Goal: Task Accomplishment & Management: Complete application form

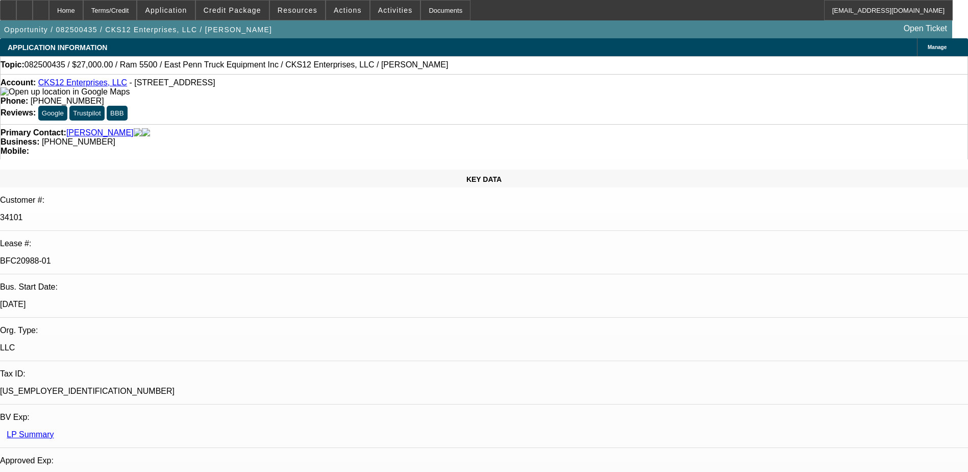
select select "0"
select select "2"
select select "0.1"
select select "4"
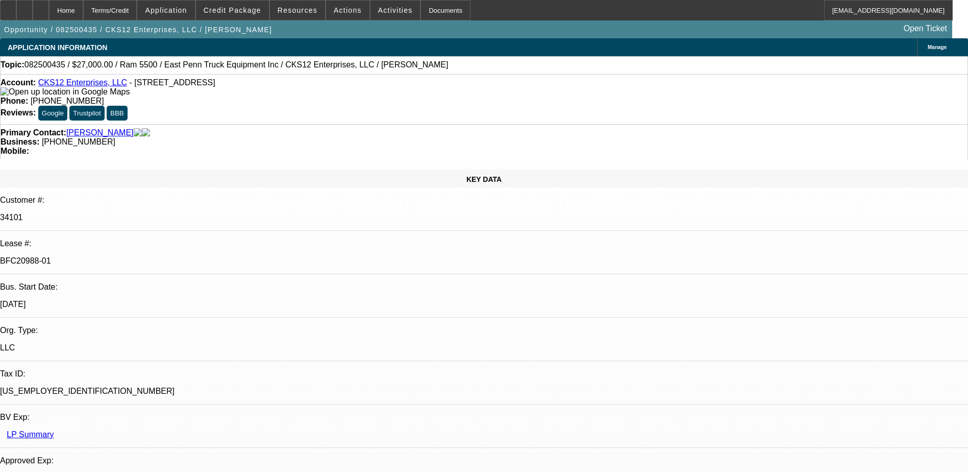
select select "0"
select select "2"
select select "0.1"
select select "4"
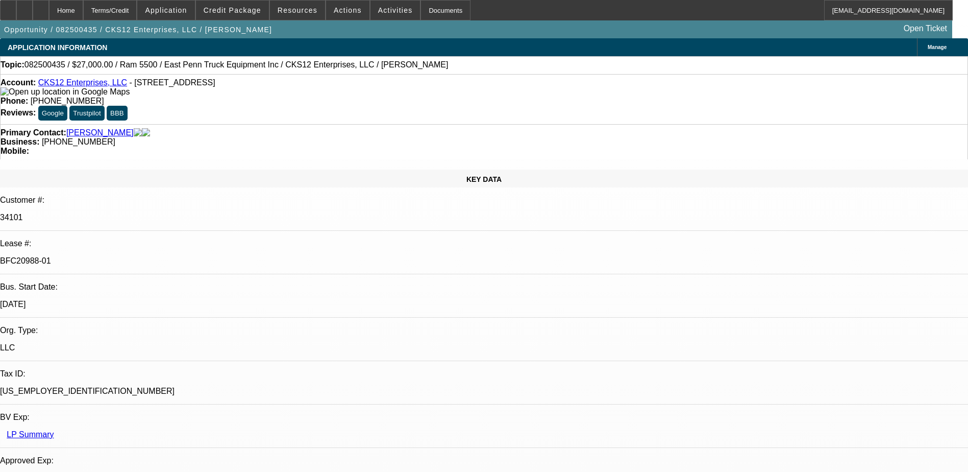
select select "0.15"
select select "2"
select select "0.1"
select select "4"
select select "0"
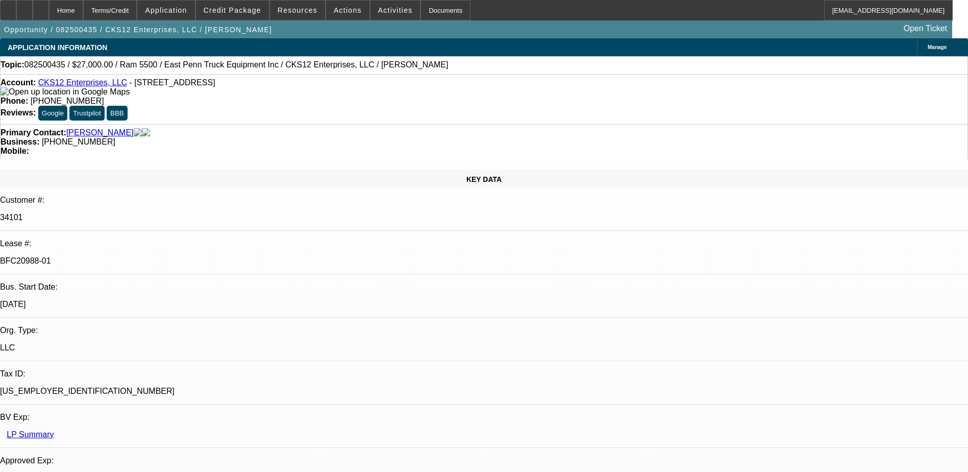
select select "2"
select select "0.1"
select select "4"
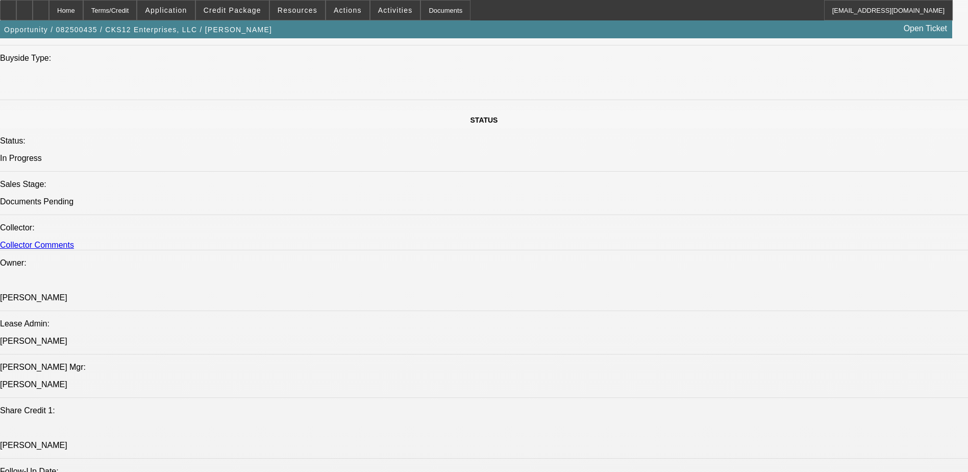
scroll to position [1174, 0]
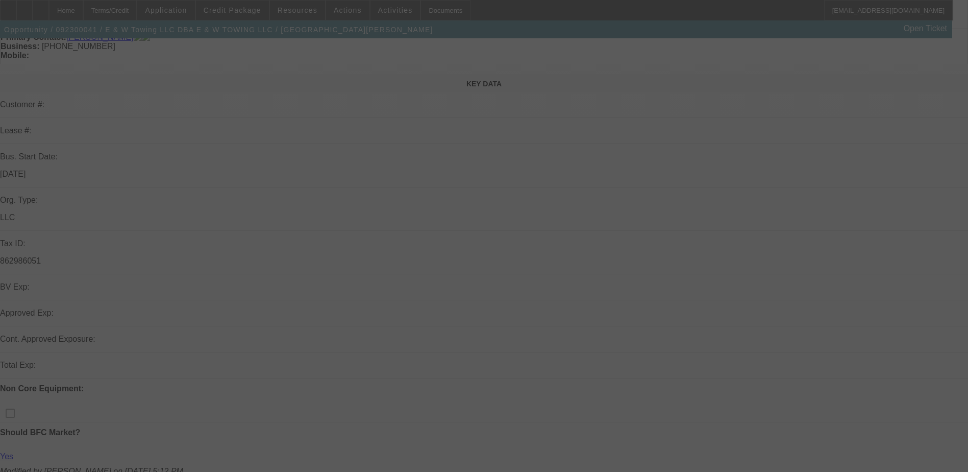
scroll to position [102, 0]
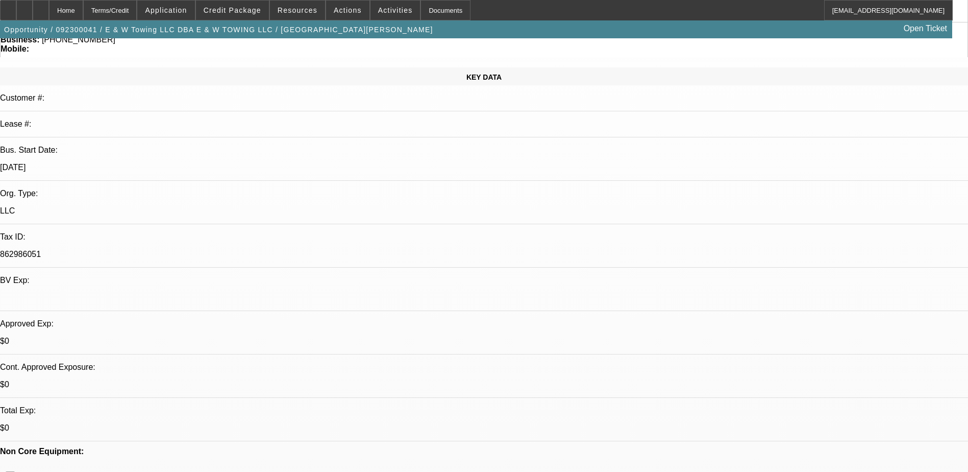
select select "0.15"
select select "2"
select select "0.1"
select select "0"
select select "2"
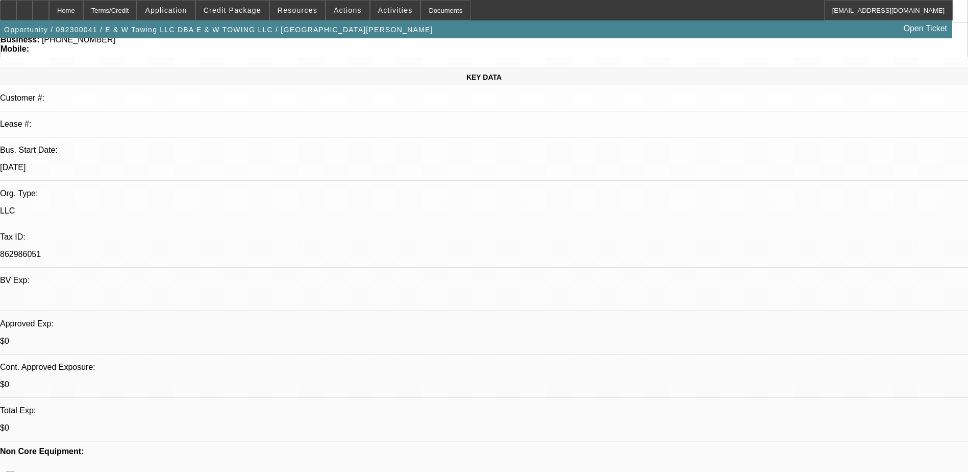
select select "0.1"
select select "1"
select select "2"
select select "4"
select select "1"
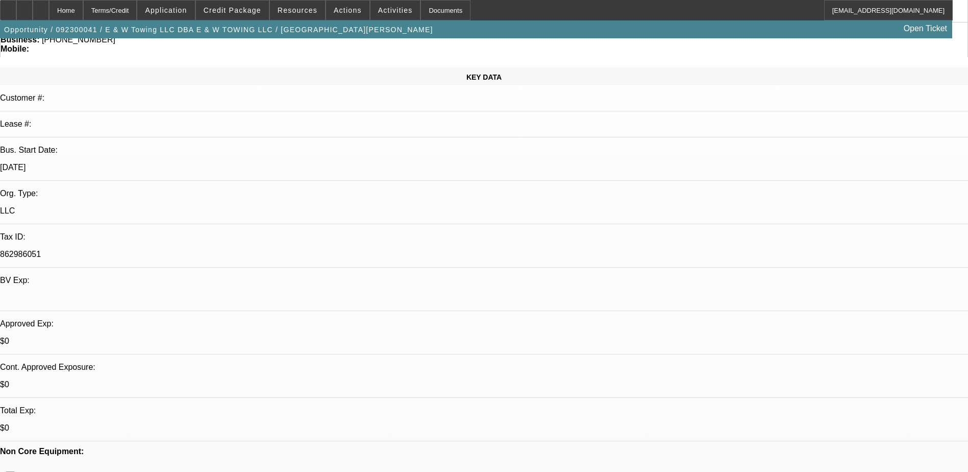
select select "2"
select select "4"
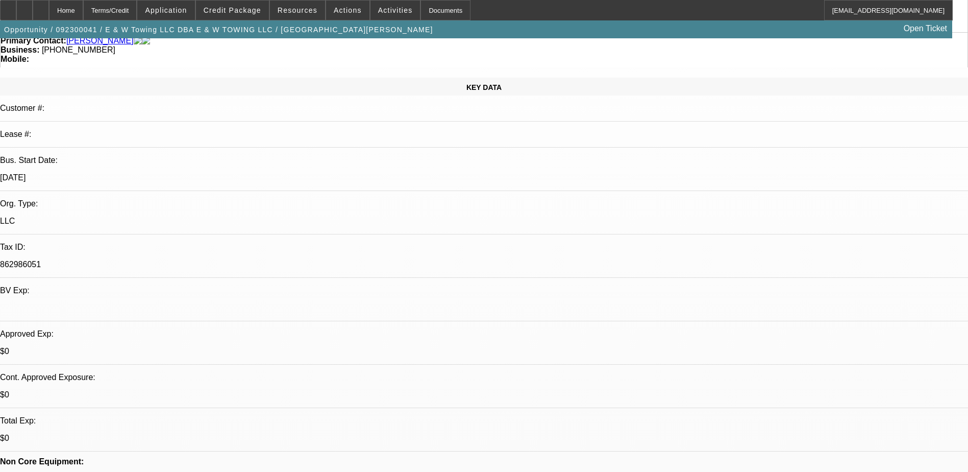
scroll to position [0, 0]
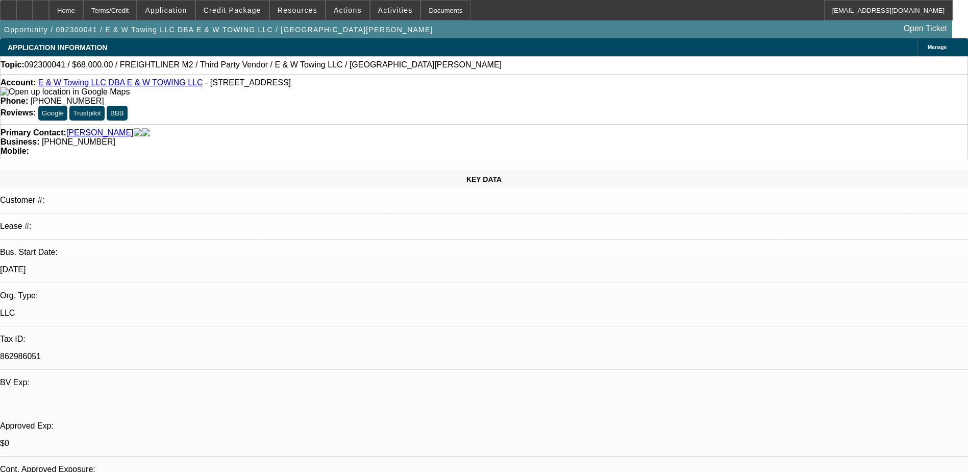
click at [0, 272] on html "Home Terms/Credit Application Credit Package Resources Actions Activities Docum…" at bounding box center [484, 236] width 968 height 472
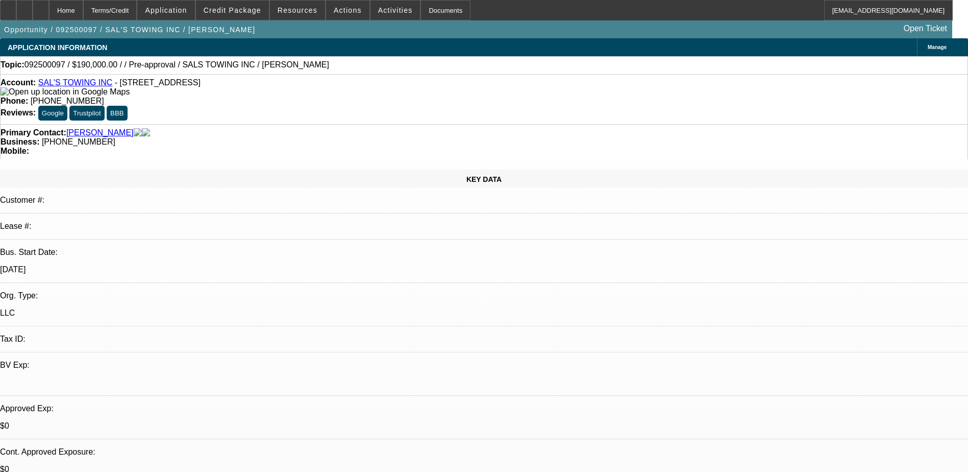
select select "0"
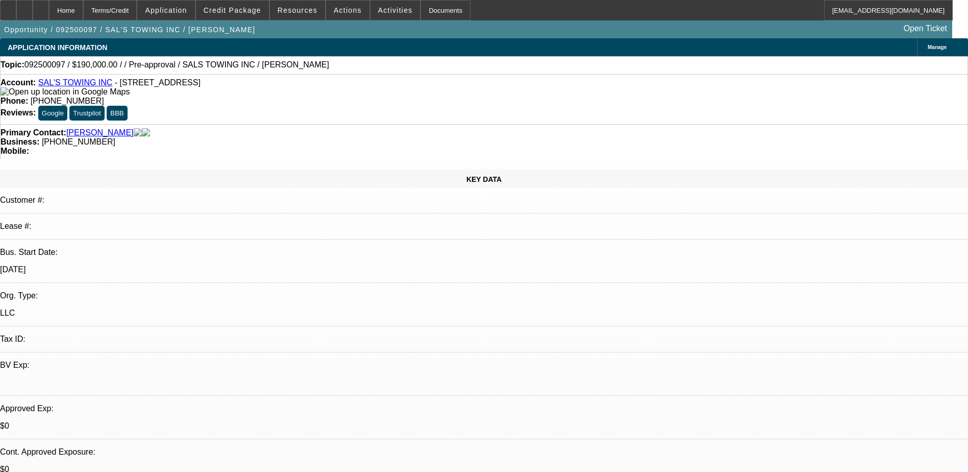
select select "0.1"
select select "1"
select select "2"
select select "6"
select select "1"
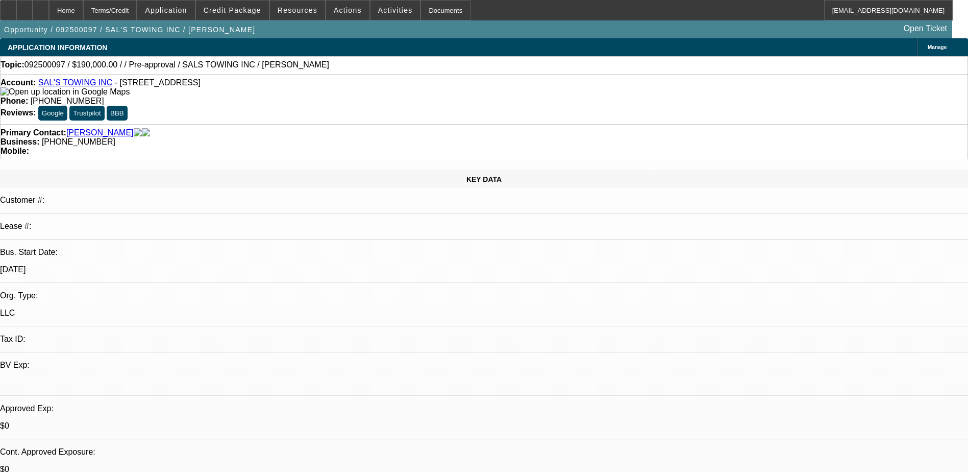
select select "1"
select select "4"
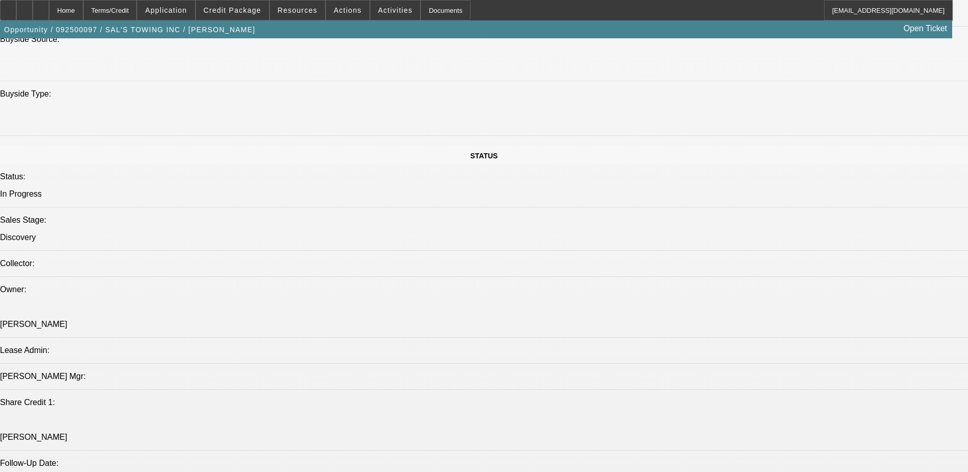
scroll to position [1072, 0]
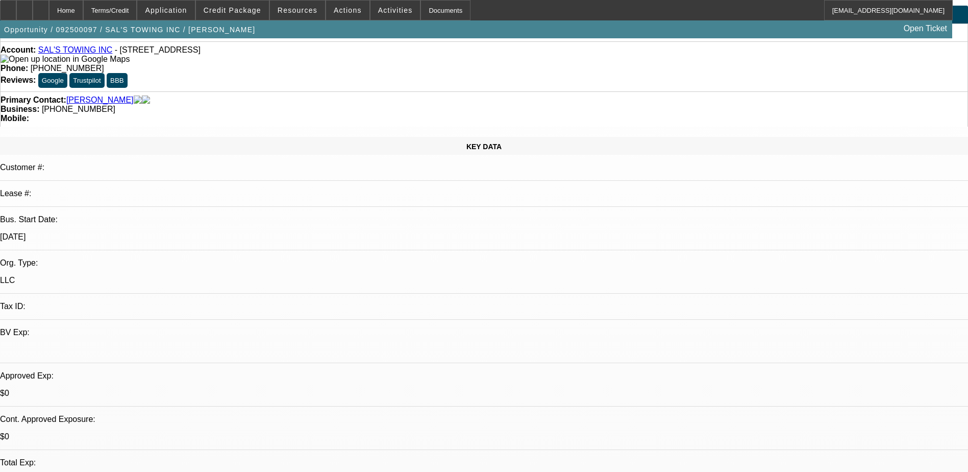
scroll to position [51, 0]
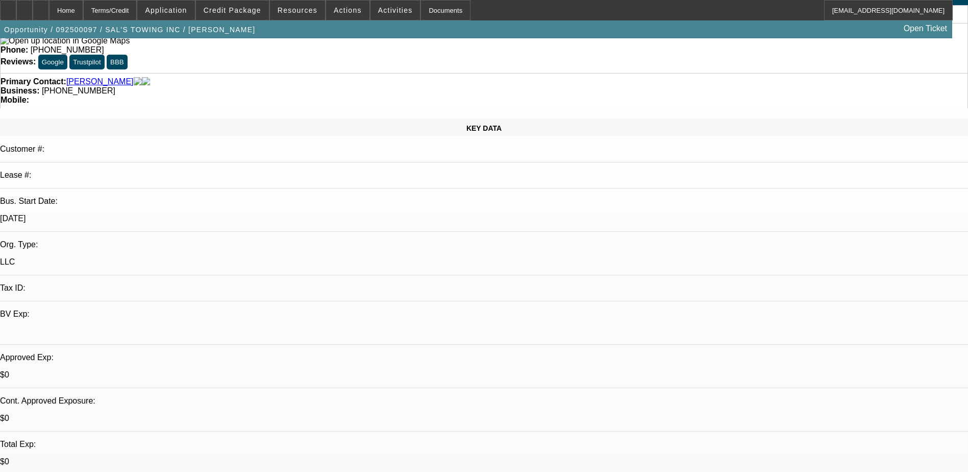
type textarea "Waiting on banks sent DL"
radio input "true"
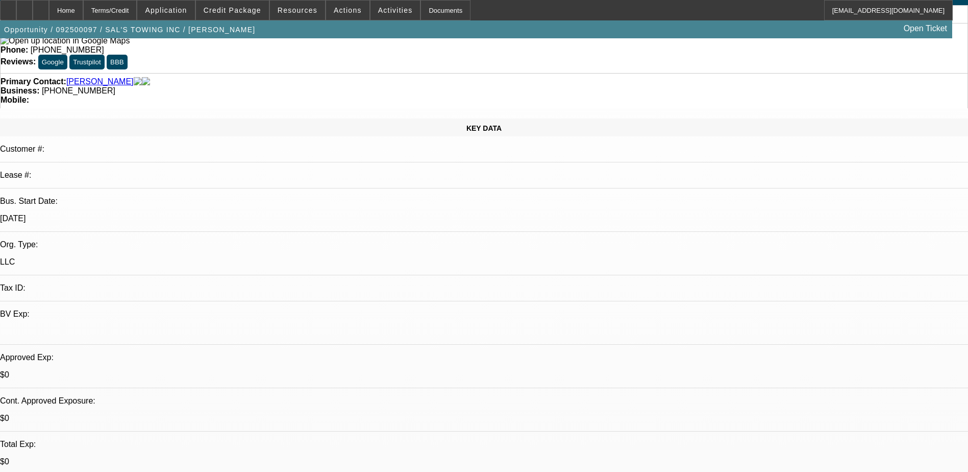
radio input "true"
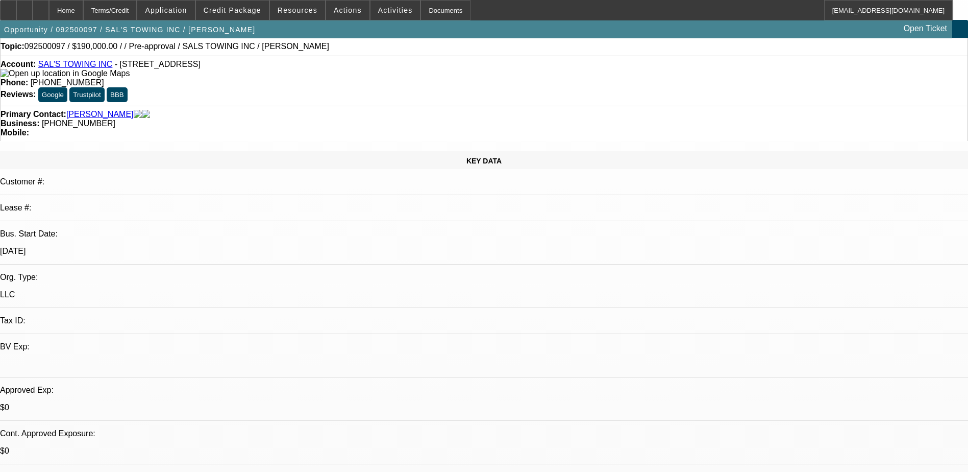
scroll to position [0, 0]
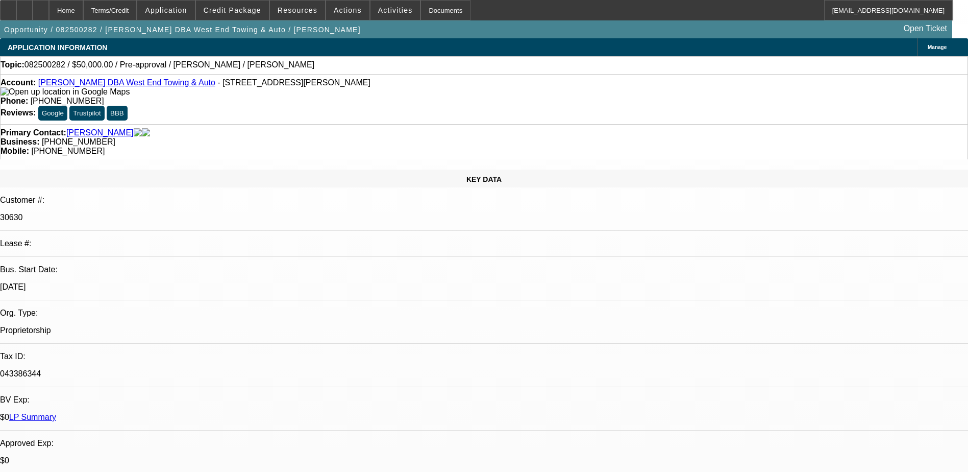
select select "0"
select select "2"
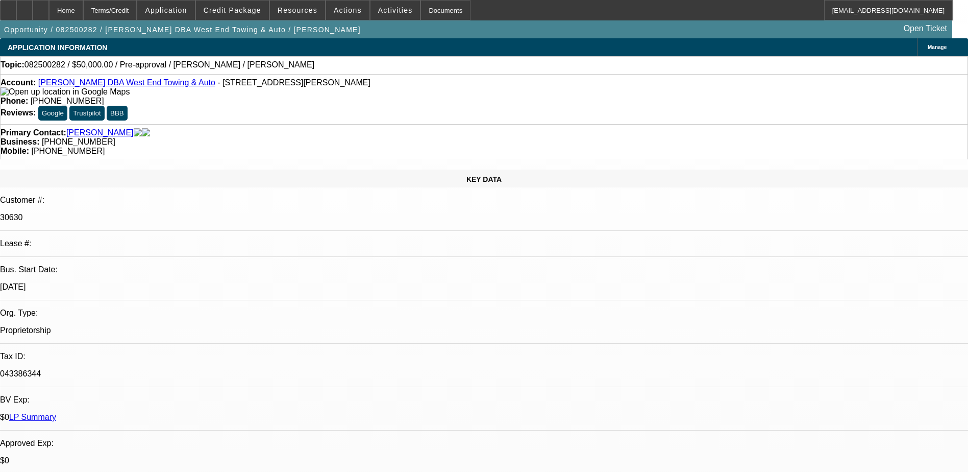
select select "0.1"
select select "0"
select select "2"
select select "0.1"
select select "1"
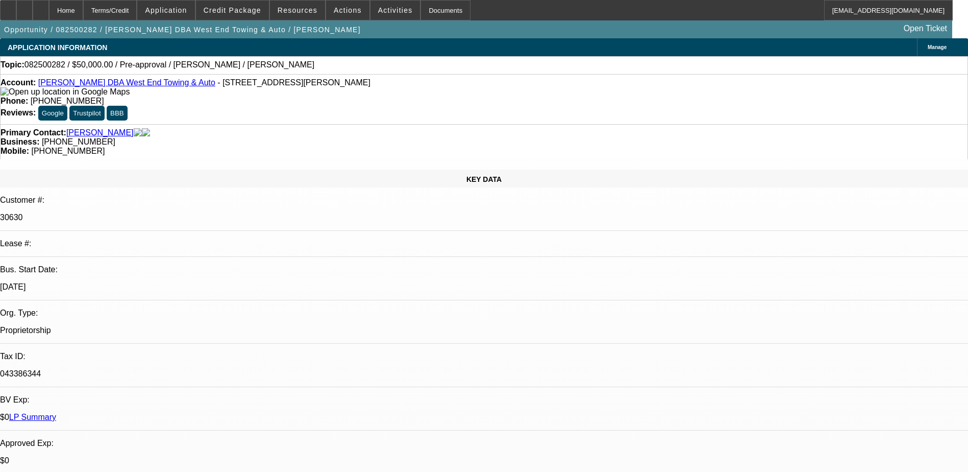
select select "1"
select select "6"
select select "1"
select select "2"
select select "4"
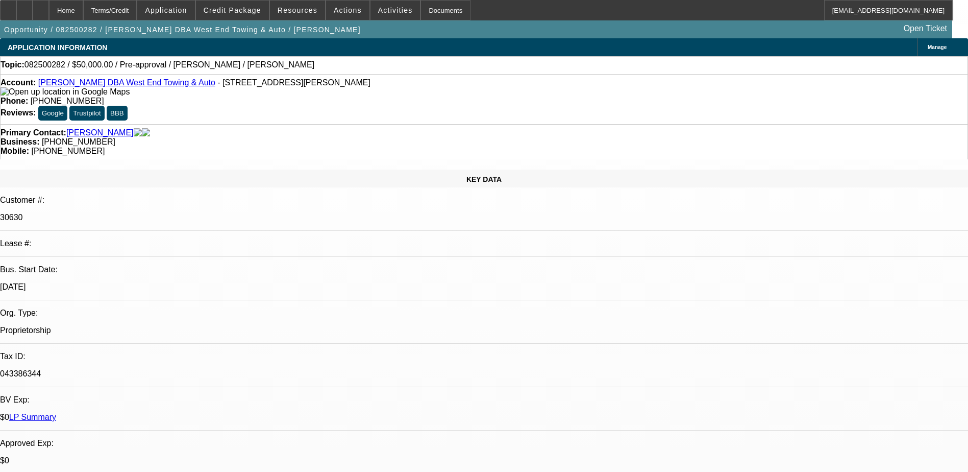
select select "1"
select select "2"
select select "4"
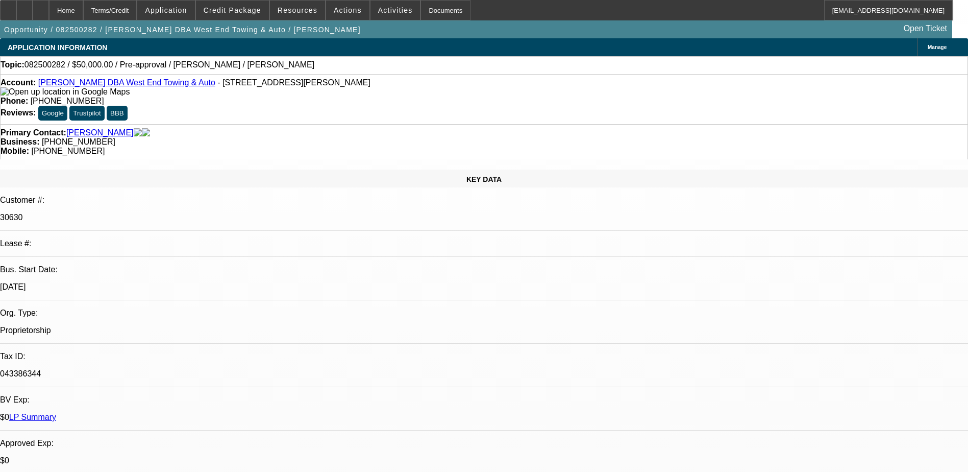
radio input "true"
paste textarea "F650 21-22ft extended cab - any bed material steel/aluminum. roughly 100K lower…"
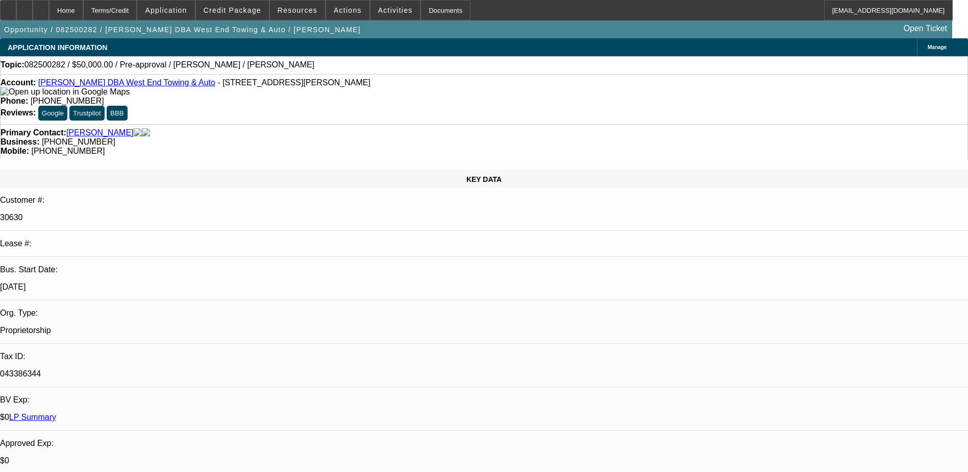
type textarea "Looking for a F650 21-22ft extended cab - any bed material steel/aluminum. roug…"
radio input "true"
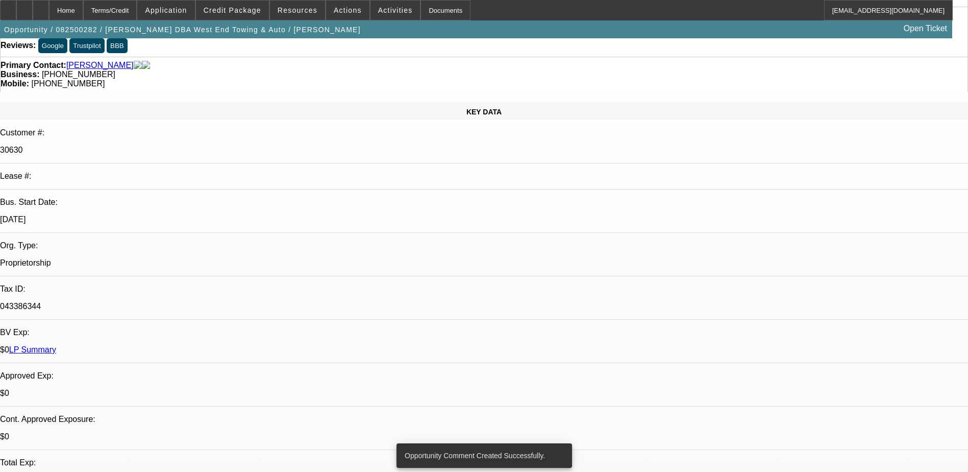
scroll to position [0, 0]
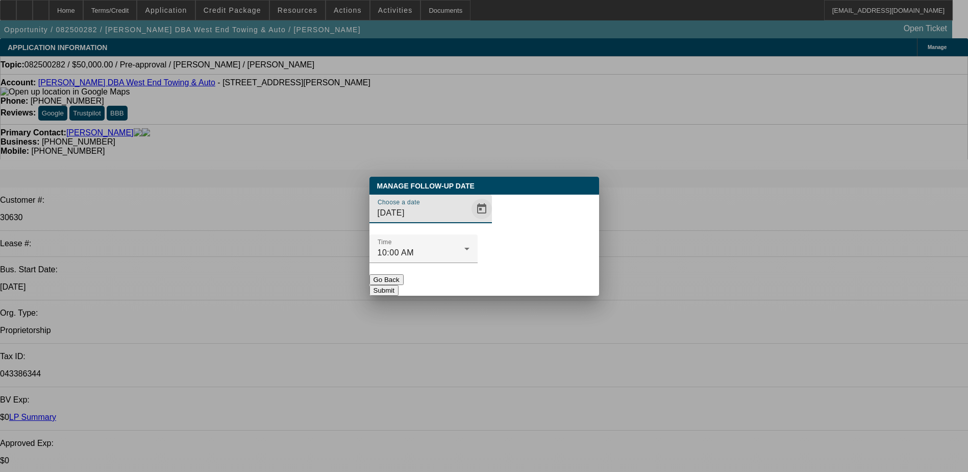
click at [470, 221] on span "Open calendar" at bounding box center [482, 209] width 25 height 25
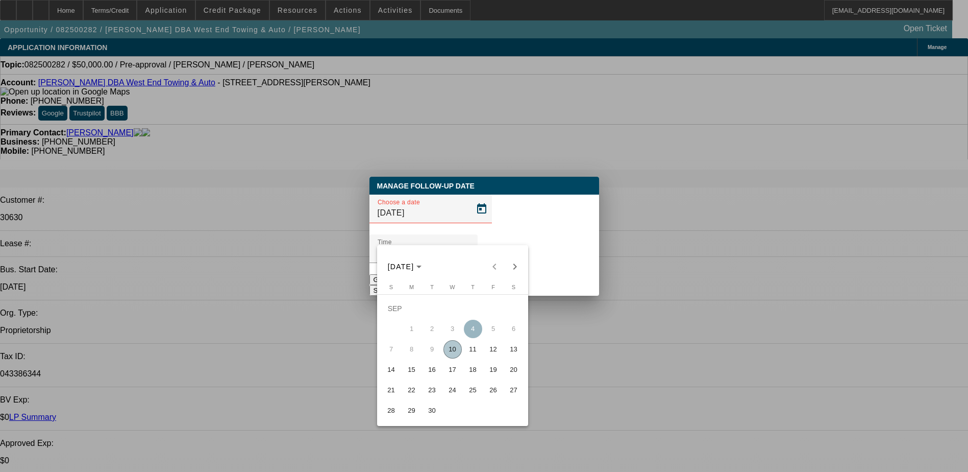
click at [455, 373] on span "17" at bounding box center [453, 369] width 18 height 18
type input "9/17/2025"
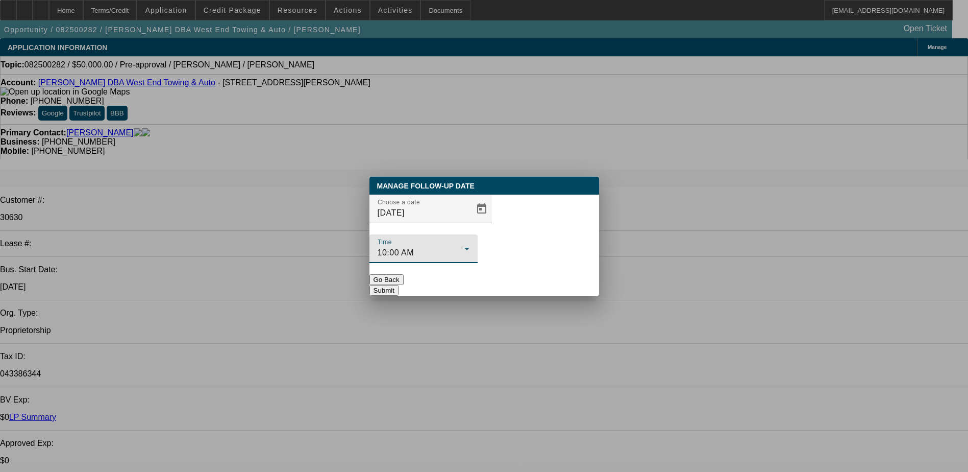
click at [465, 247] on div "10:00 AM" at bounding box center [421, 253] width 87 height 12
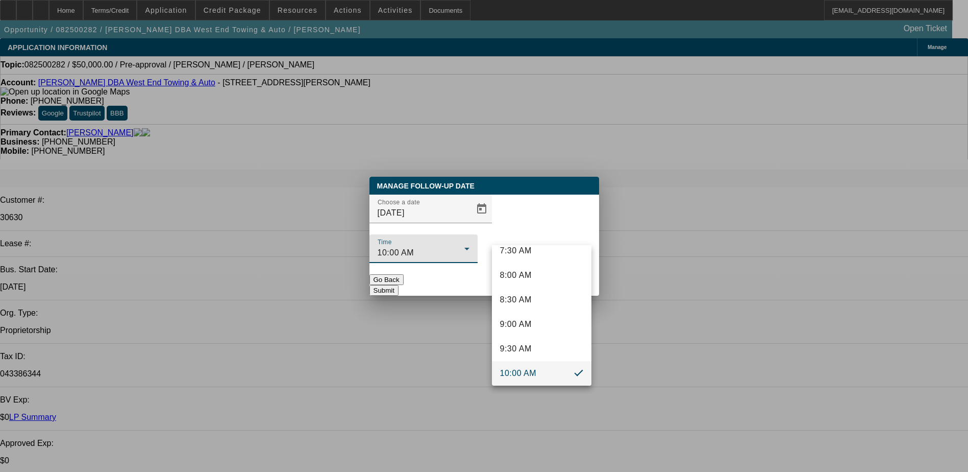
scroll to position [429, 0]
click at [526, 350] on span "10:30 AM" at bounding box center [518, 347] width 37 height 12
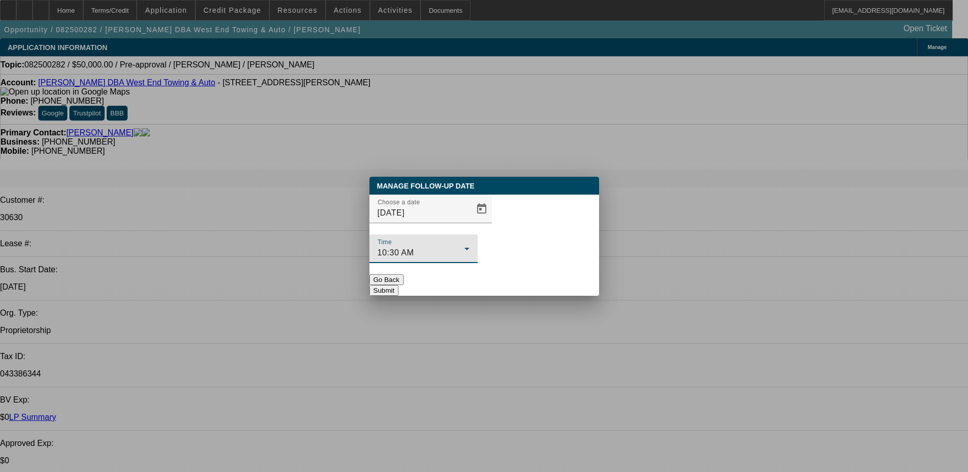
click at [399, 285] on button "Submit" at bounding box center [384, 290] width 29 height 11
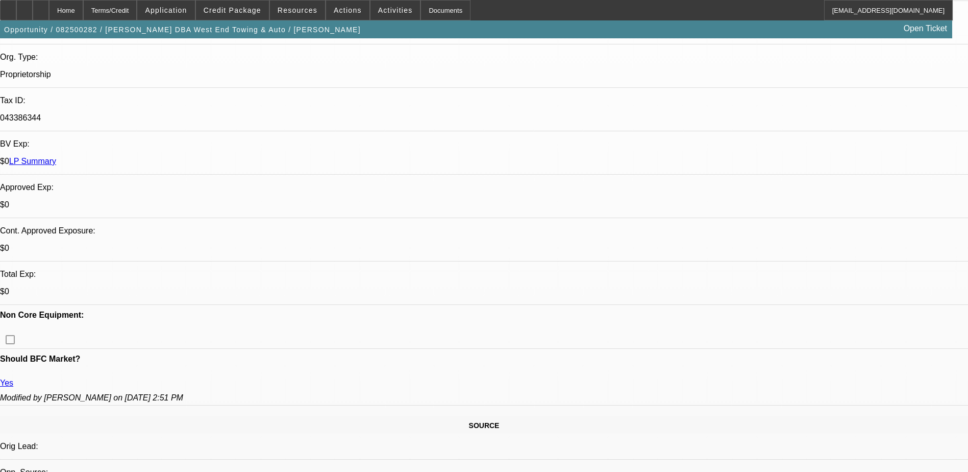
scroll to position [255, 0]
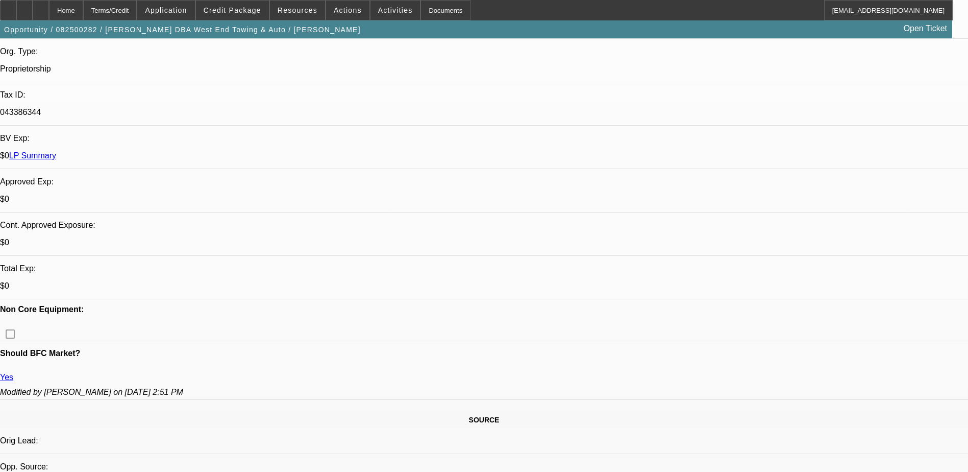
scroll to position [306, 0]
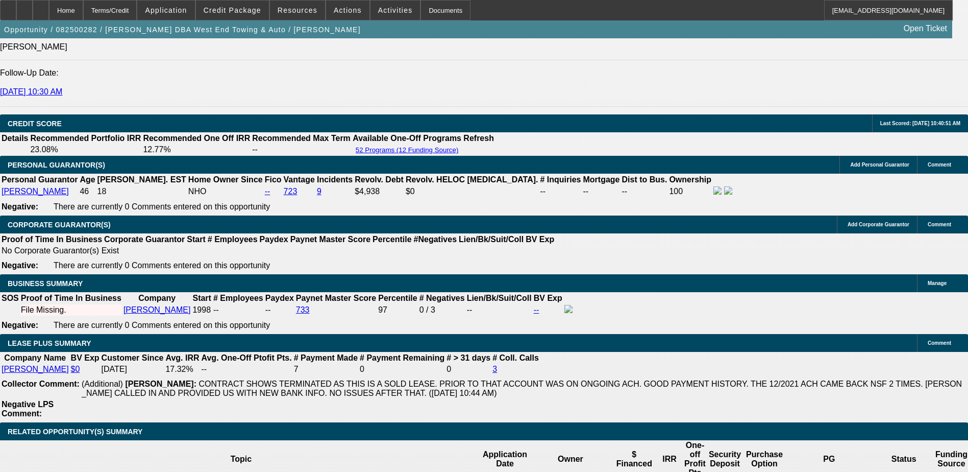
scroll to position [1429, 0]
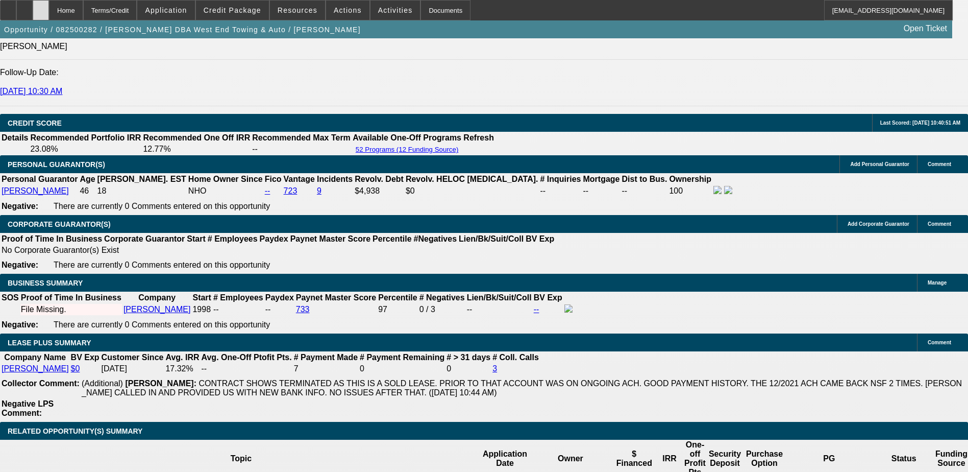
click at [49, 16] on div at bounding box center [41, 10] width 16 height 20
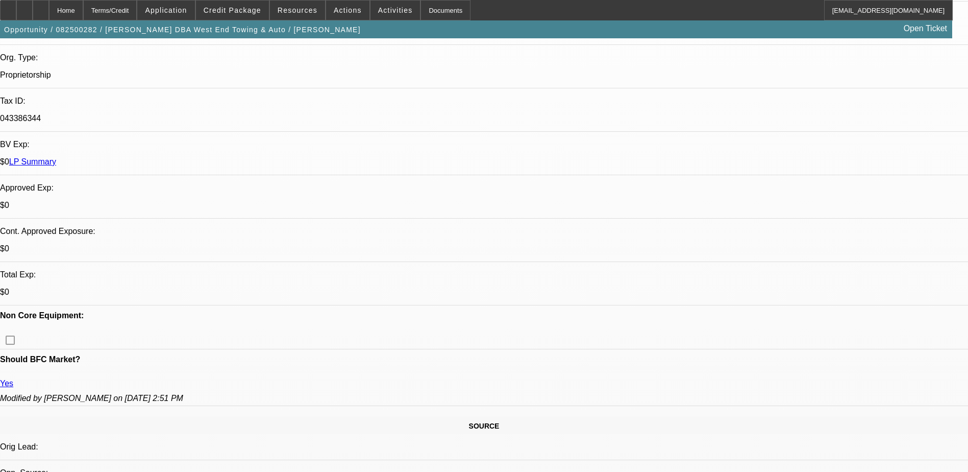
select select "0"
select select "3"
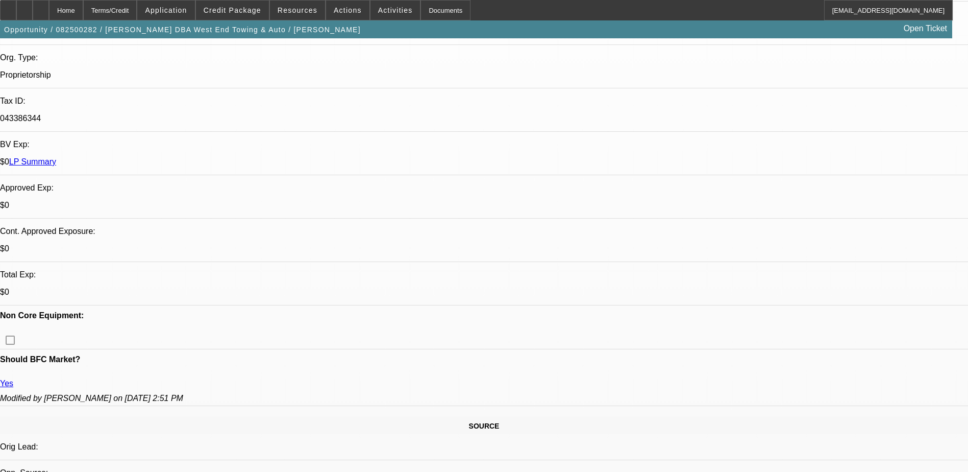
select select "0"
select select "2"
select select "0"
select select "1"
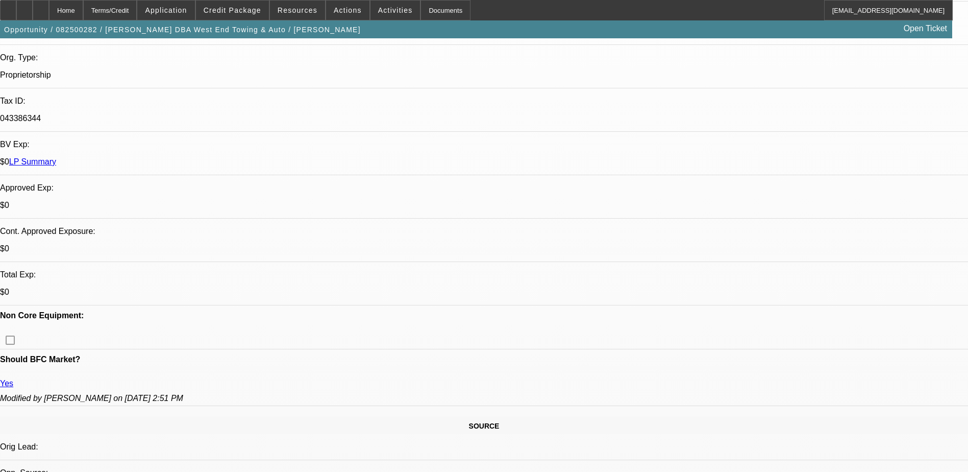
select select "6"
select select "1"
select select "2"
select select "6"
select select "1"
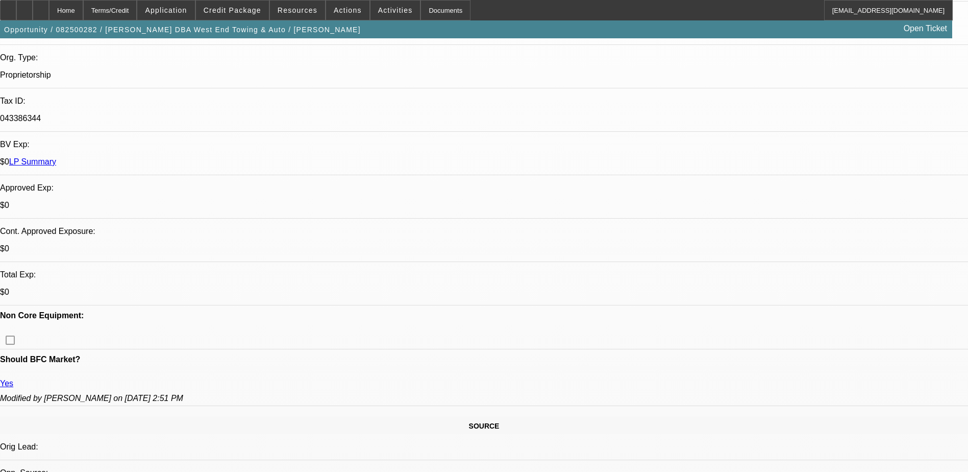
select select "2"
select select "6"
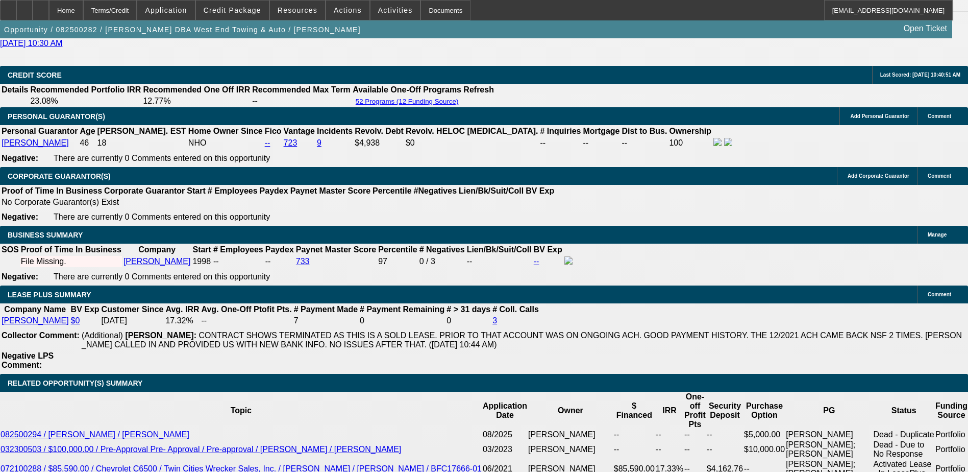
scroll to position [1532, 0]
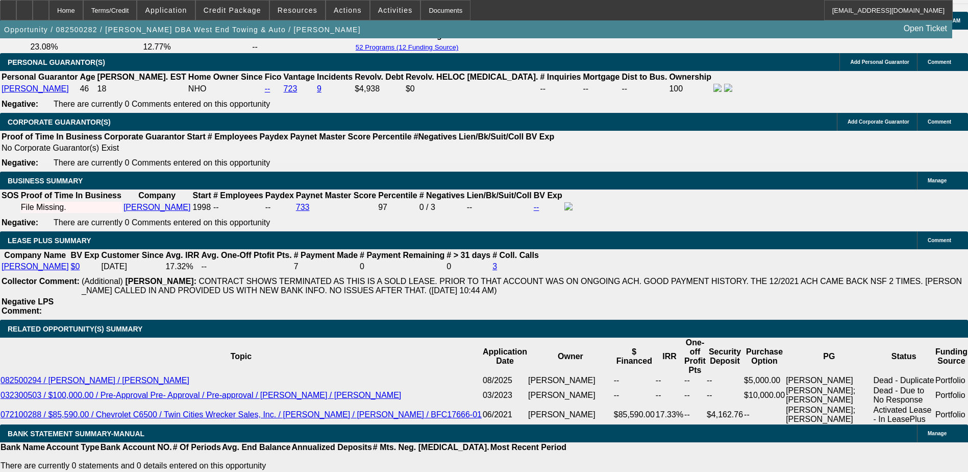
type input "UNKNOWN"
type input "8."
type input "$4,638.46"
type input "$2,319.23"
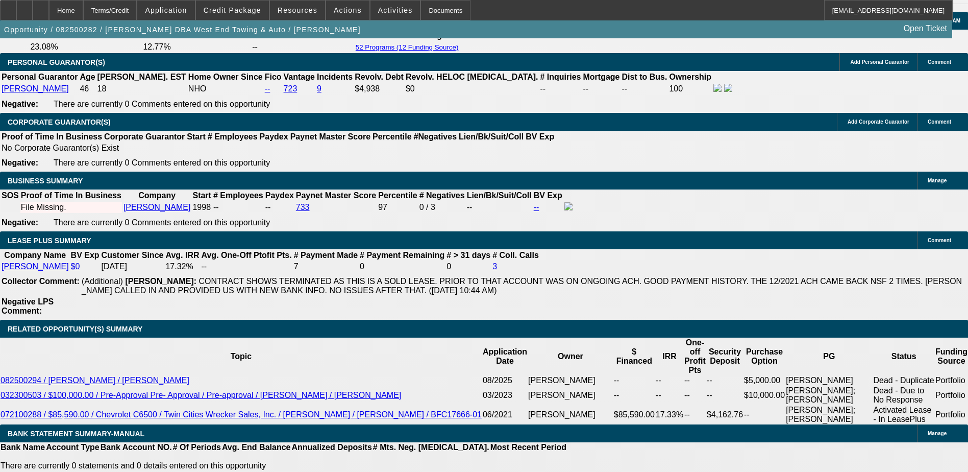
type input "8.9"
type input "$4,719.14"
type input "$2,359.57"
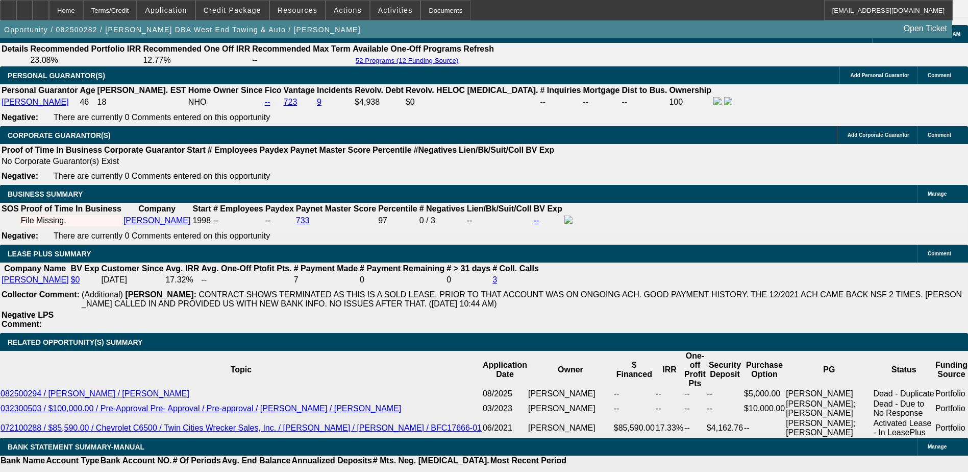
scroll to position [1378, 0]
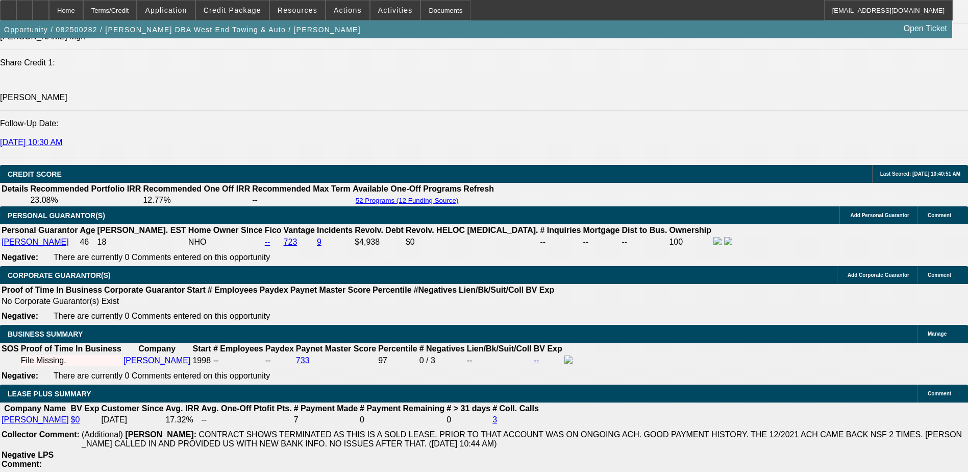
type input "8.9"
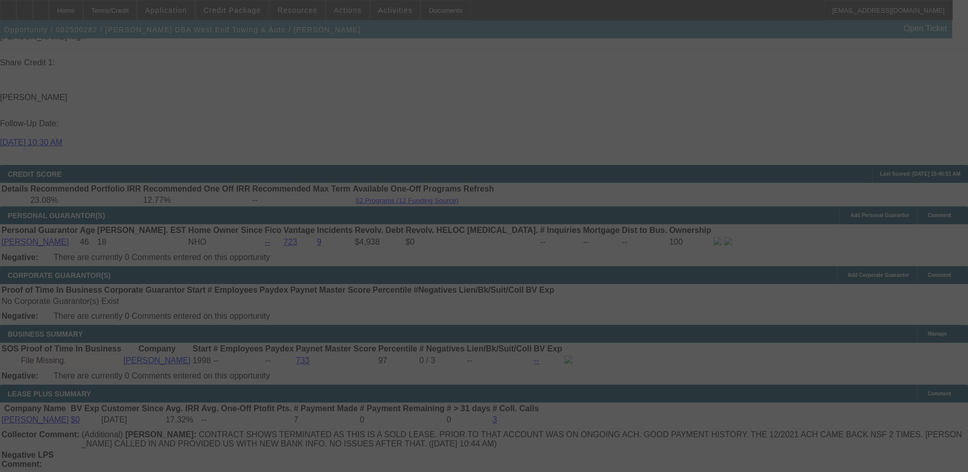
select select "2"
select select "0"
select select "6"
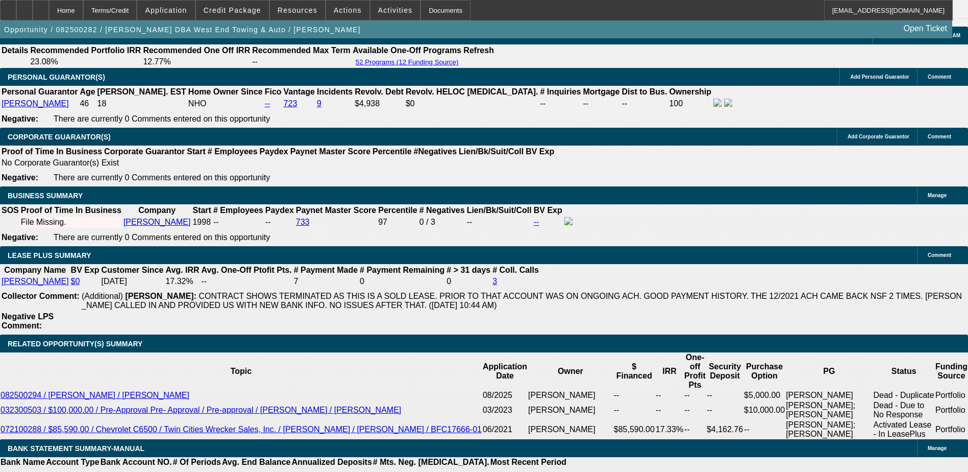
scroll to position [1532, 0]
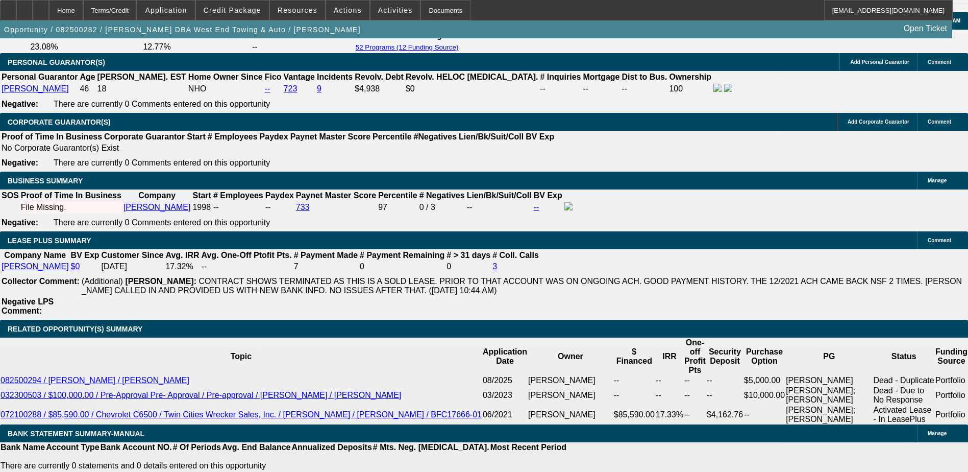
type input "7500"
type input "UNKNOWN"
type input "$0.00"
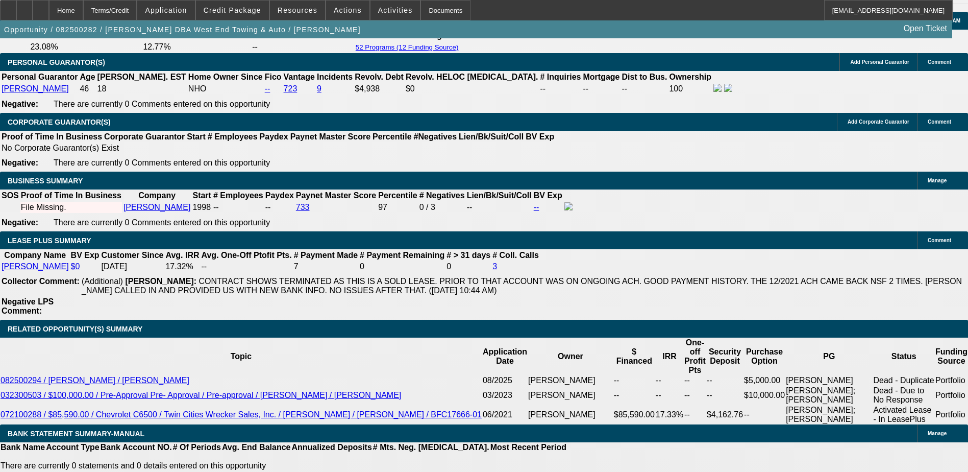
select select "0"
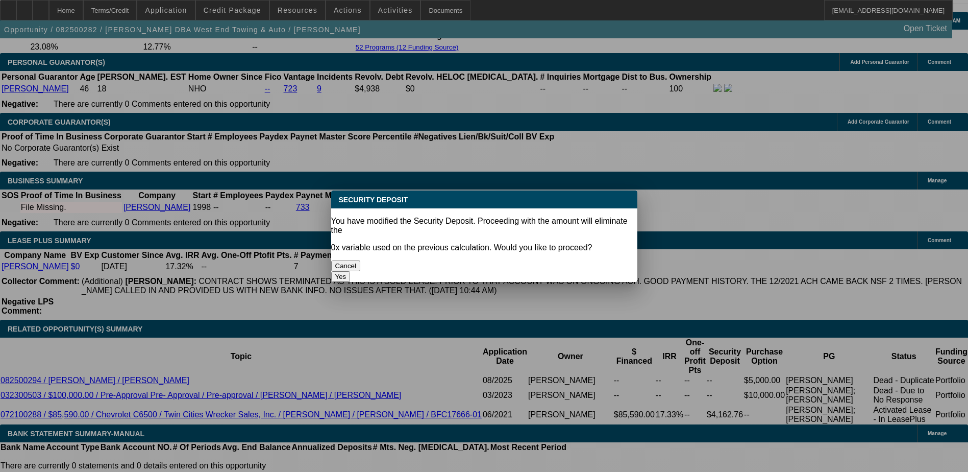
click at [351, 271] on button "Yes" at bounding box center [340, 276] width 19 height 11
type input "$0.00"
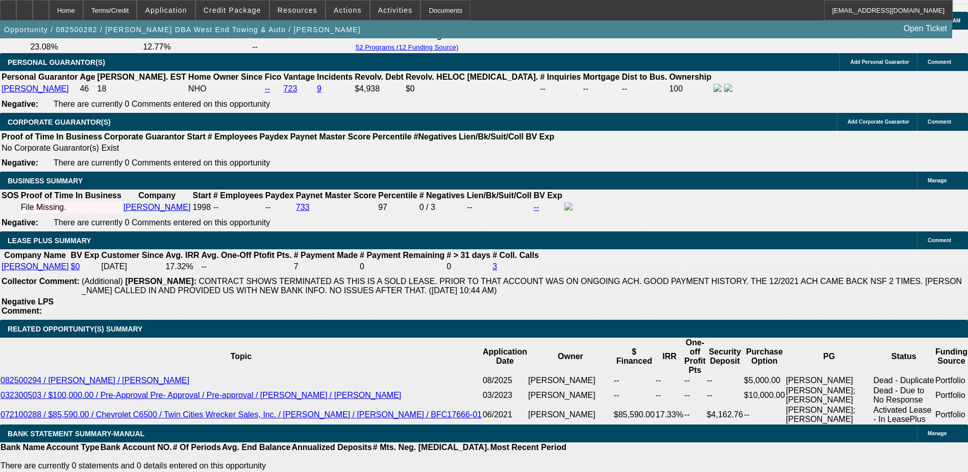
type input "1"
type input "$2,126.15"
type input "15"
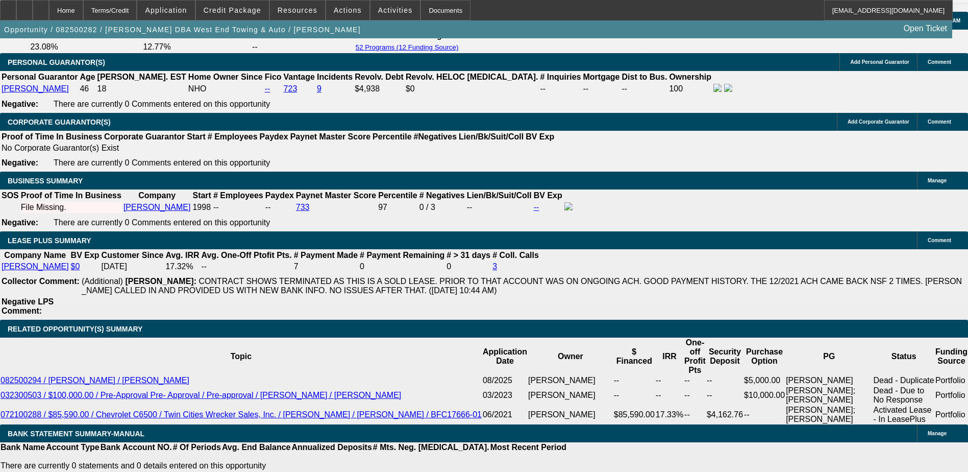
type input "$2,783.07"
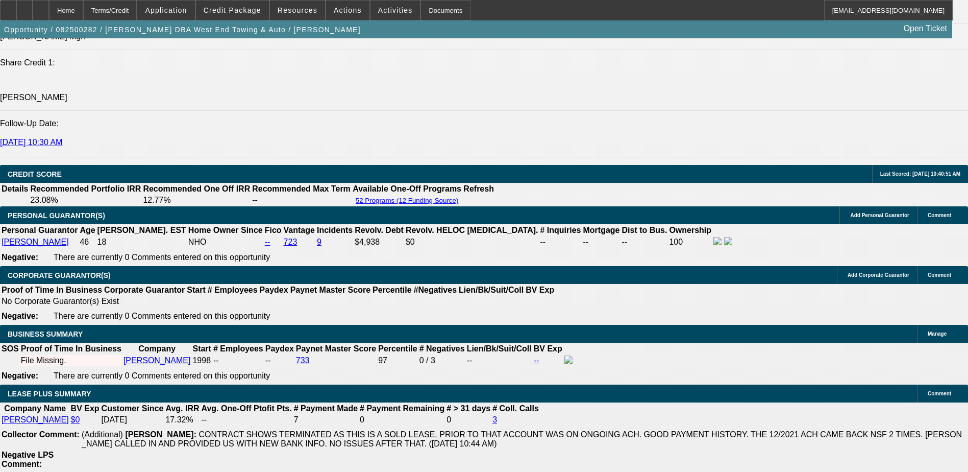
type input "15"
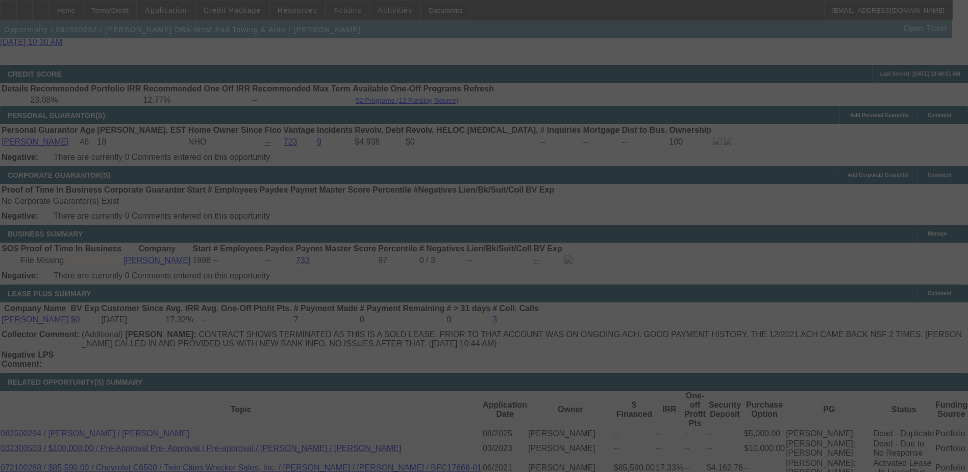
scroll to position [1481, 0]
select select "0"
select select "2"
select select "0"
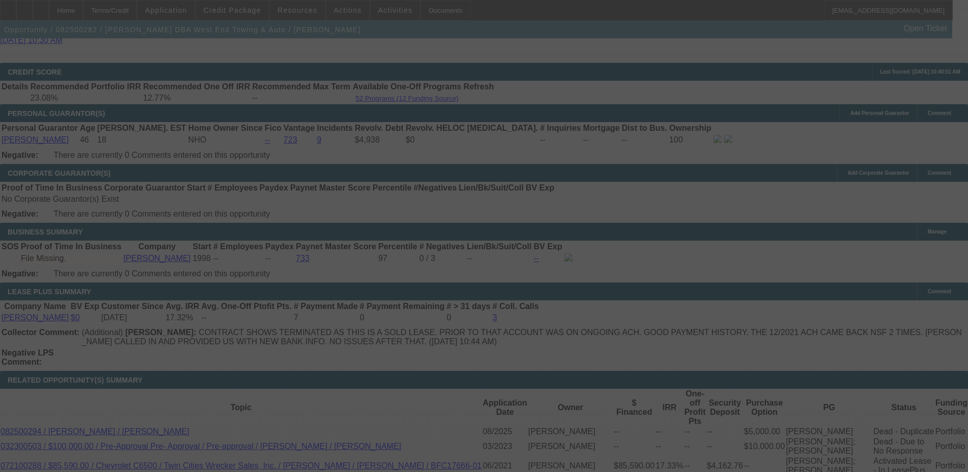
select select "6"
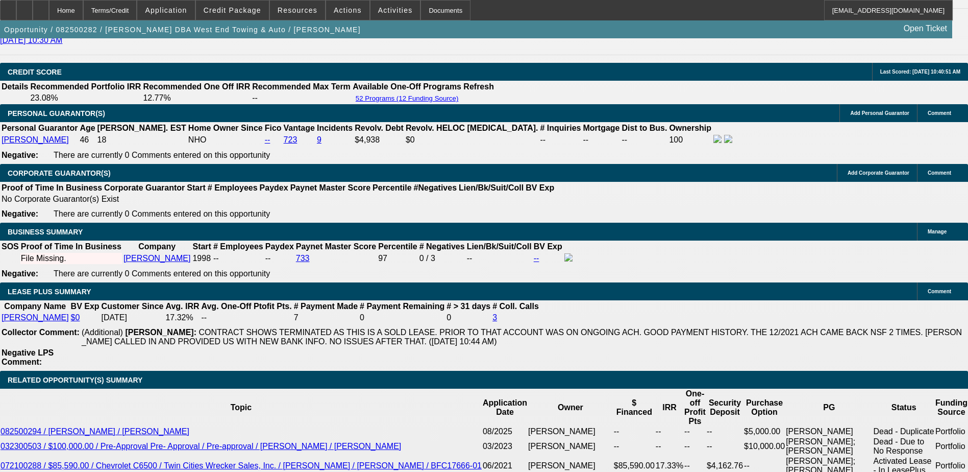
type input "UNKNOWN"
type input "1"
type input "$2,126.15"
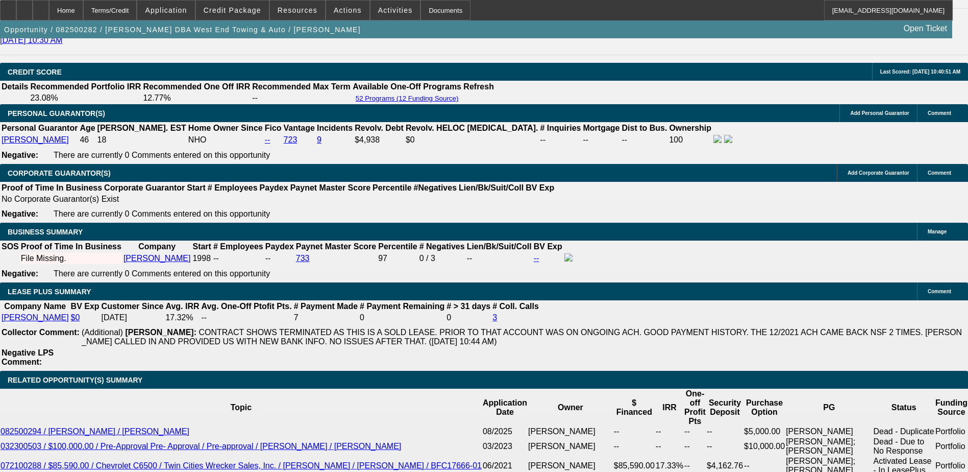
type input "14"
type input "$2,732.65"
type input "14.5"
type input "$2,757.80"
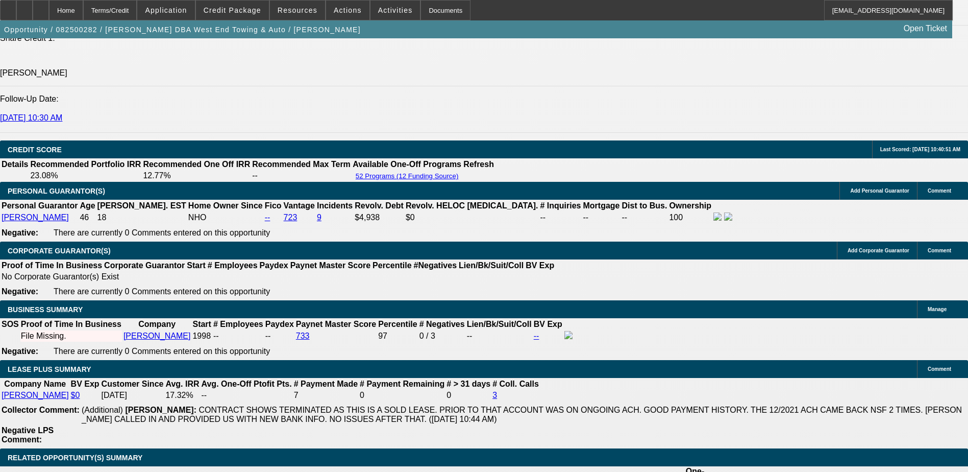
scroll to position [1378, 0]
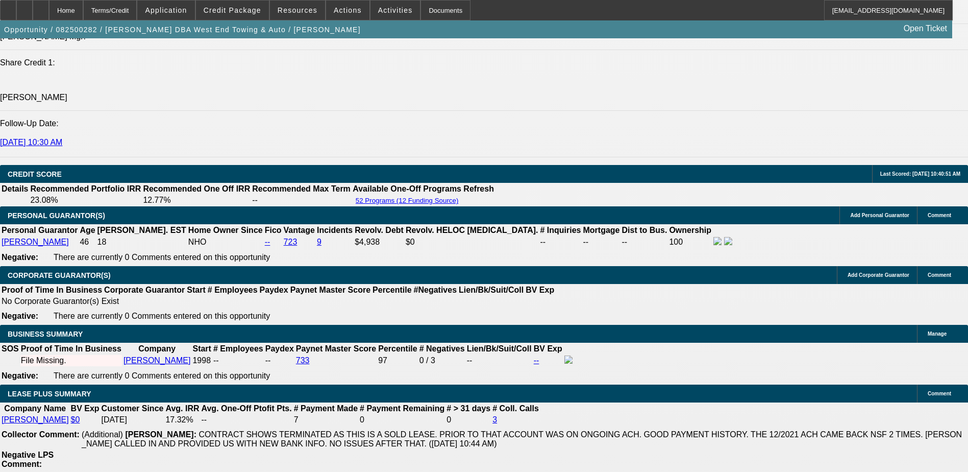
type input "14.5"
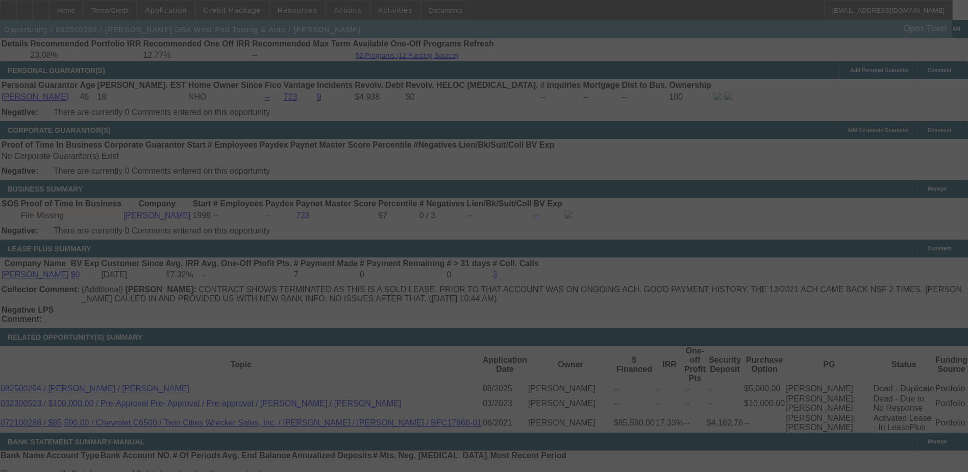
scroll to position [1532, 0]
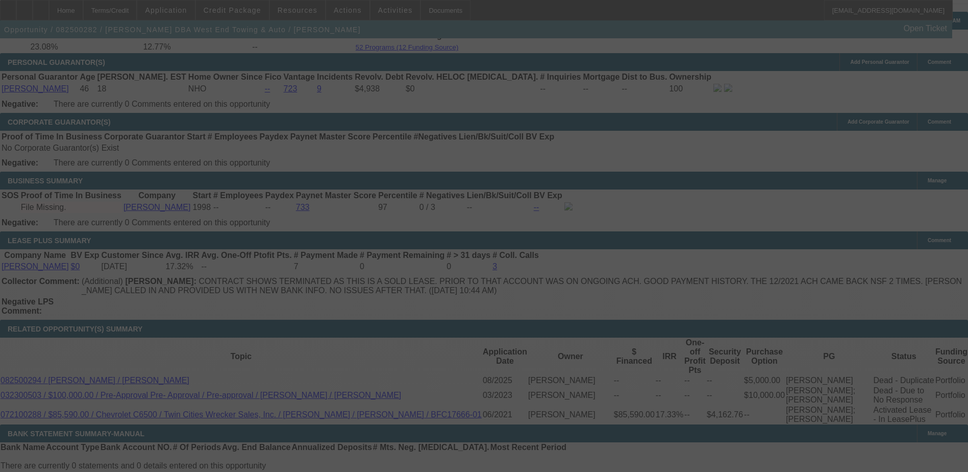
select select "0"
select select "2"
select select "0"
select select "6"
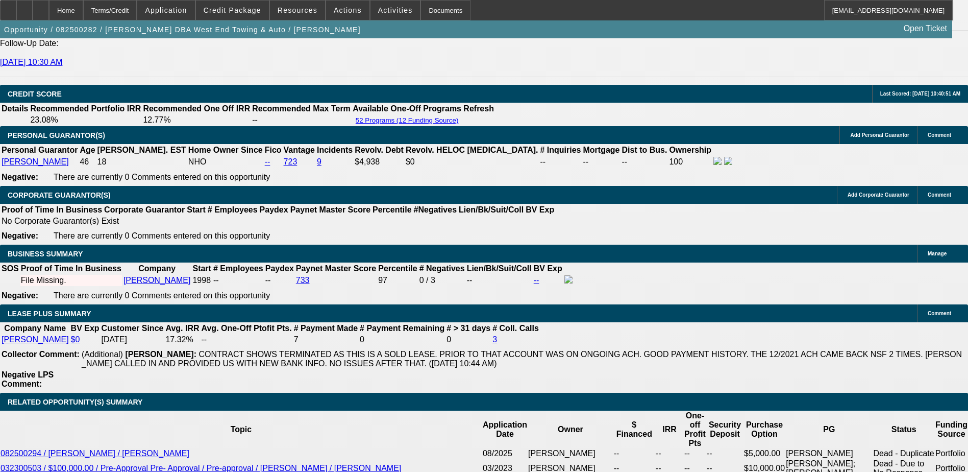
scroll to position [1522, 0]
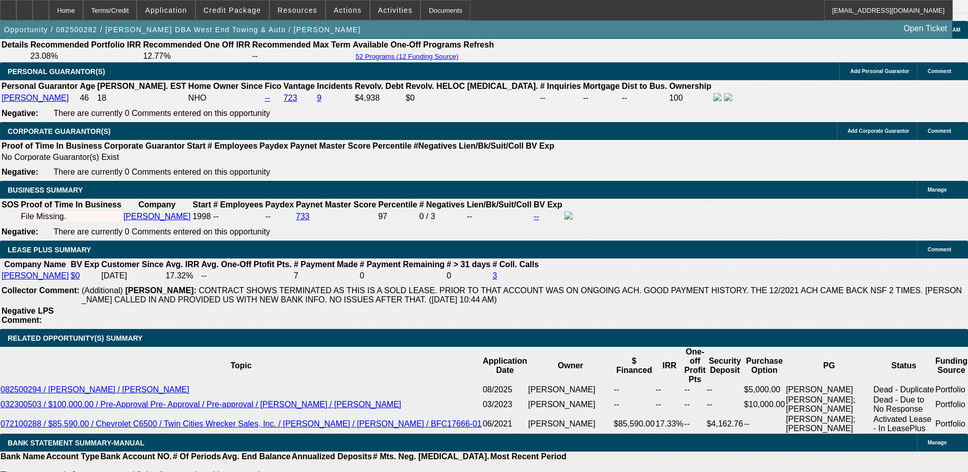
type input "UNKNOWN"
type input "1"
type input "$2,126.15"
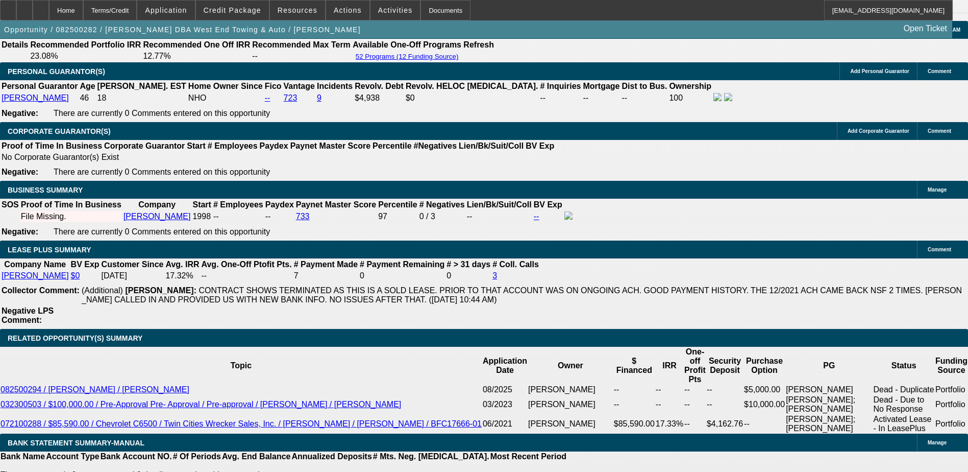
type input "14"
type input "$2,732.65"
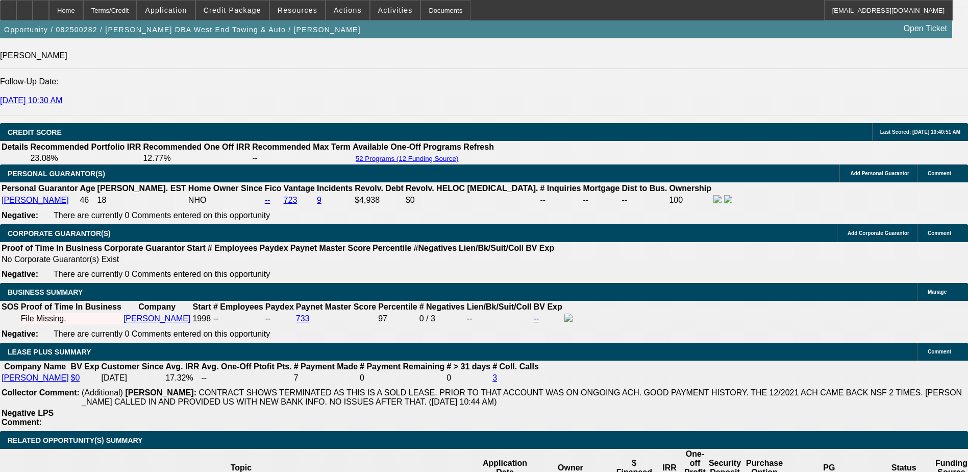
scroll to position [1369, 0]
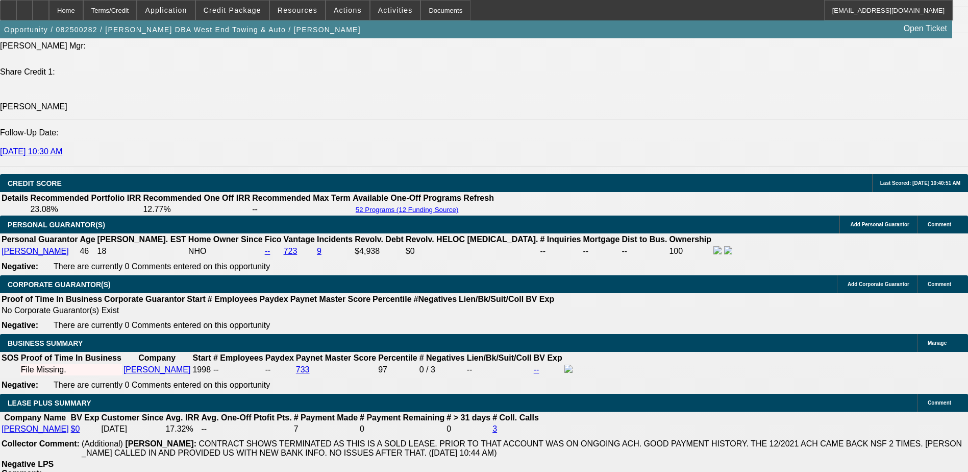
type input "14"
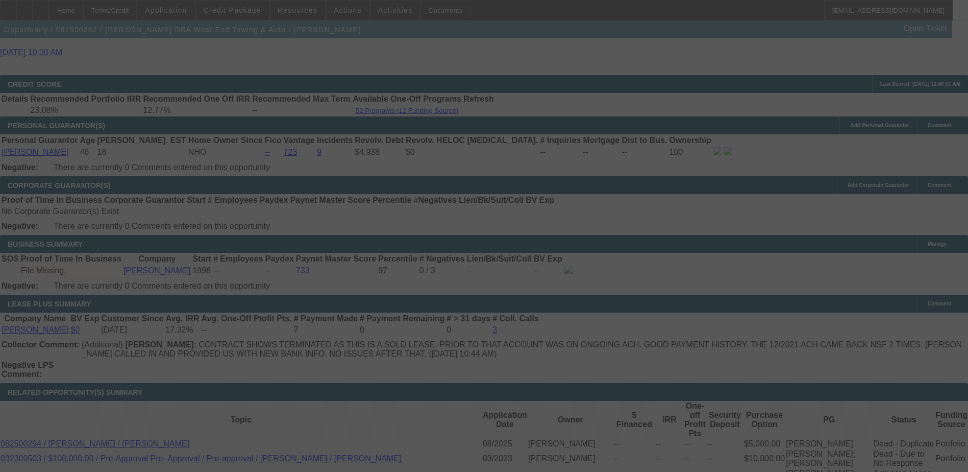
scroll to position [1471, 0]
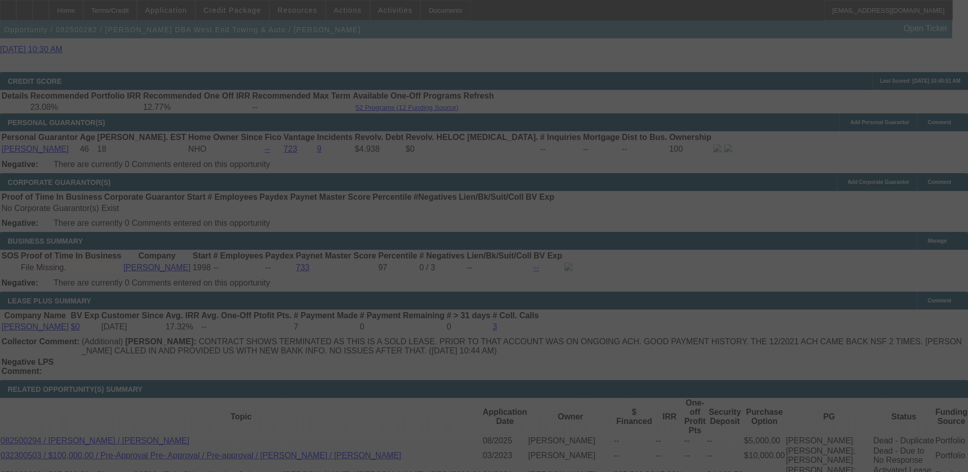
select select "0"
select select "2"
select select "0"
select select "6"
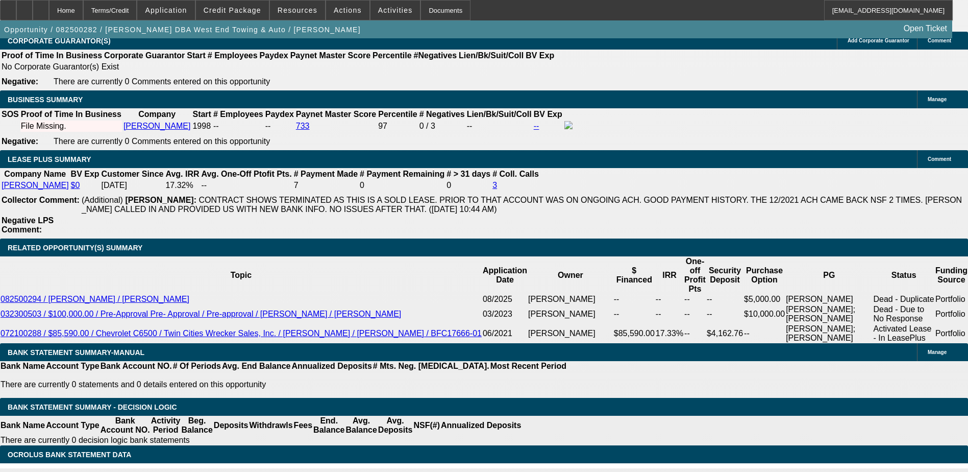
scroll to position [1511, 0]
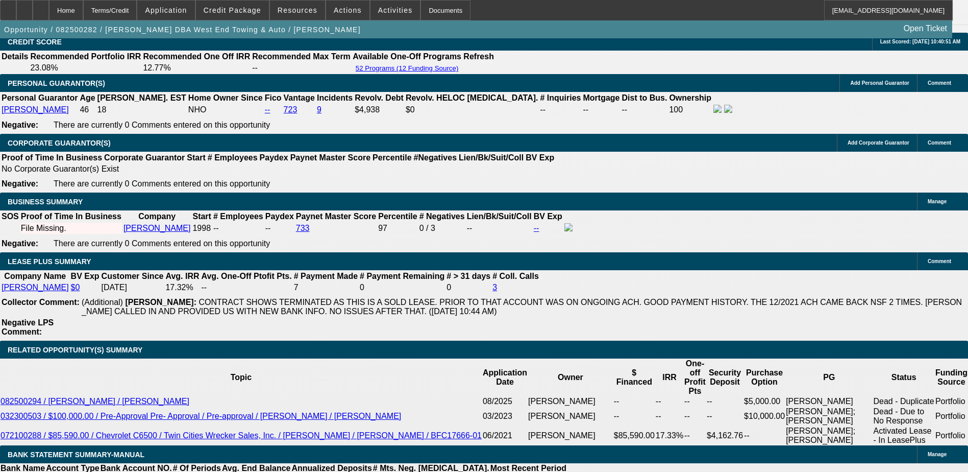
type input "UNKNOWN"
type input "9"
type input "$4,728.16"
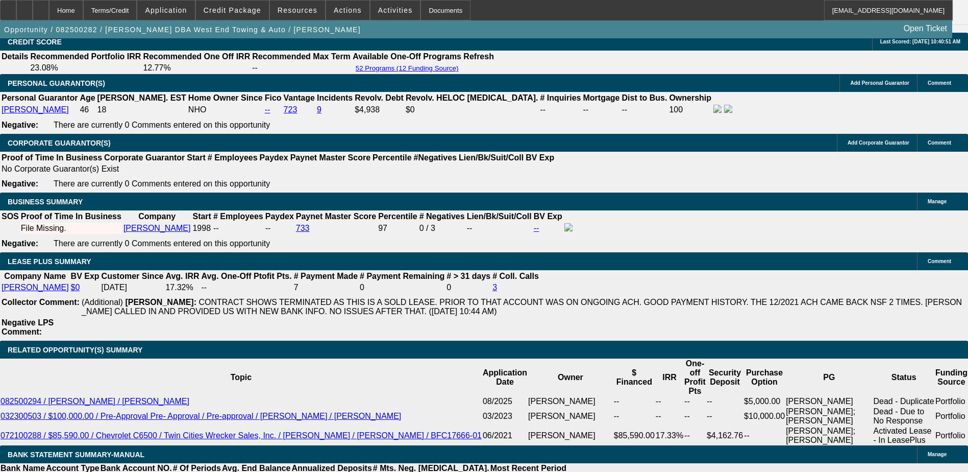
type input "$2,364.08"
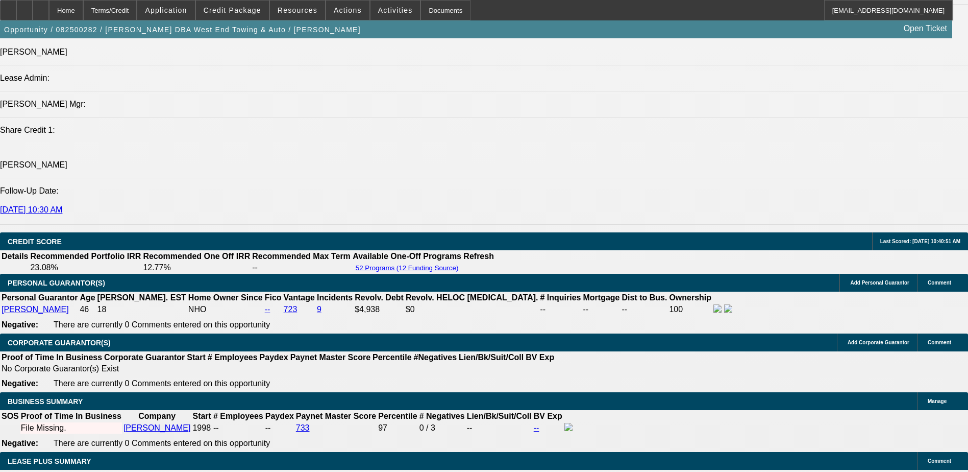
scroll to position [1306, 0]
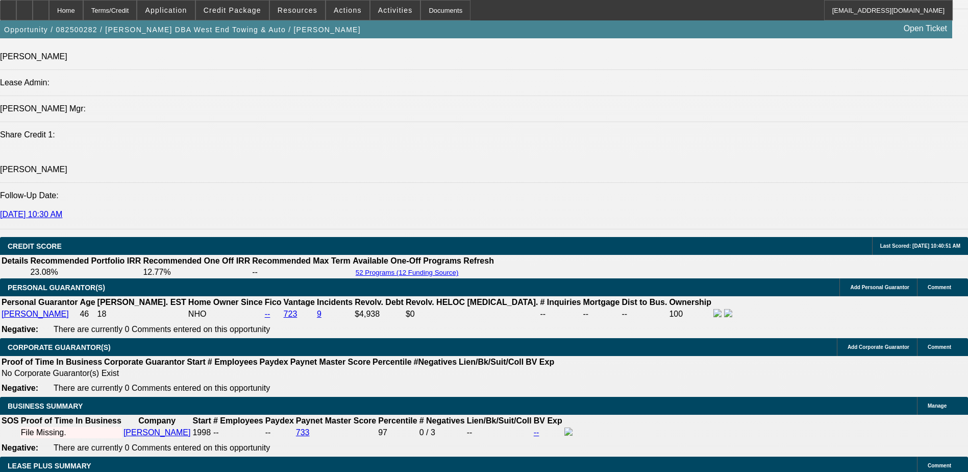
type input "9"
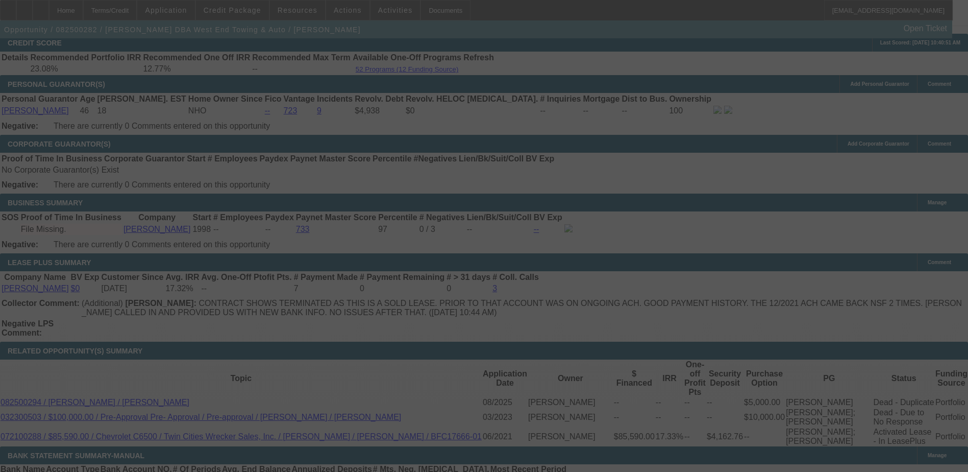
scroll to position [1511, 0]
select select "2"
select select "0"
select select "6"
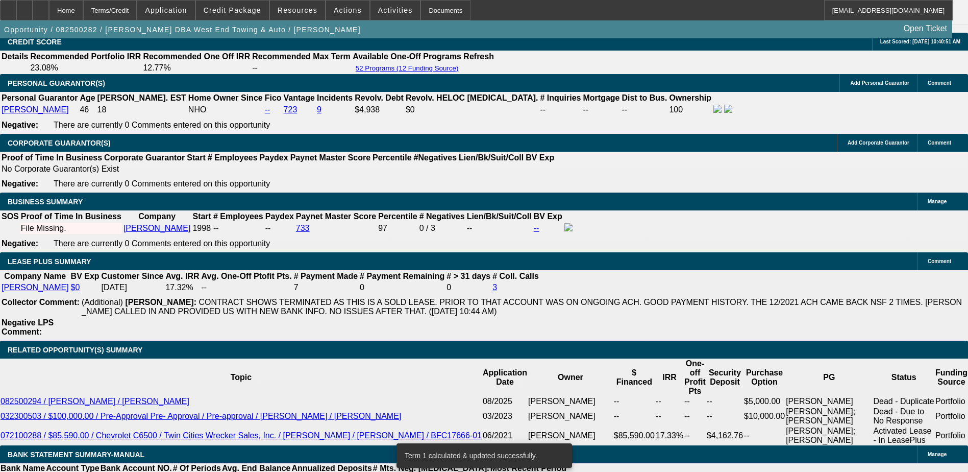
scroll to position [1505, 0]
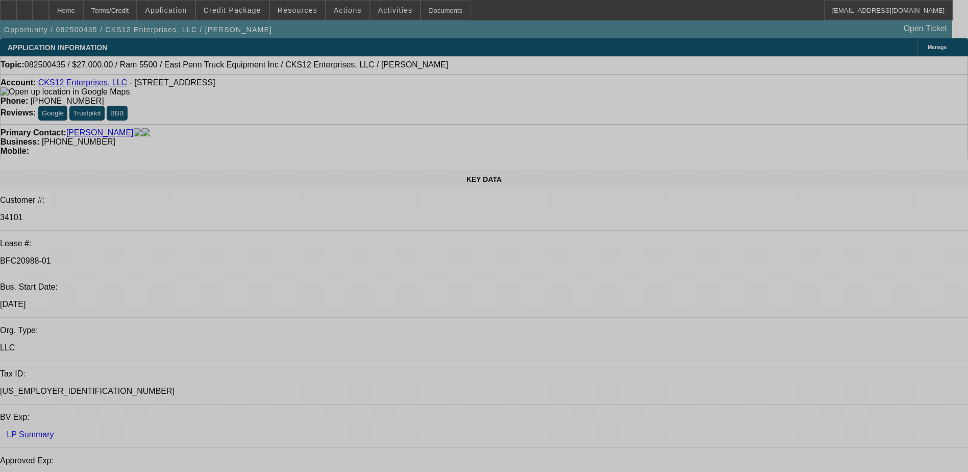
select select "0"
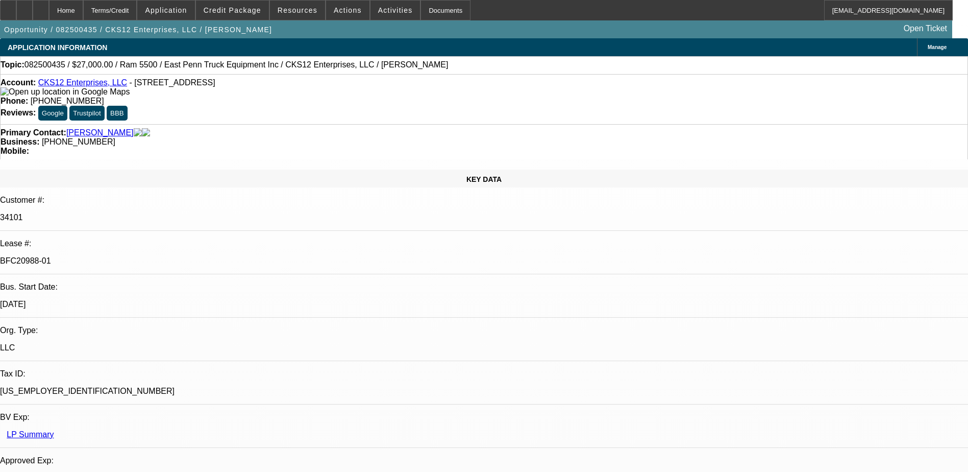
select select "2"
select select "0.1"
select select "0"
select select "2"
select select "0.1"
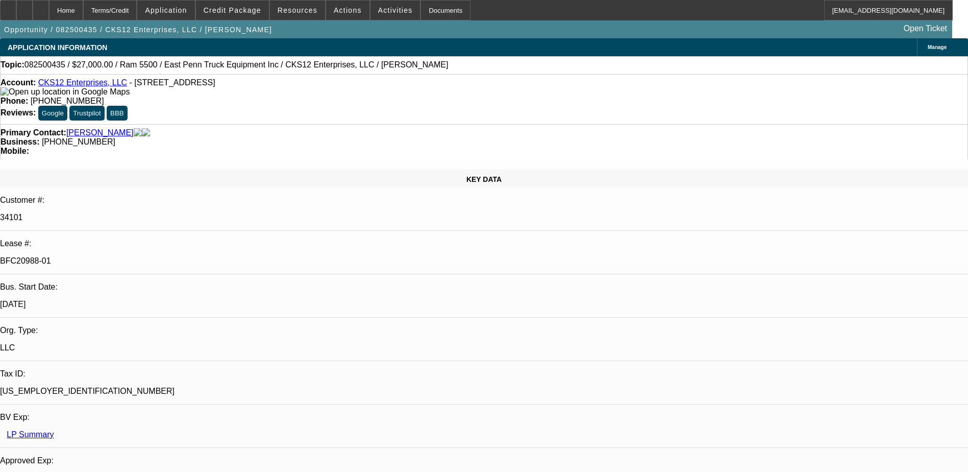
select select "0.15"
select select "0.1"
select select "0"
select select "2"
select select "0.1"
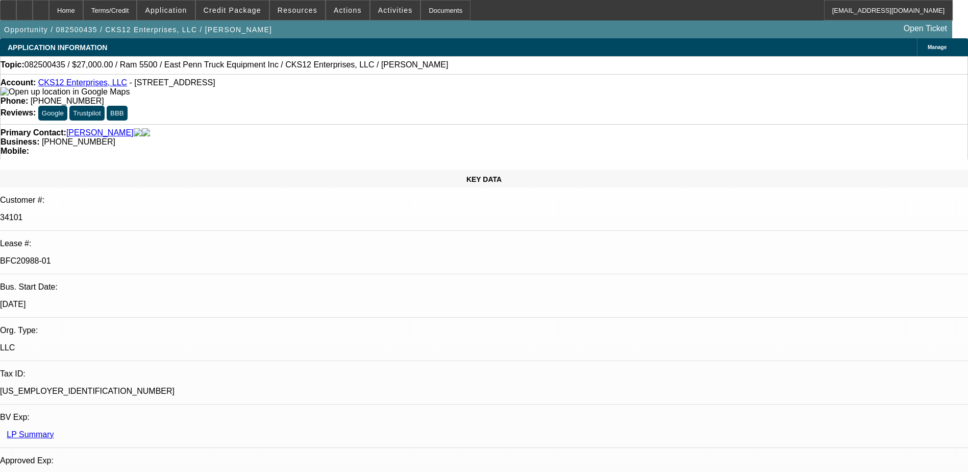
select select "1"
select select "2"
select select "4"
select select "1"
select select "2"
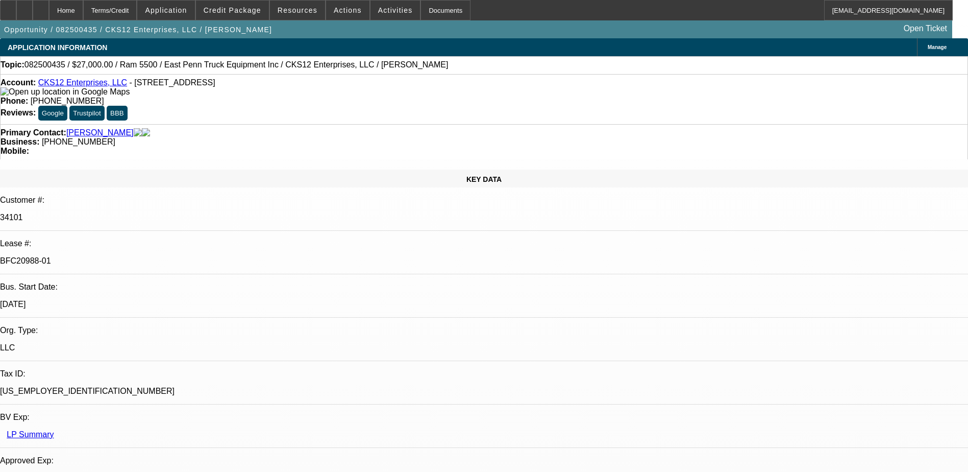
select select "4"
select select "1"
select select "2"
select select "4"
select select "1"
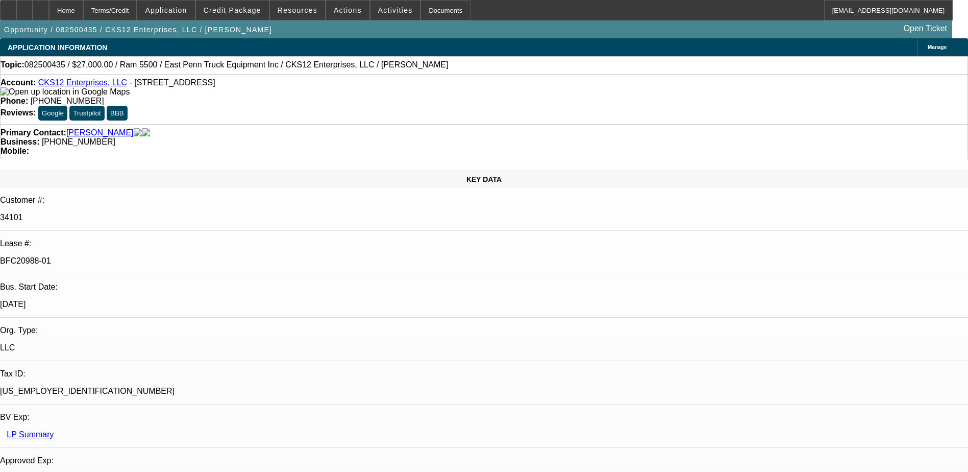
select select "2"
select select "4"
drag, startPoint x: 682, startPoint y: 314, endPoint x: 781, endPoint y: 317, distance: 99.6
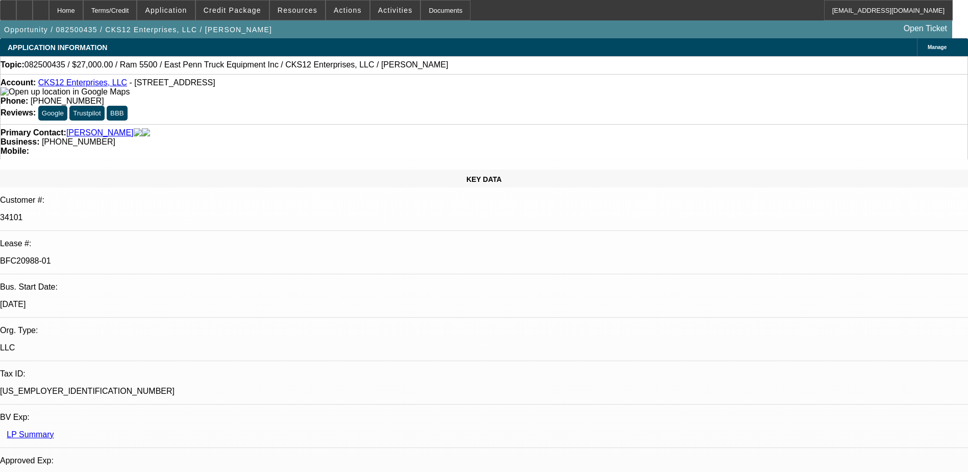
drag, startPoint x: 781, startPoint y: 317, endPoint x: 776, endPoint y: 329, distance: 13.1
drag, startPoint x: 917, startPoint y: 318, endPoint x: 956, endPoint y: 322, distance: 39.1
drag, startPoint x: 956, startPoint y: 322, endPoint x: 792, endPoint y: 318, distance: 163.9
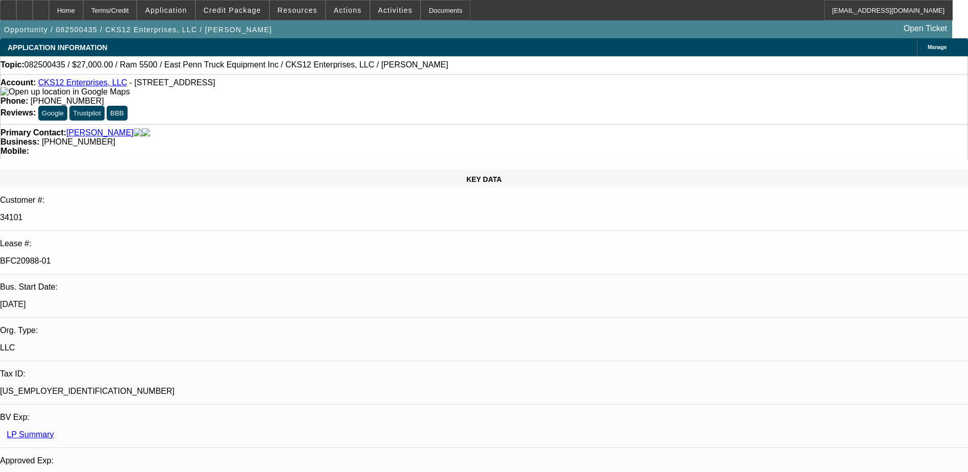
drag, startPoint x: 685, startPoint y: 317, endPoint x: 776, endPoint y: 327, distance: 92.0
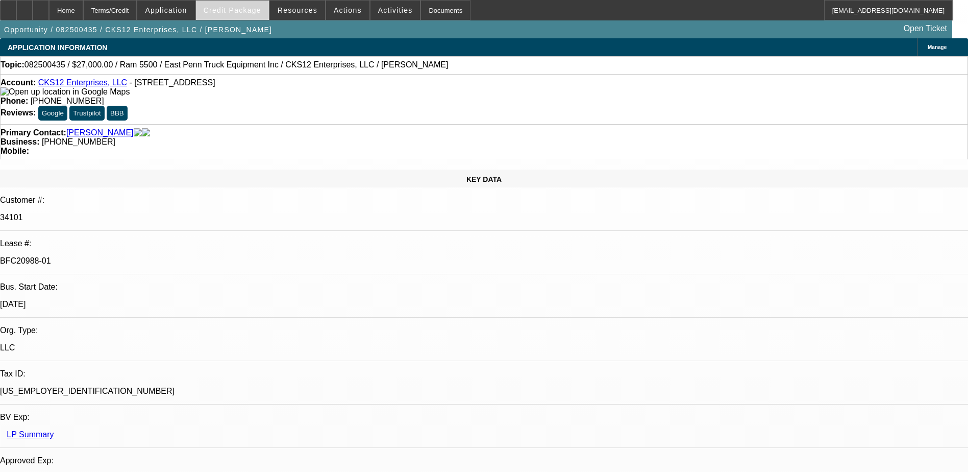
click at [244, 13] on span "Credit Package" at bounding box center [233, 10] width 58 height 8
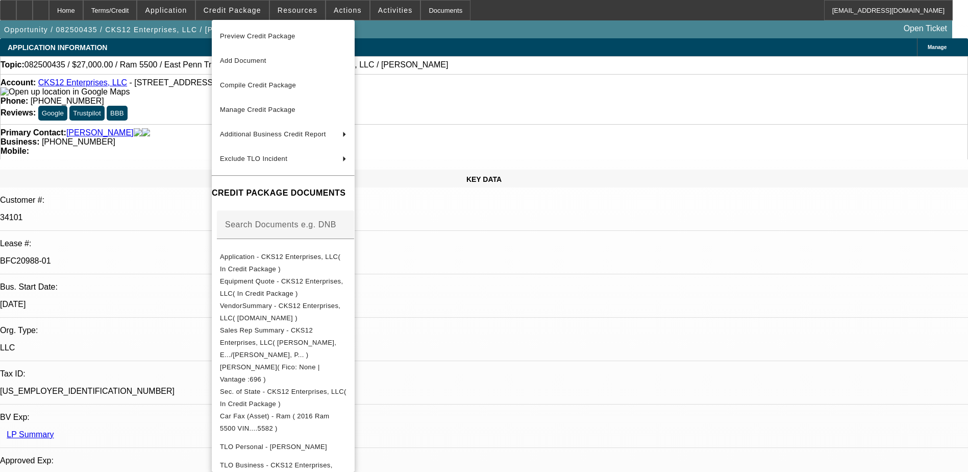
click at [650, 312] on div at bounding box center [484, 236] width 968 height 472
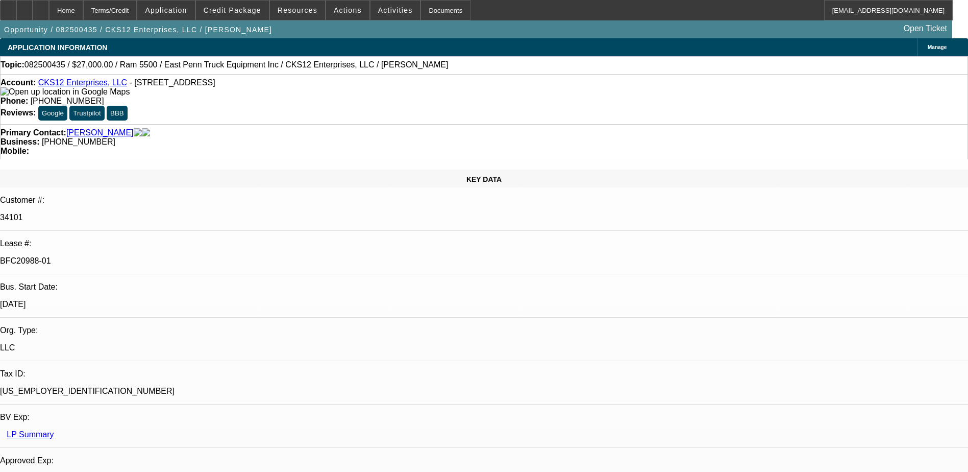
select select "0"
select select "2"
select select "0.1"
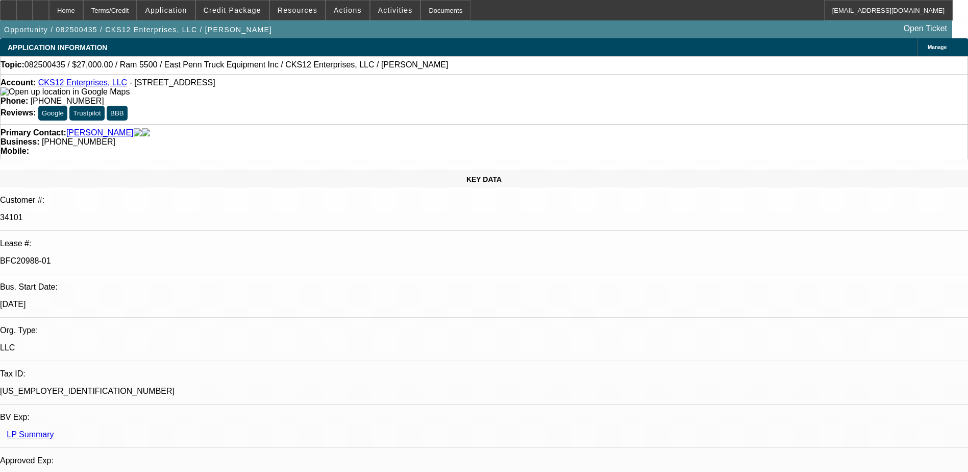
select select "4"
select select "0"
select select "2"
select select "0.1"
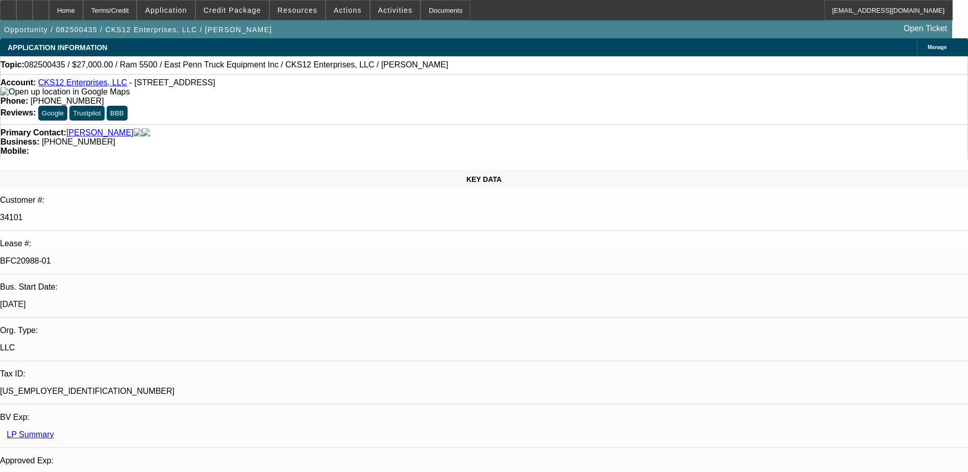
select select "4"
select select "0.15"
select select "2"
select select "0.1"
select select "4"
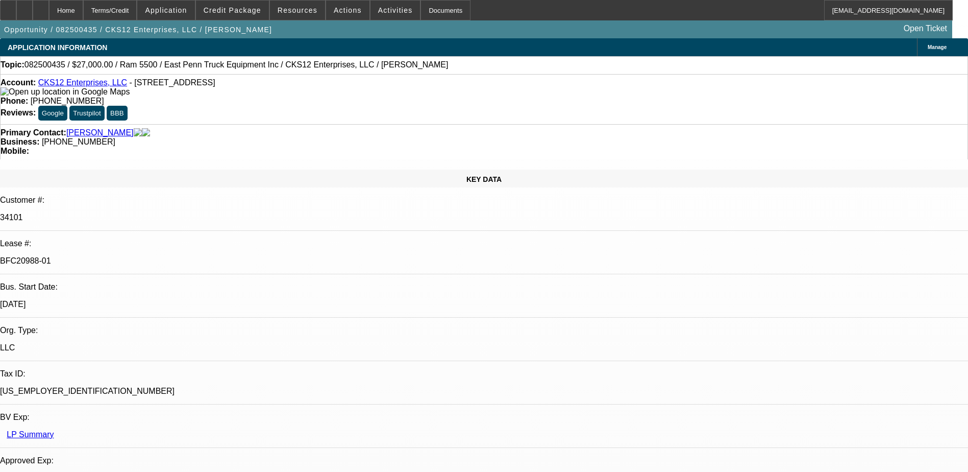
select select "0"
select select "2"
select select "0.1"
select select "4"
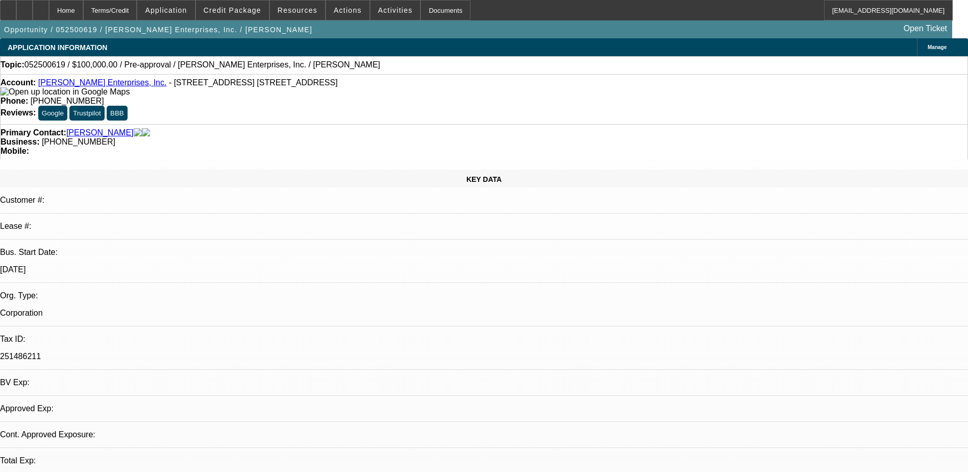
select select "0"
select select "2"
select select "0.1"
select select "1"
select select "2"
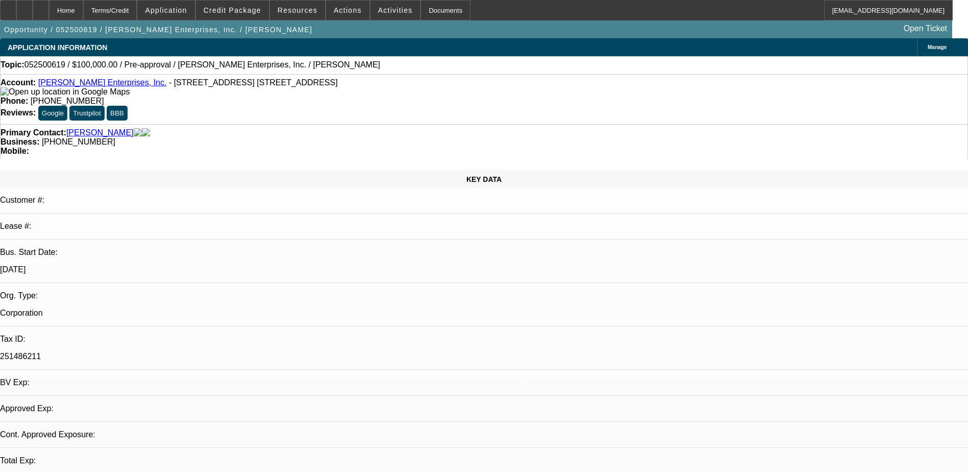
select select "4"
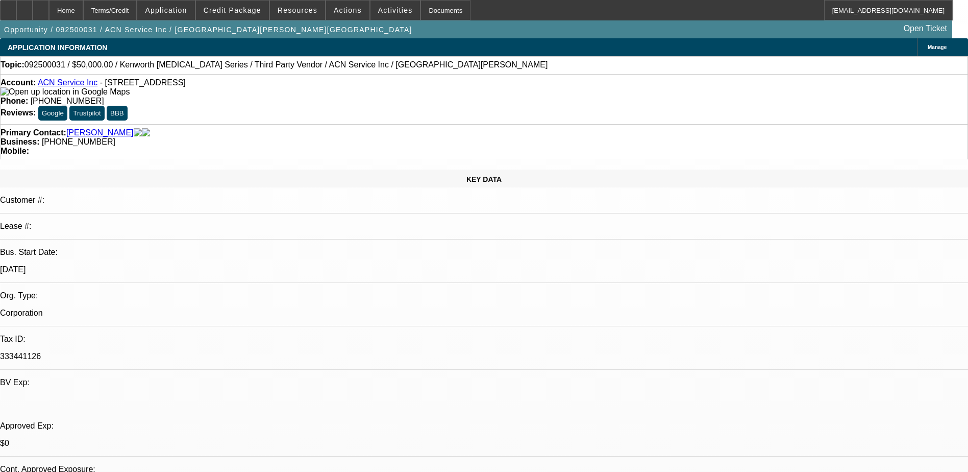
select select "0"
select select "0.1"
select select "0"
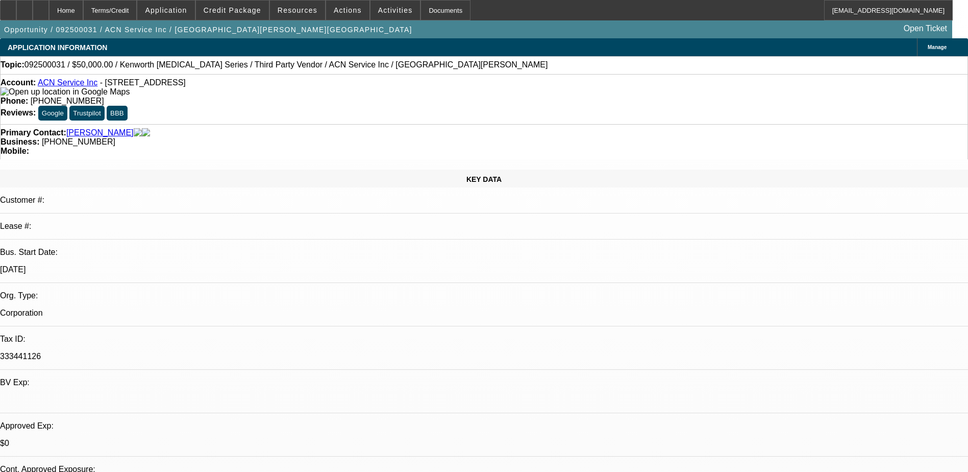
select select "0.1"
select select "0.15"
select select "2"
select select "0.1"
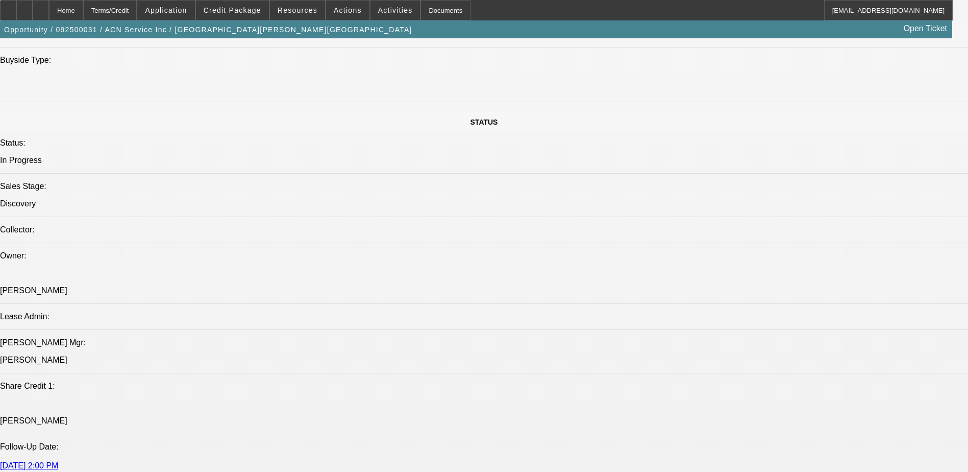
scroll to position [1123, 0]
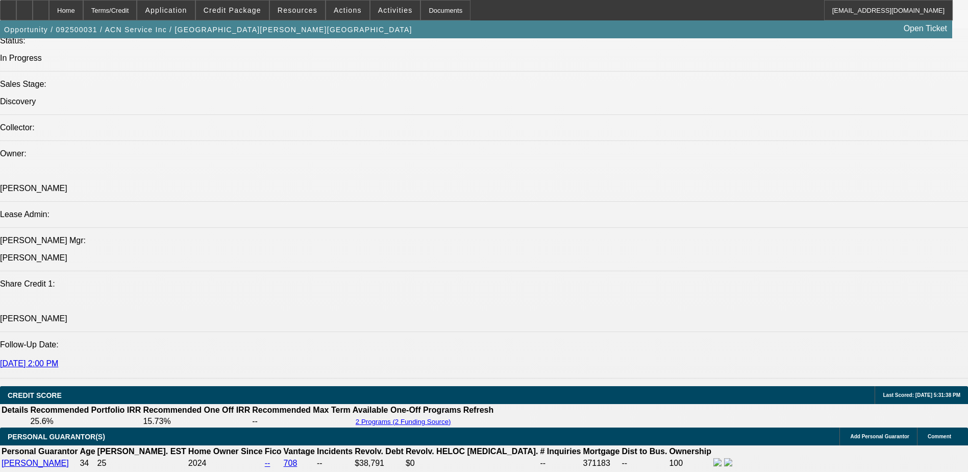
select select "1"
select select "4"
select select "1"
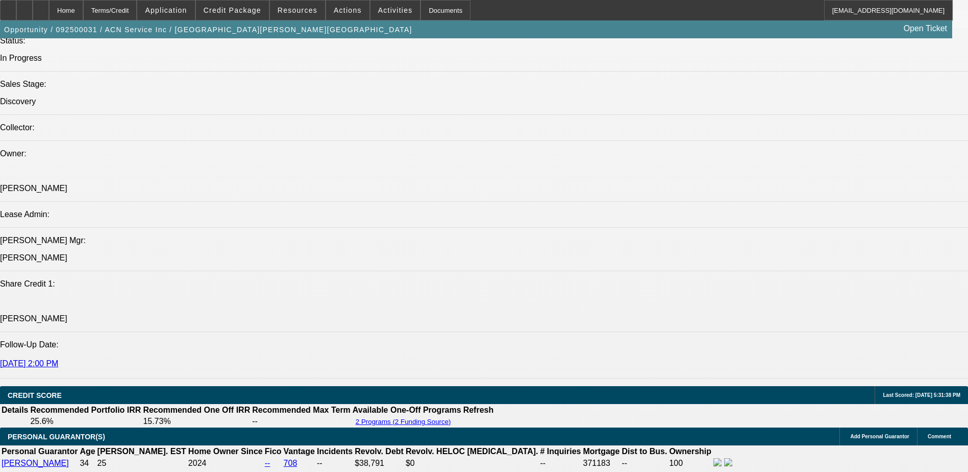
select select "4"
select select "1"
select select "2"
select select "4"
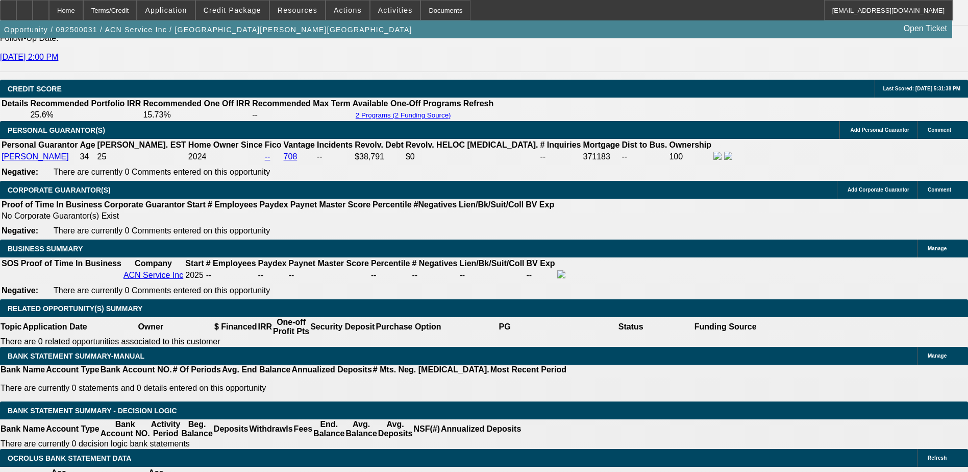
scroll to position [1532, 0]
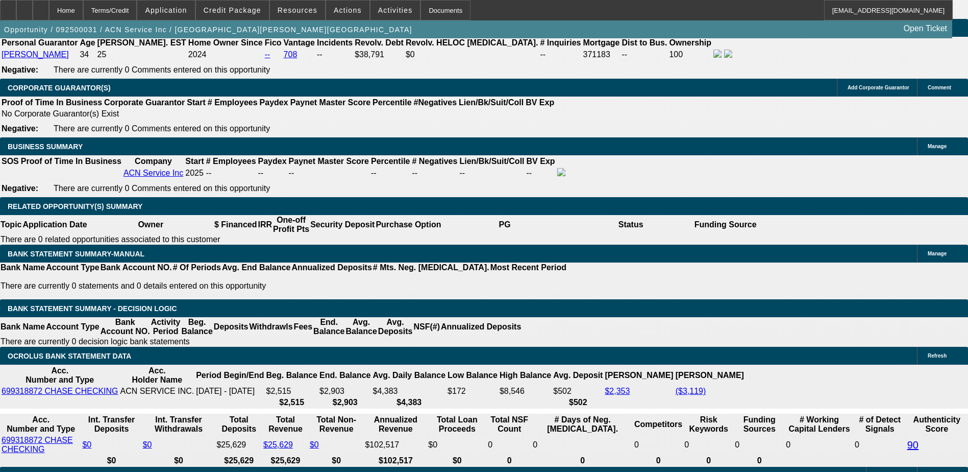
scroll to position [0, 0]
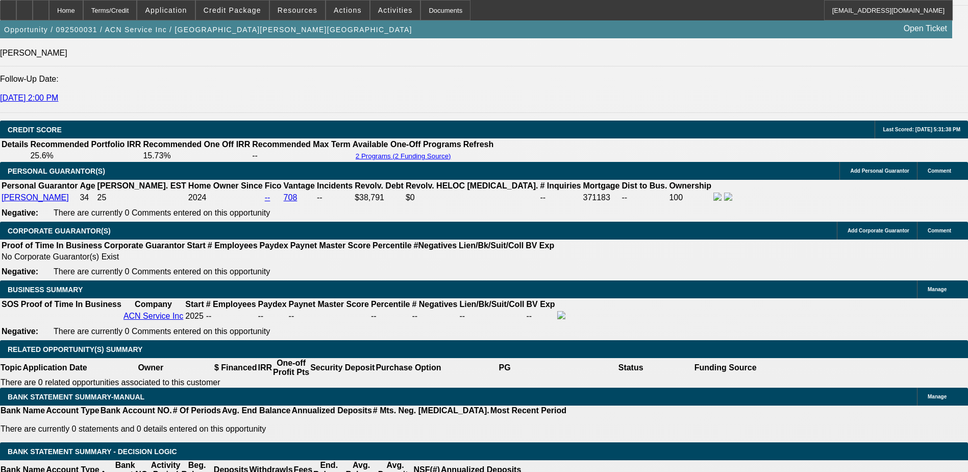
scroll to position [1481, 0]
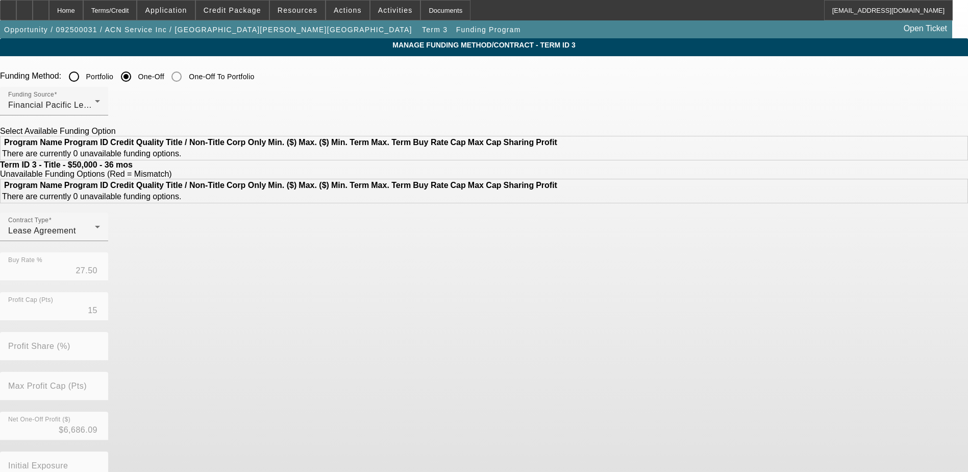
click at [84, 72] on input "Portfolio" at bounding box center [74, 76] width 20 height 20
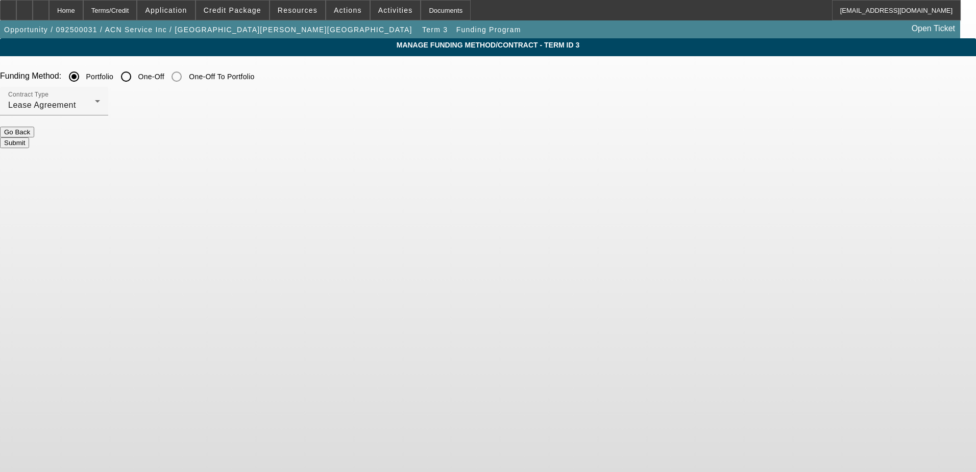
click at [29, 137] on button "Submit" at bounding box center [14, 142] width 29 height 11
click at [29, 140] on button "Submit" at bounding box center [14, 142] width 29 height 11
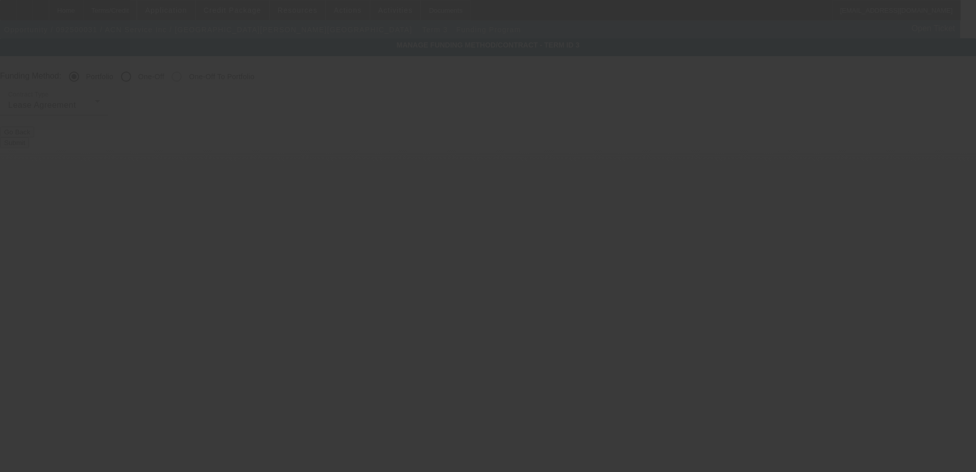
radio input "false"
radio input "true"
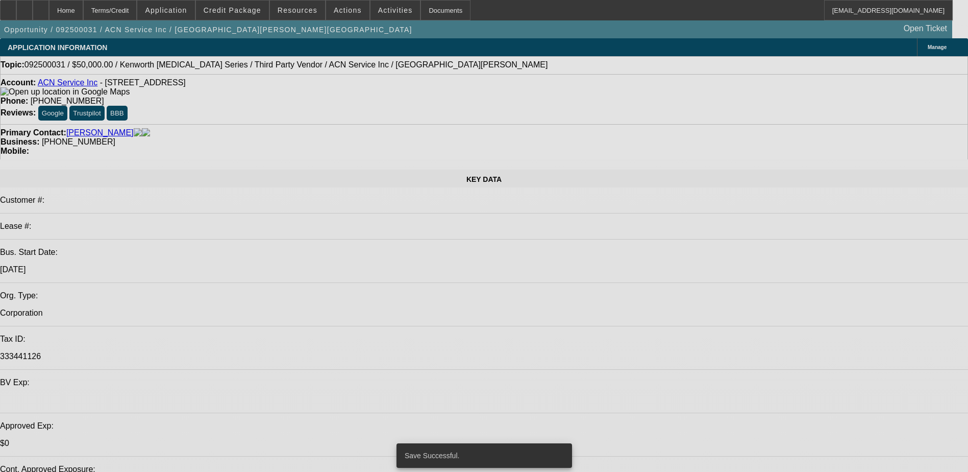
select select "0"
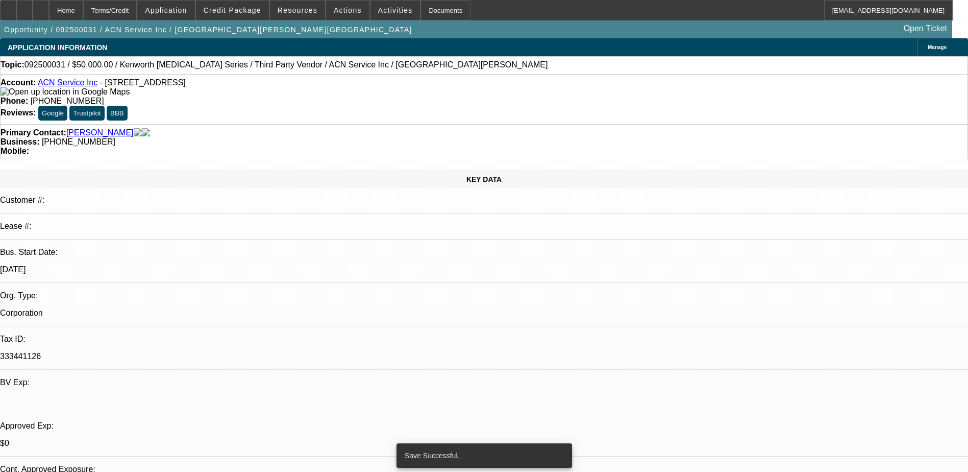
select select "0"
select select "0.1"
select select "4"
select select "0"
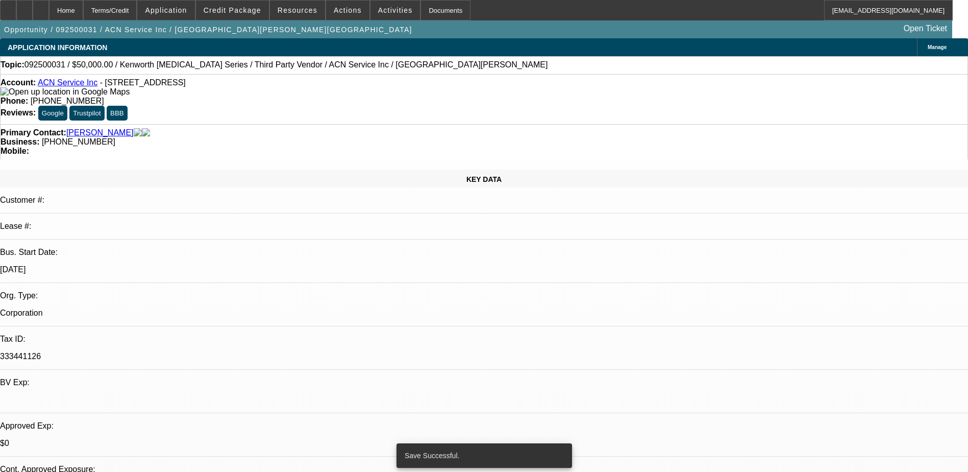
select select "0.1"
select select "4"
select select "0.15"
select select "2"
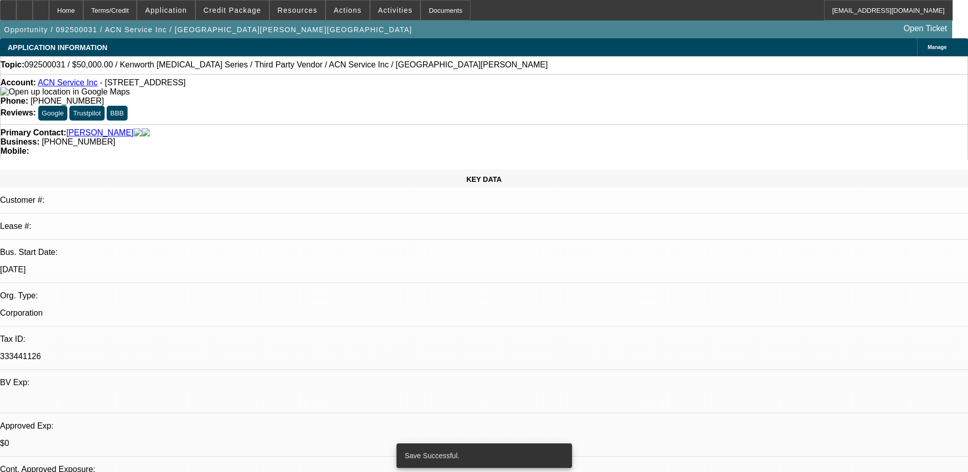
select select "0.1"
select select "4"
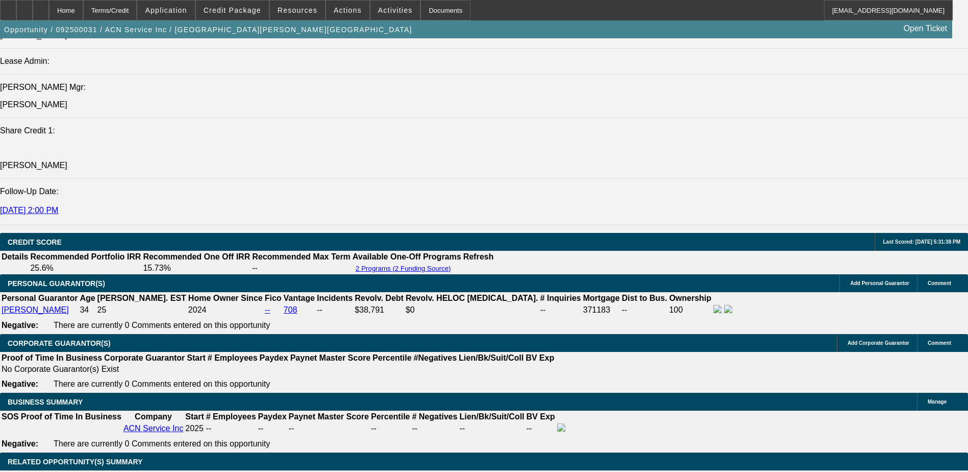
scroll to position [1481, 0]
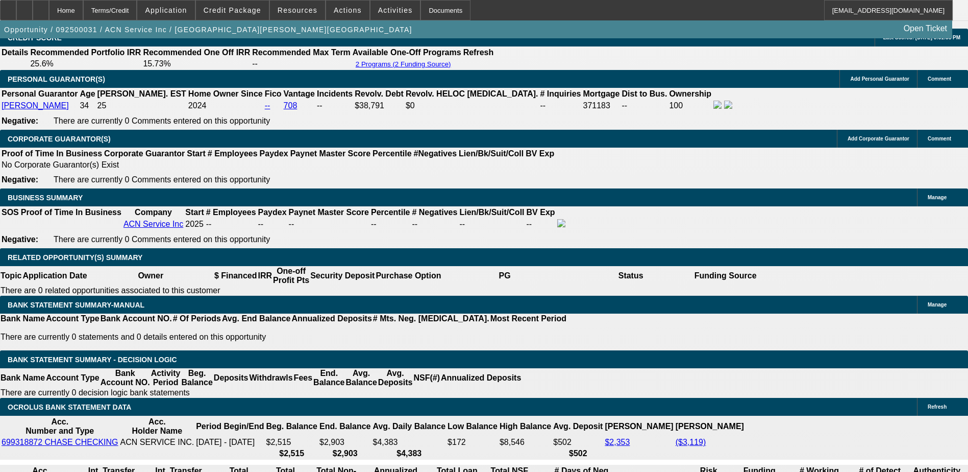
select select "2"
type input "$4,136.36"
type input "UNKNOWN"
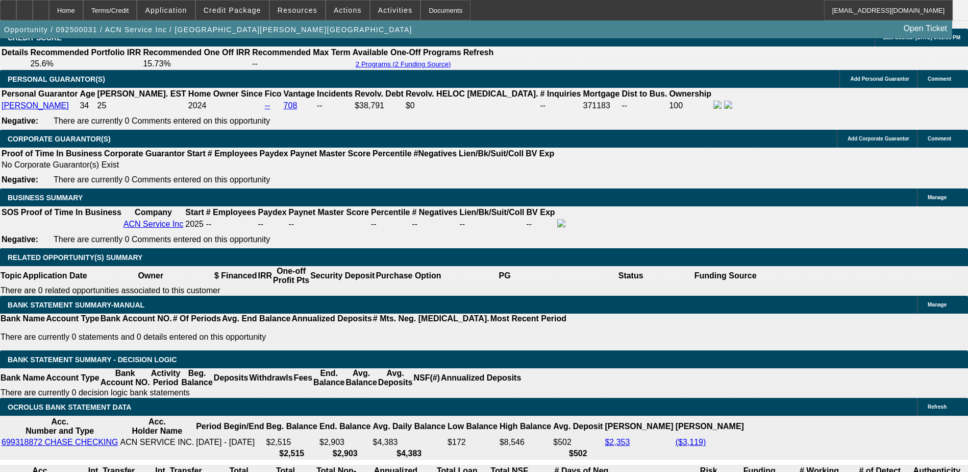
select select "2"
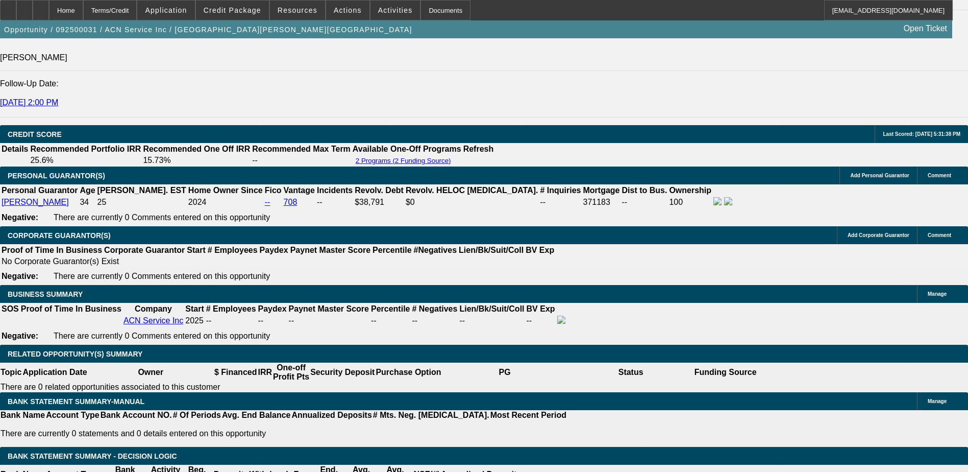
scroll to position [1378, 0]
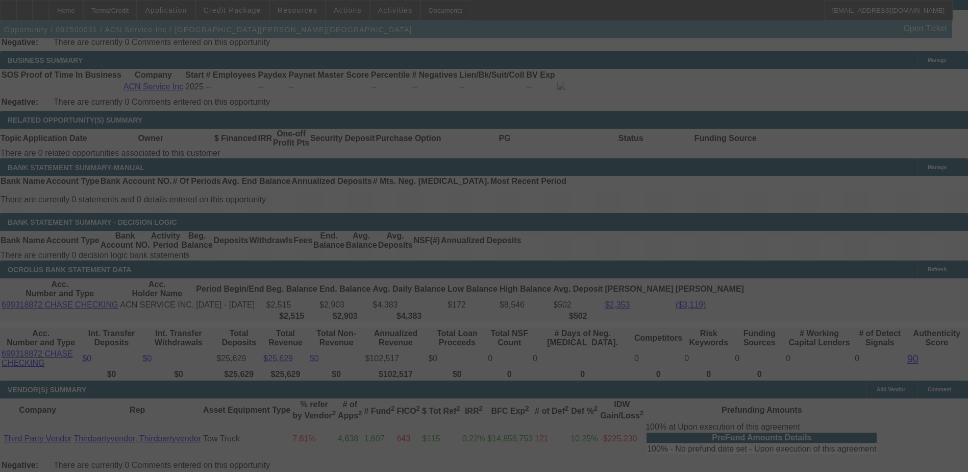
scroll to position [1634, 0]
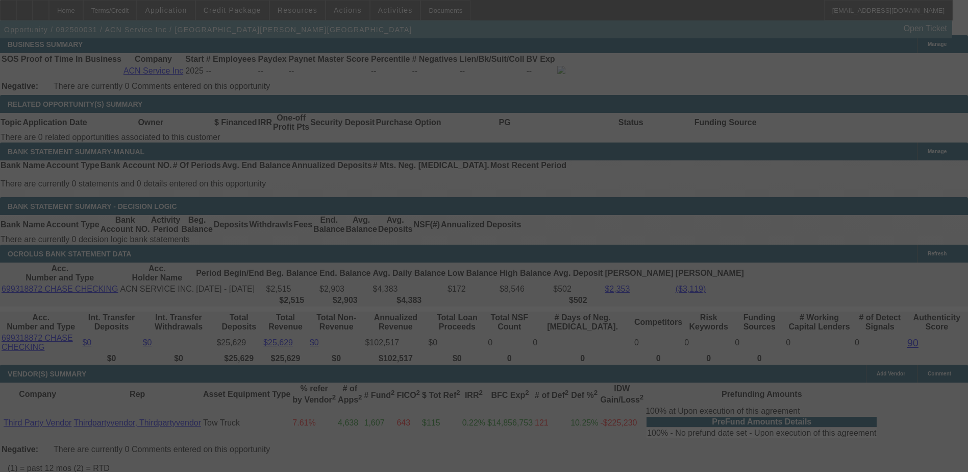
select select "0"
select select "2"
select select "0.1"
select select "4"
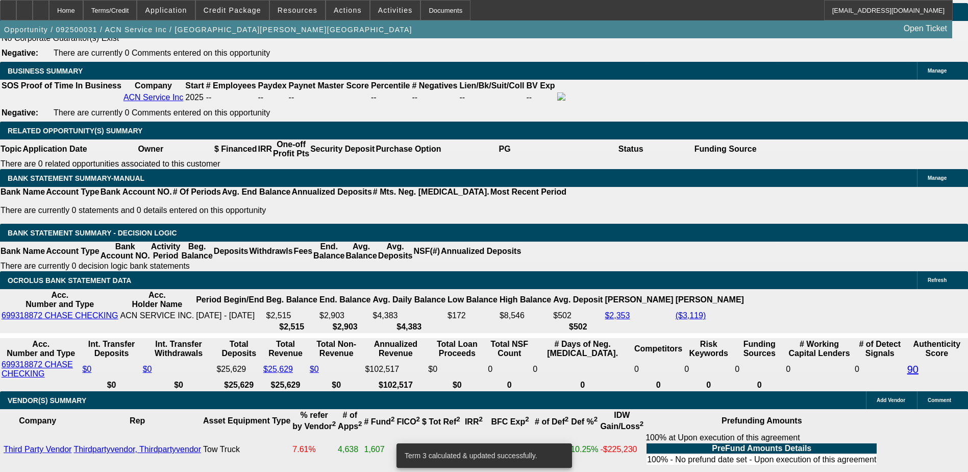
scroll to position [1583, 0]
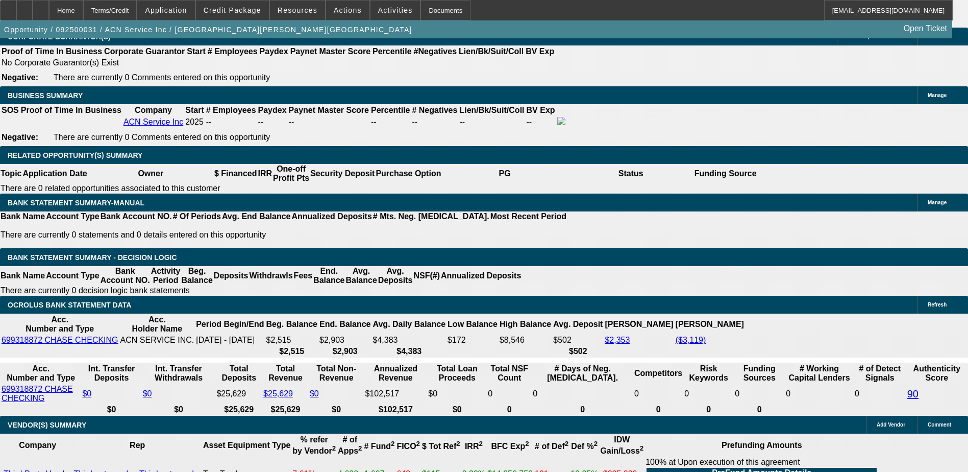
drag, startPoint x: 113, startPoint y: 141, endPoint x: 120, endPoint y: 157, distance: 17.1
drag, startPoint x: 120, startPoint y: 157, endPoint x: 230, endPoint y: 198, distance: 117.1
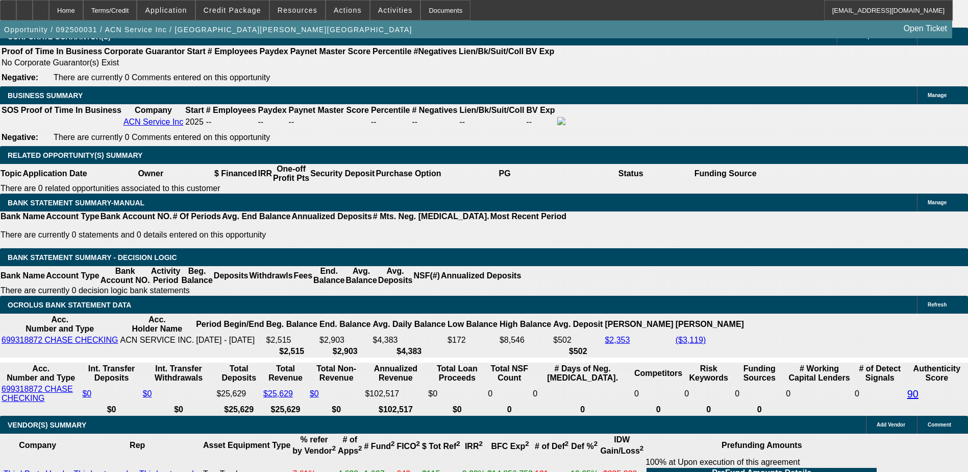
type input "UNKNOWN"
type input "2"
type input "$2,864.26"
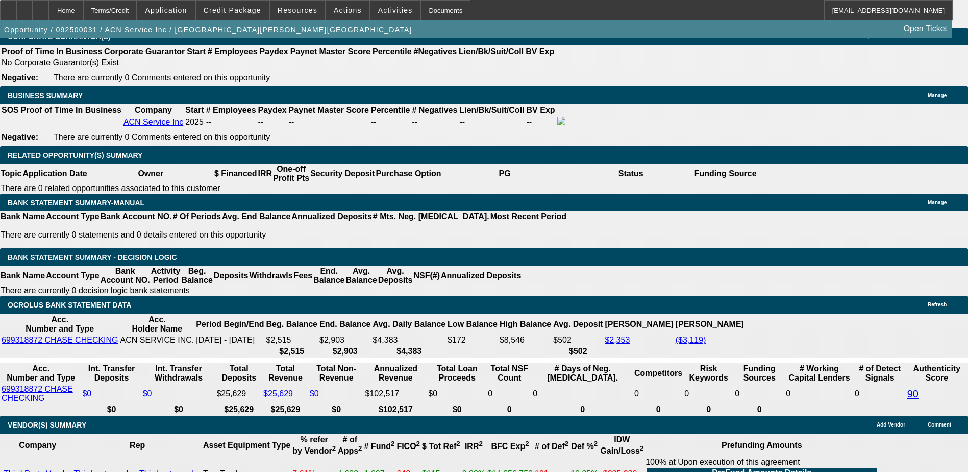
type input "$1,432.13"
type input "20."
type input "$3,716.36"
type input "$1,858.18"
type input "20.1"
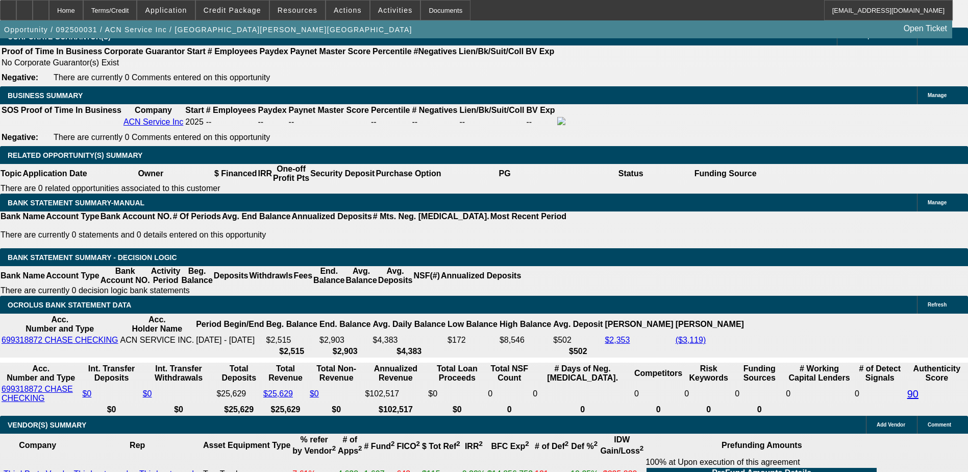
type input "$3,721.46"
type input "$1,860.73"
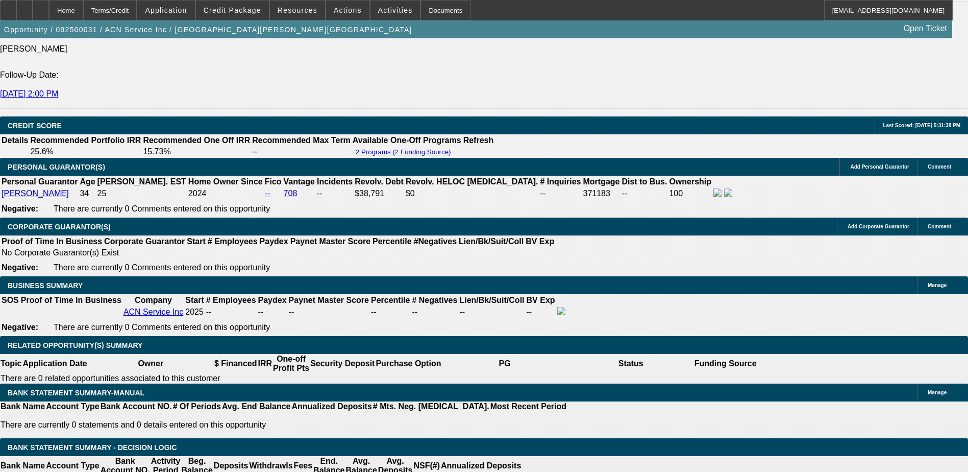
scroll to position [1378, 0]
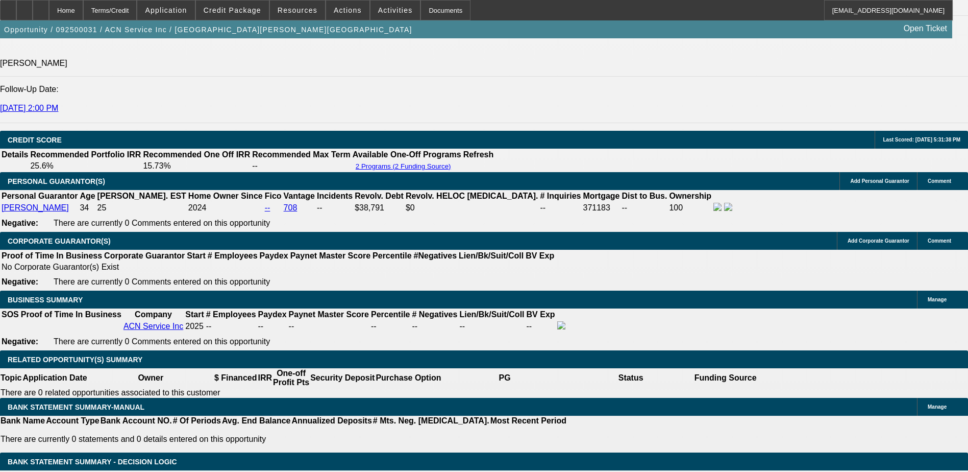
type input "20.1"
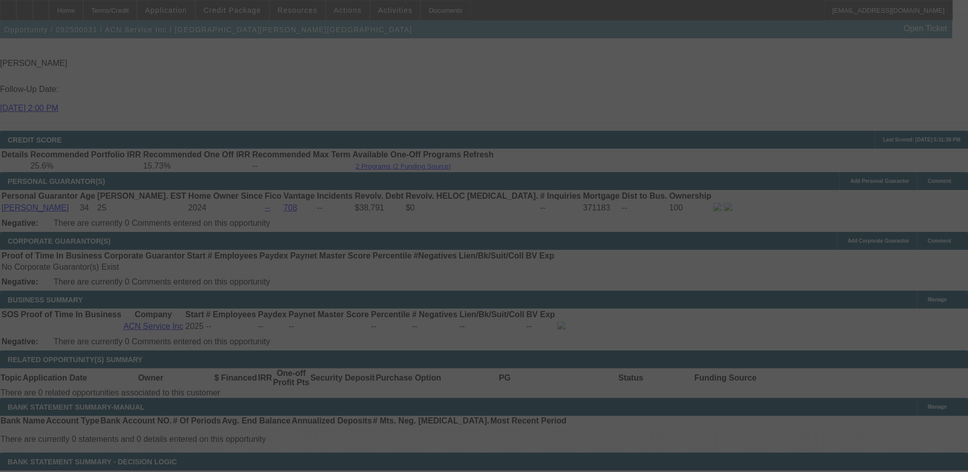
scroll to position [1532, 0]
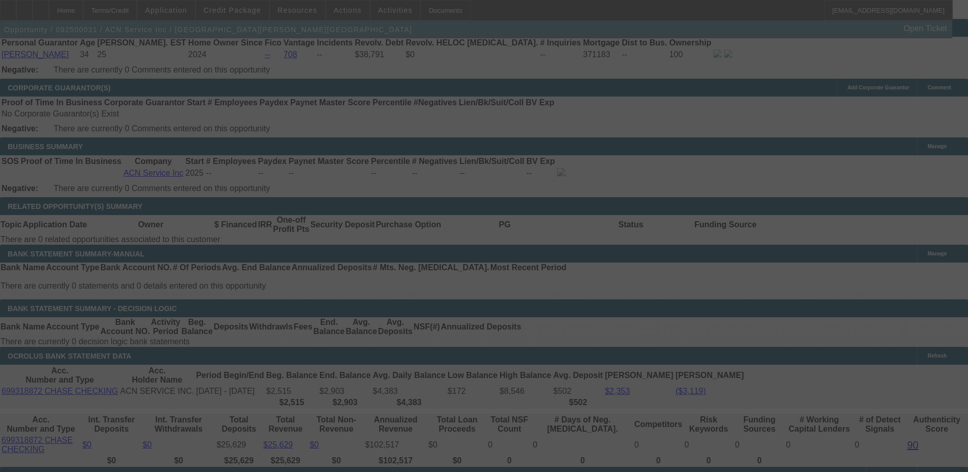
select select "0"
select select "2"
select select "0.1"
select select "4"
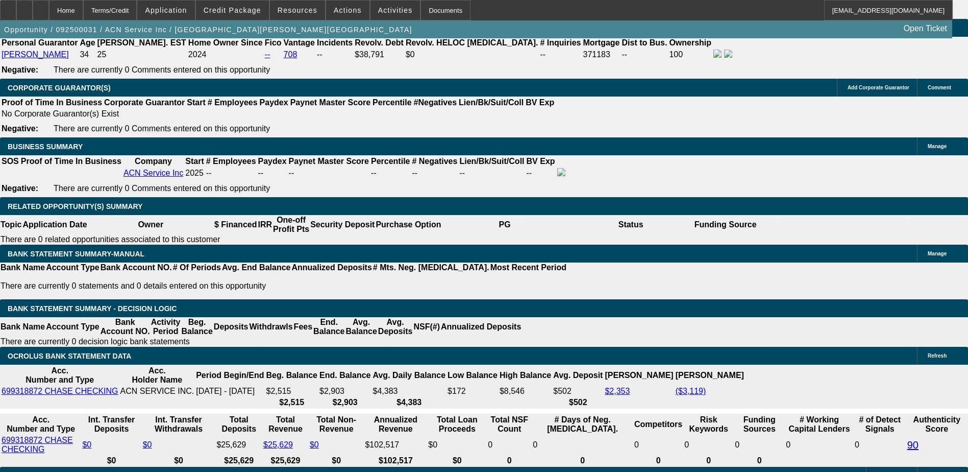
type input "UNKNOWN"
type input "21"
type input "$2,864.26"
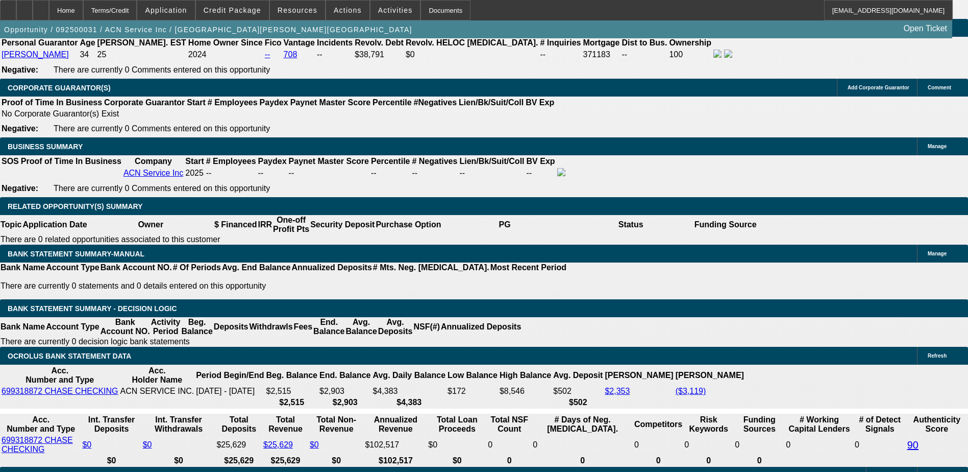
type input "$1,432.13"
type input "$3,767.50"
type input "$1,883.75"
type input "21.4"
type input "$3,788.08"
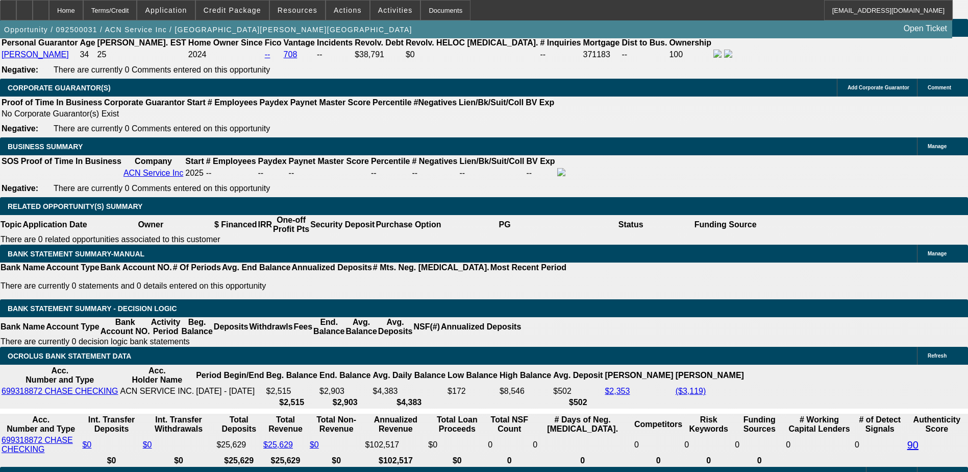
type input "$1,894.04"
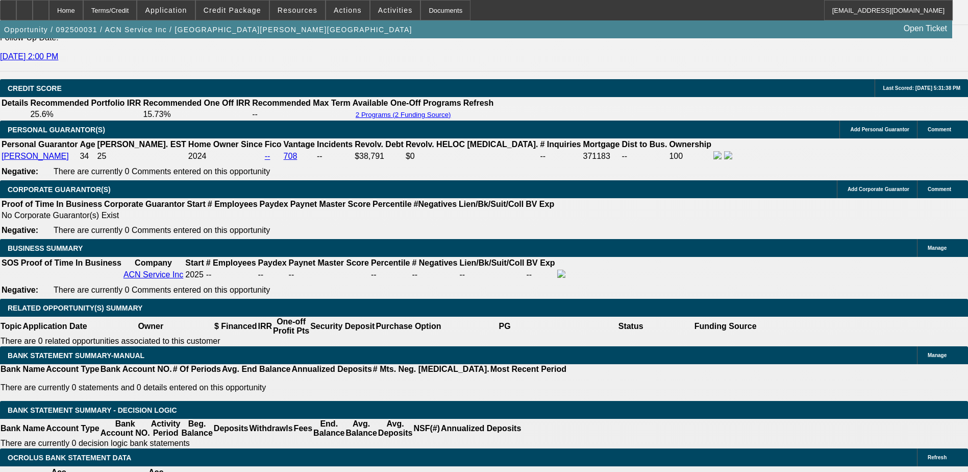
scroll to position [1429, 0]
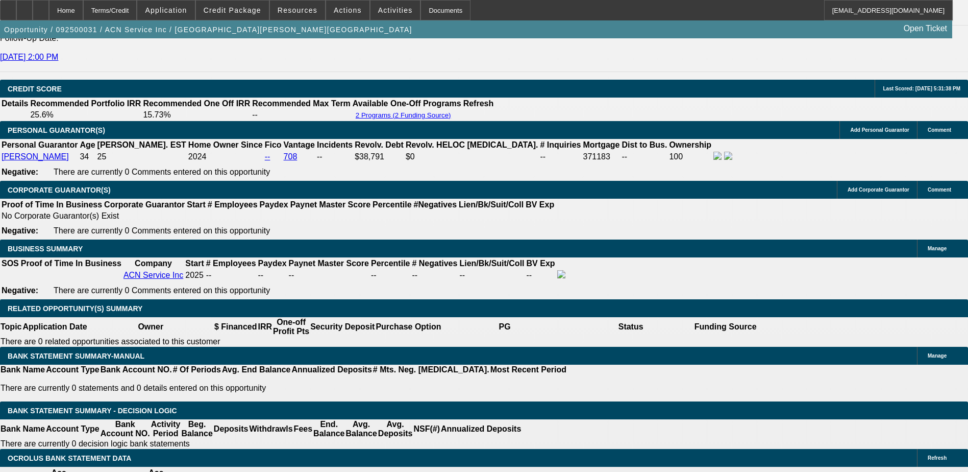
type input "21.4"
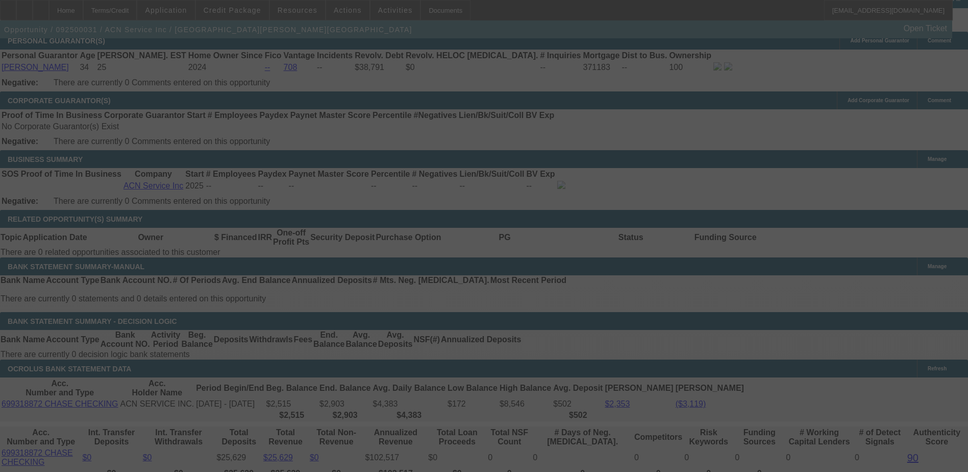
scroll to position [1583, 0]
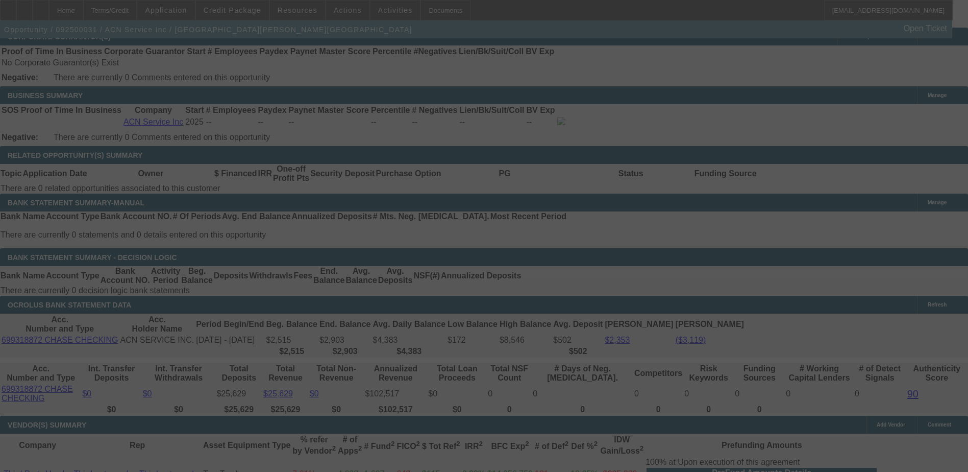
select select "0"
select select "2"
select select "0.1"
select select "4"
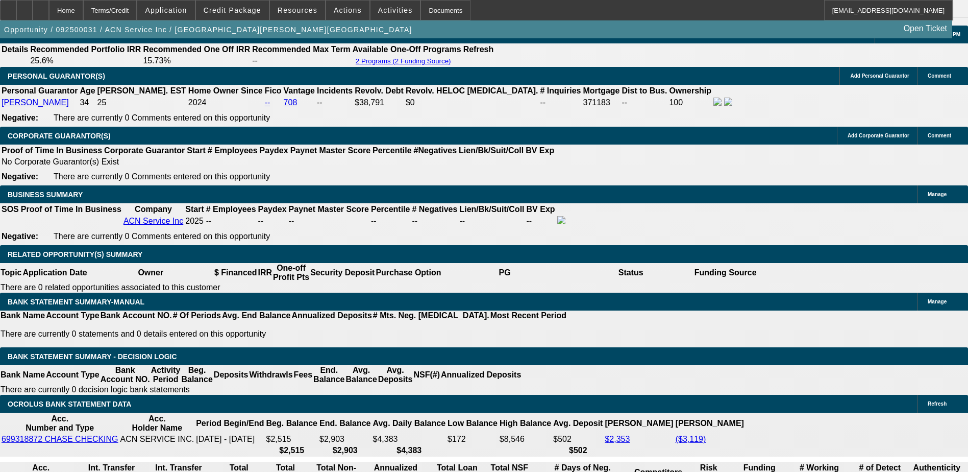
scroll to position [1573, 0]
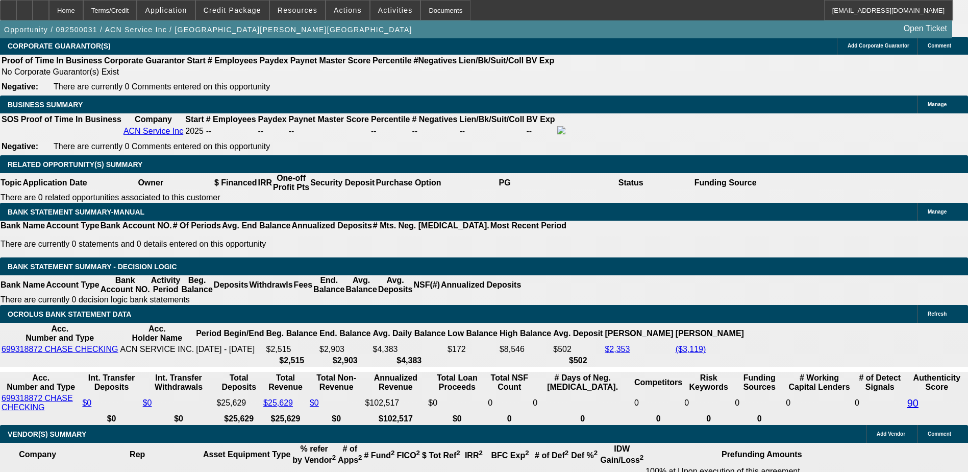
type input "1"
type input "$2.00"
type input "UNKNOWN"
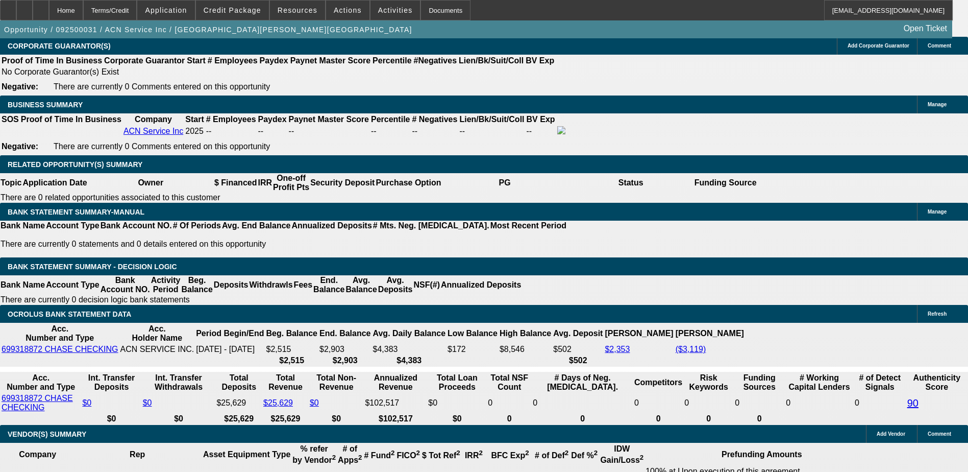
type input "1995"
type input "$3,990.00"
type input "25.3"
type input "199"
type input "$398.00"
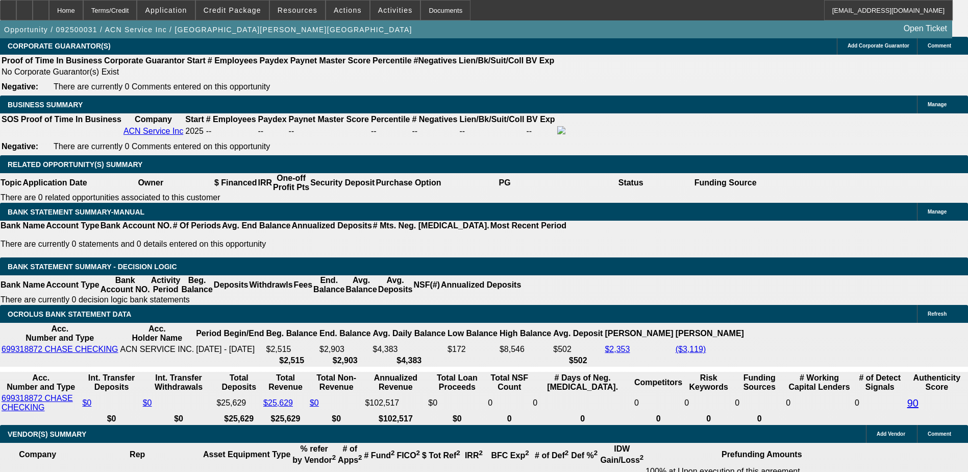
type input "1990"
type input "$3,980.00"
type input "25.1"
type input "199"
type input "$38.00"
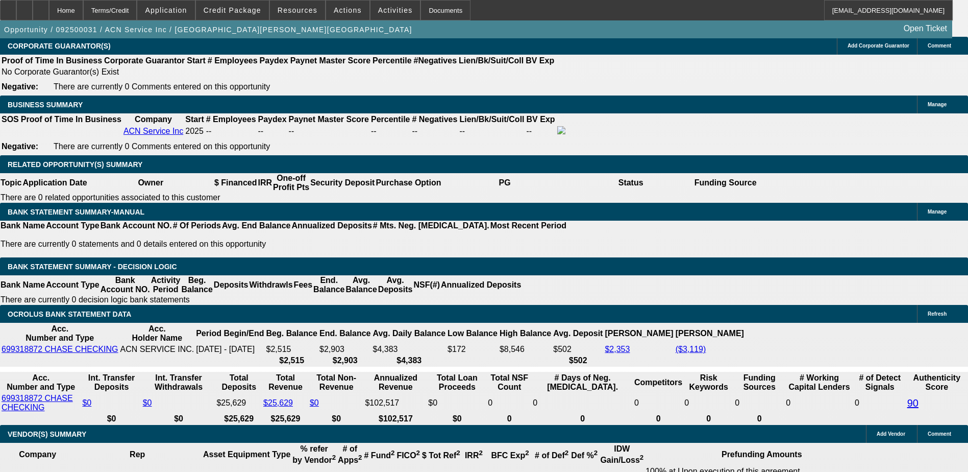
type input "19"
type input "1900"
type input "$3,800.00"
type input "21.6"
type input "190"
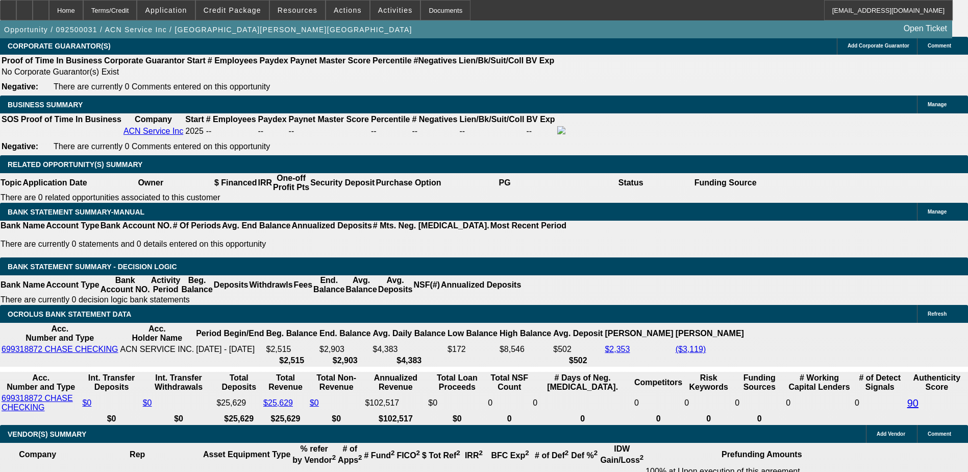
type input "$380.00"
type input "1949"
type input "$3,898.00"
type input "23.5"
type input "$1,949.00"
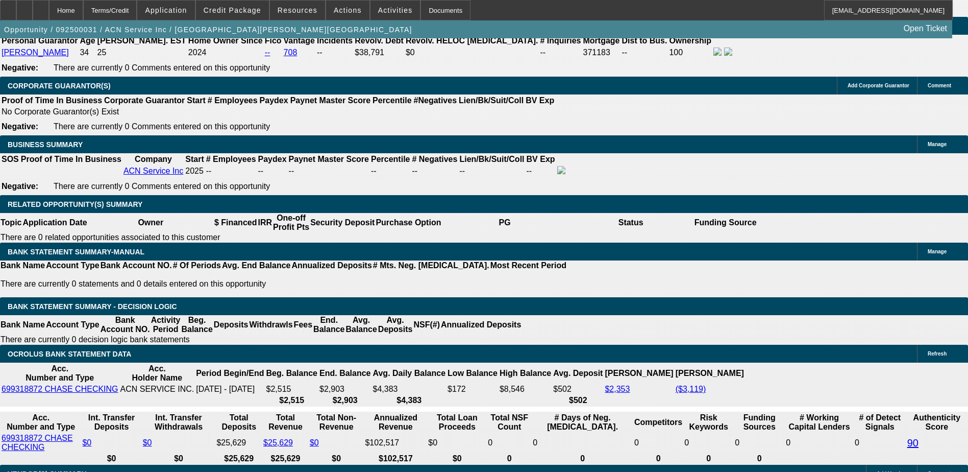
scroll to position [1420, 0]
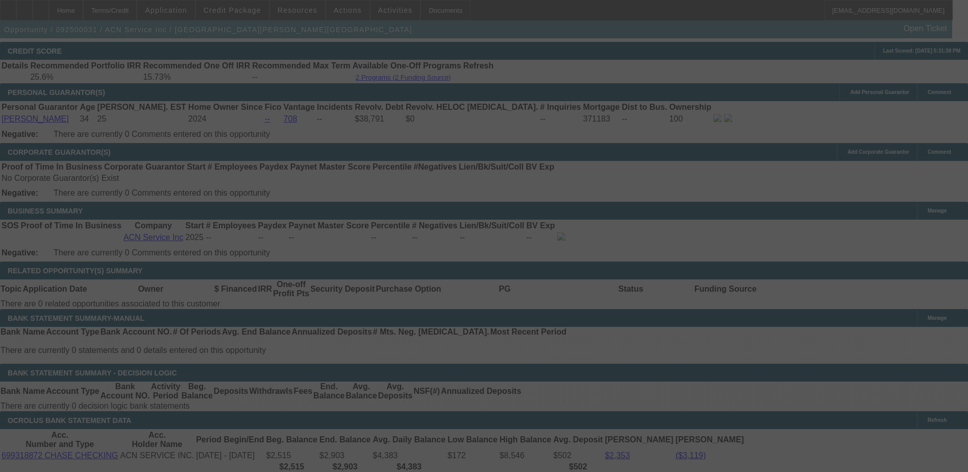
scroll to position [1573, 0]
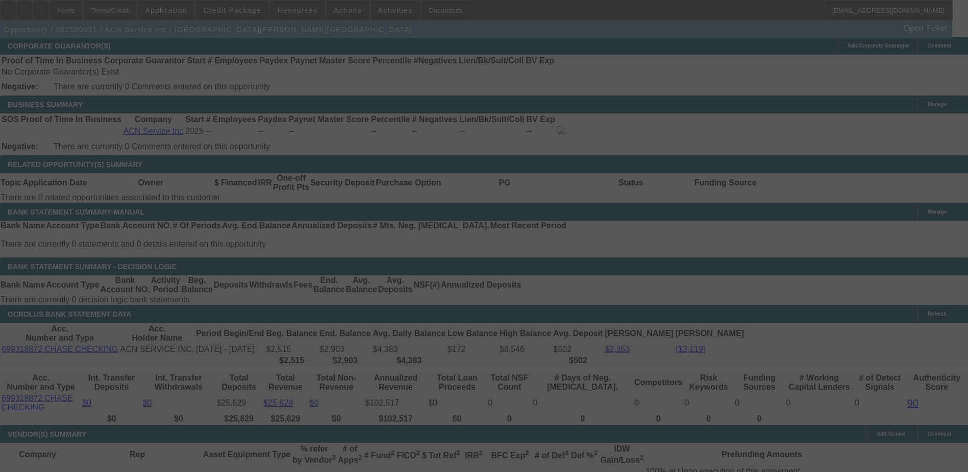
select select "0"
select select "2"
select select "0.1"
select select "4"
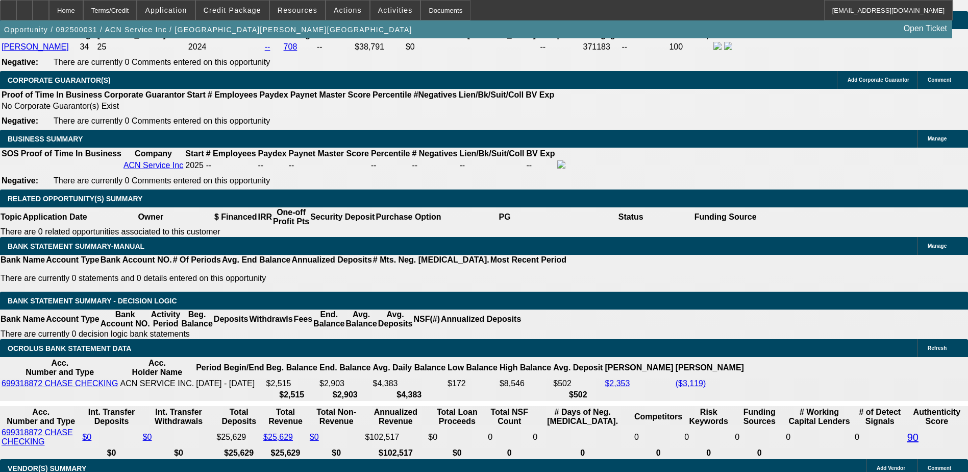
scroll to position [1517, 0]
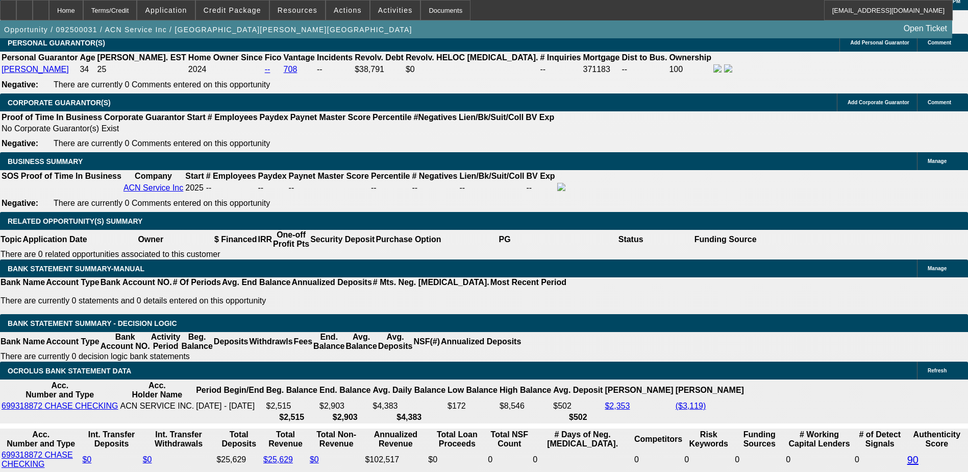
type input "UNKNOWN"
type input "5"
type input "$21,191.12"
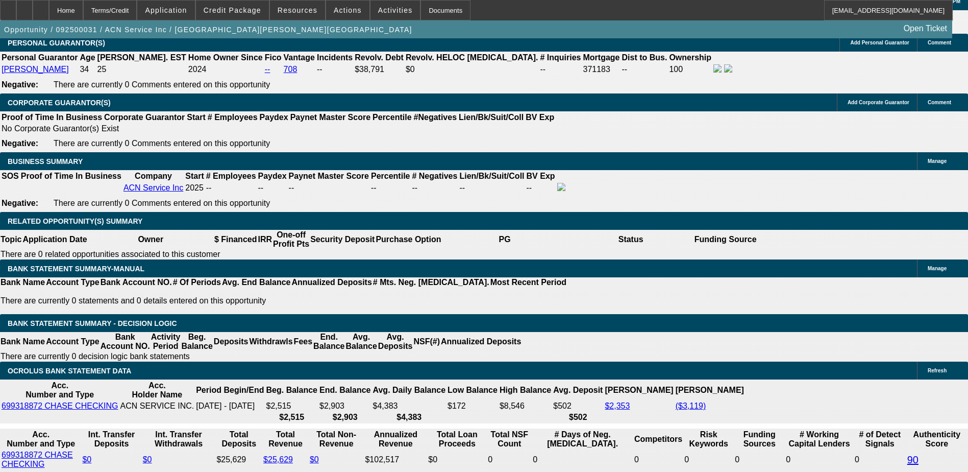
type input "$10,595.56"
type input "54"
type input "$3,017.98"
type input "$1,508.99"
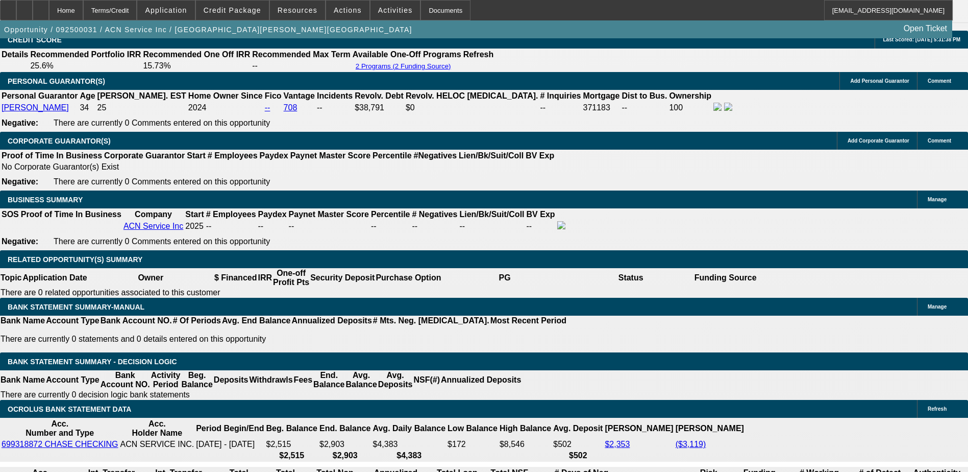
scroll to position [1364, 0]
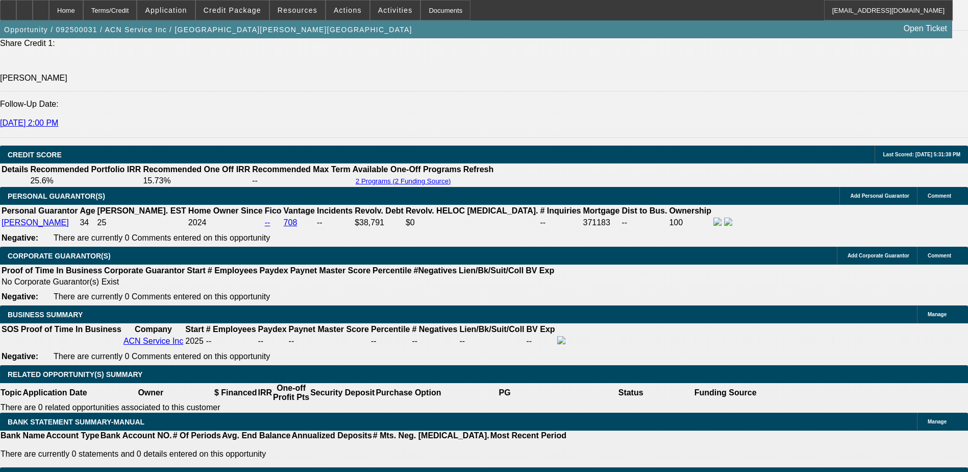
type input "54"
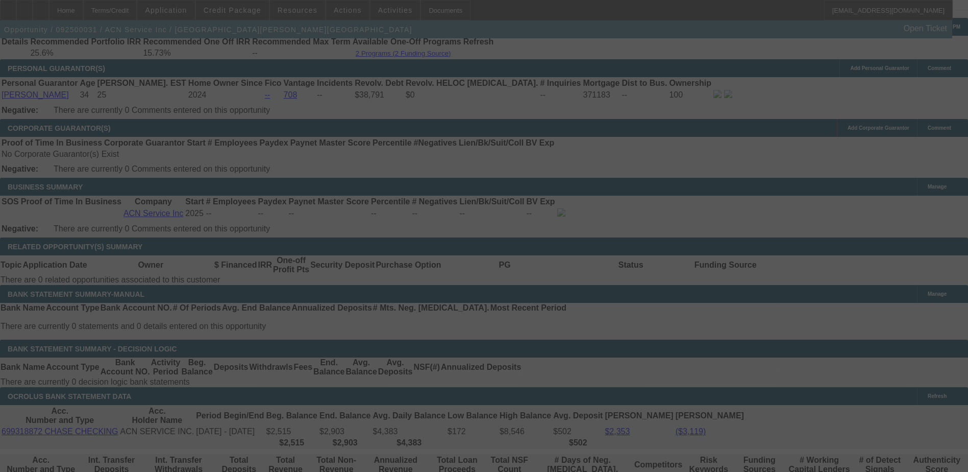
scroll to position [1517, 0]
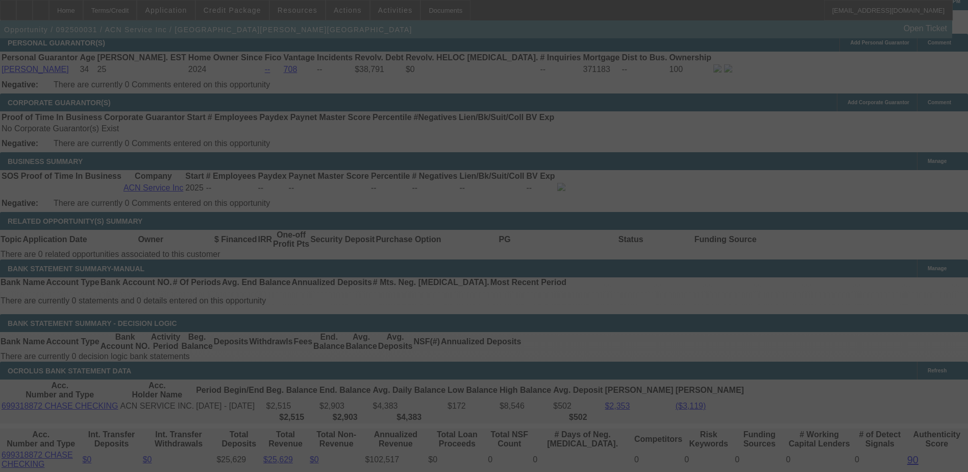
select select "0"
select select "2"
select select "0.1"
select select "4"
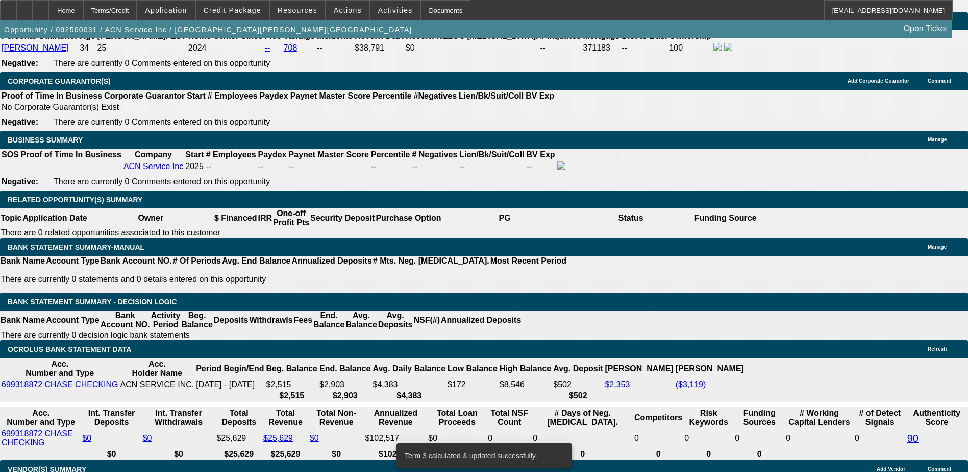
scroll to position [1556, 0]
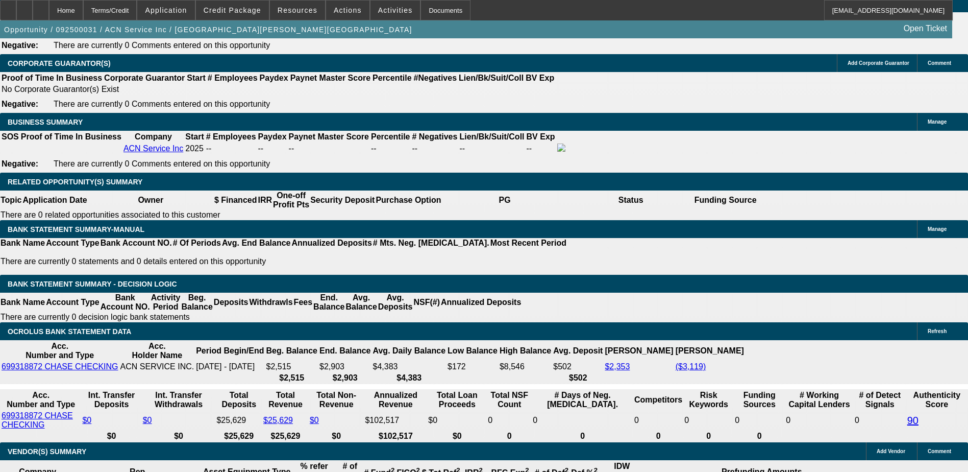
type input "4"
type input "UNKNOWN"
type input "48"
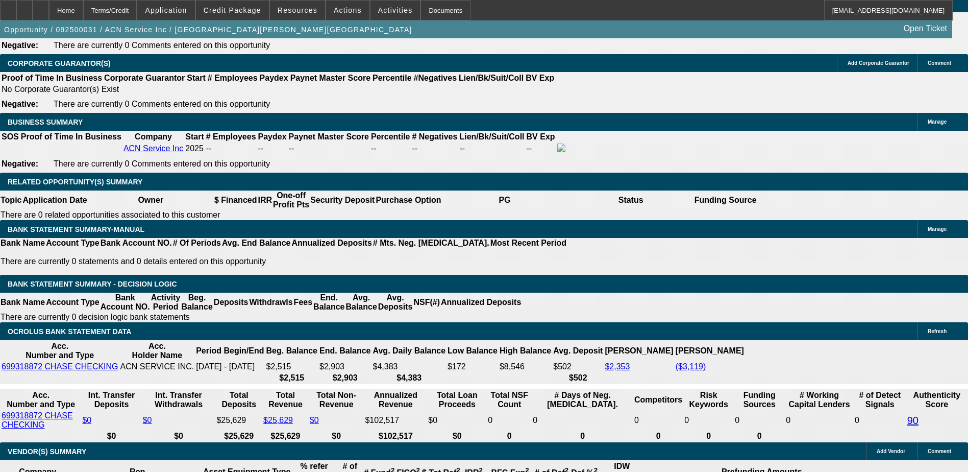
type input "$13,118.39"
type input "$26,236.78"
type input "$1,616.80"
type input "$3,233.60"
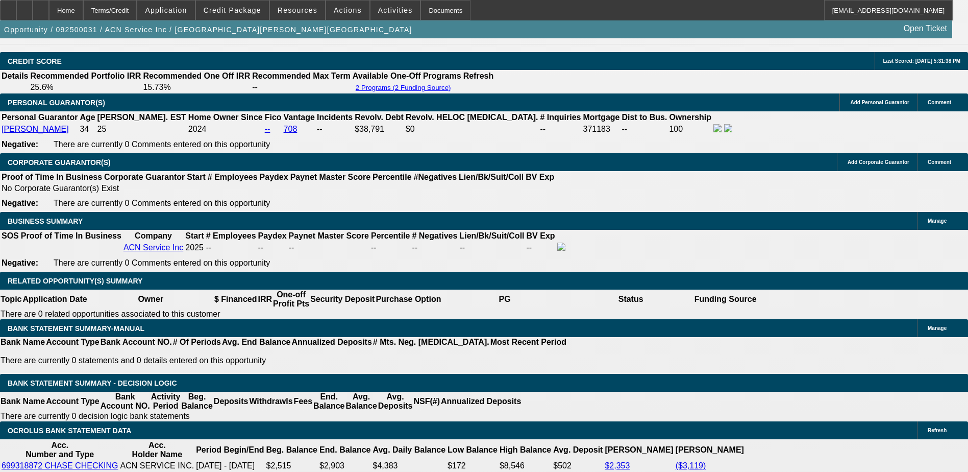
scroll to position [1454, 0]
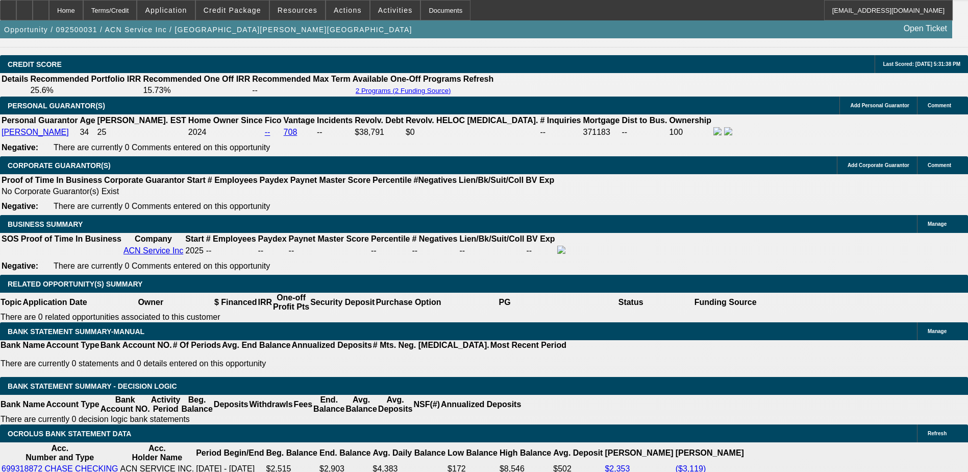
type input "48"
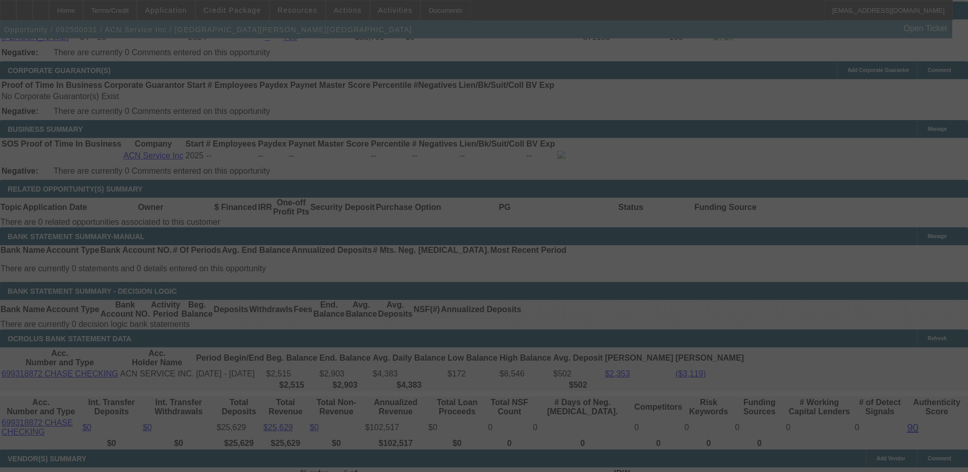
scroll to position [1556, 0]
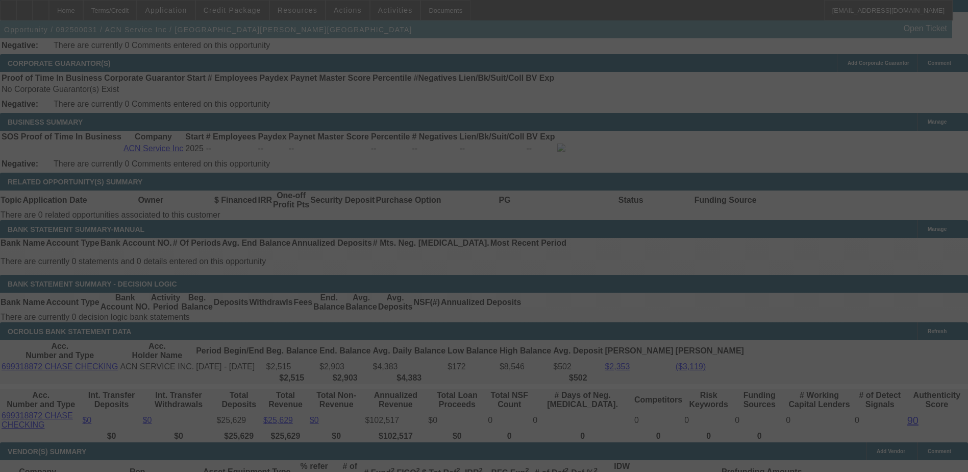
select select "0"
select select "2"
select select "0.1"
select select "4"
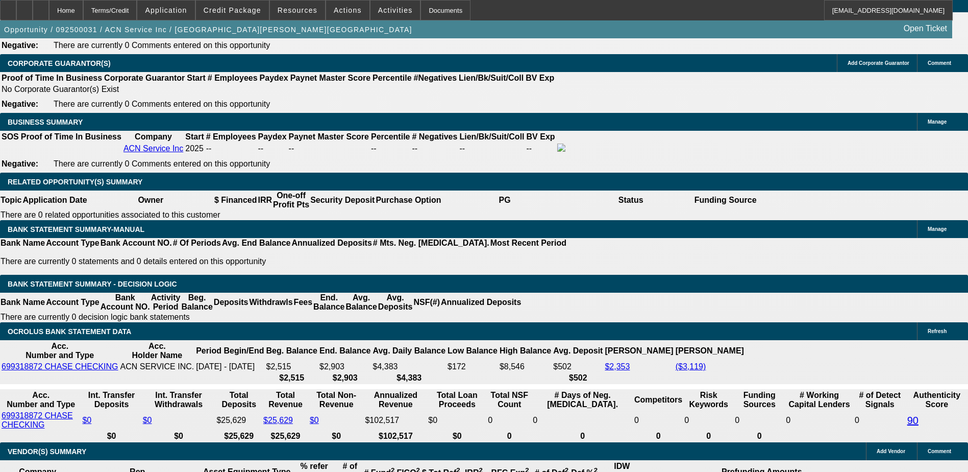
type input "UNKNOWN"
type input "23."
type input "$3,205.14"
type input "$1,602.57"
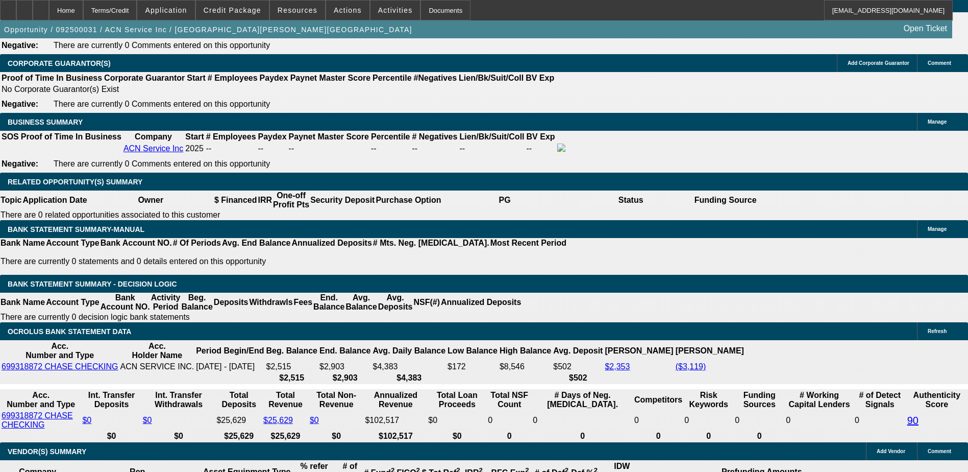
type input "23.9"
type input "$3,254.66"
type input "$1,627.33"
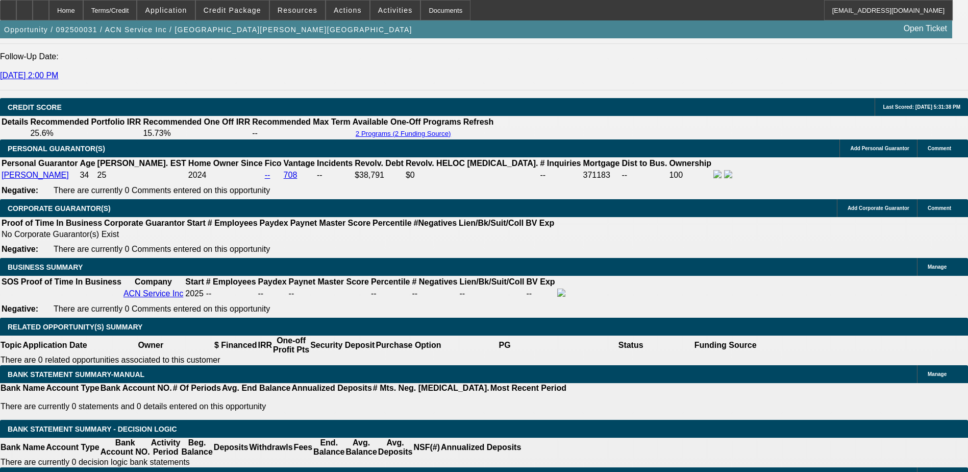
scroll to position [1403, 0]
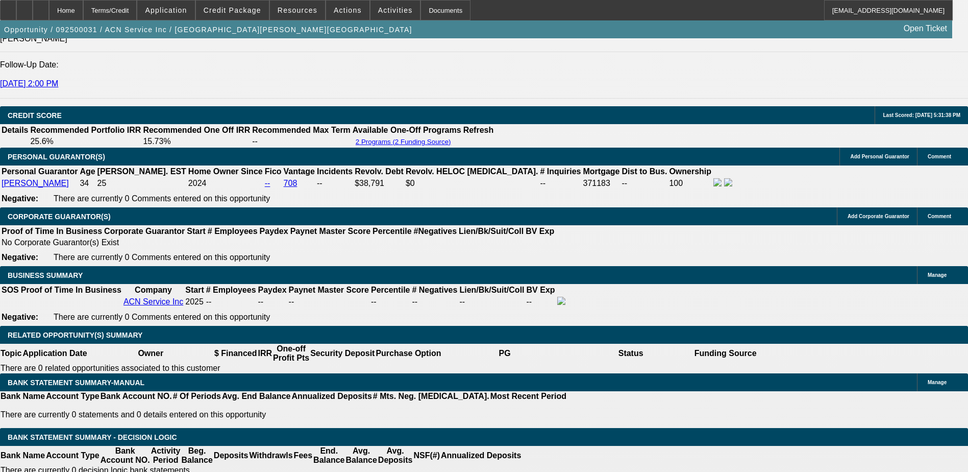
type input "23.9"
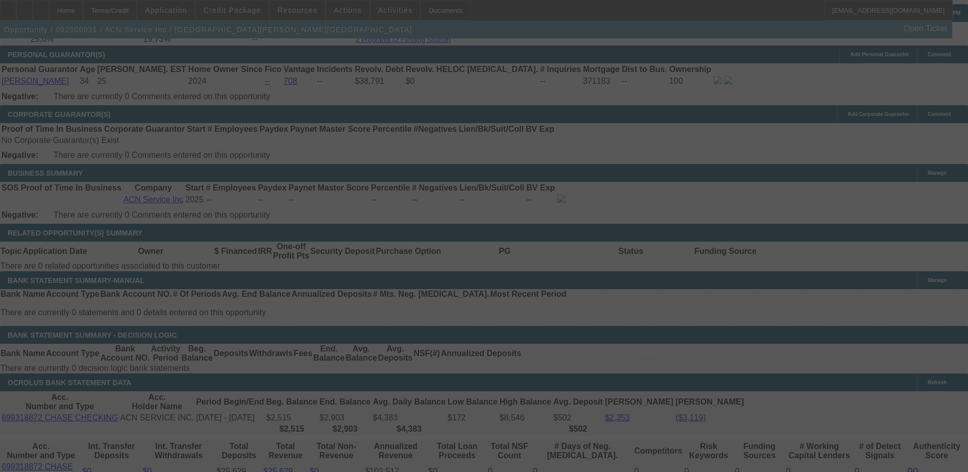
scroll to position [1556, 0]
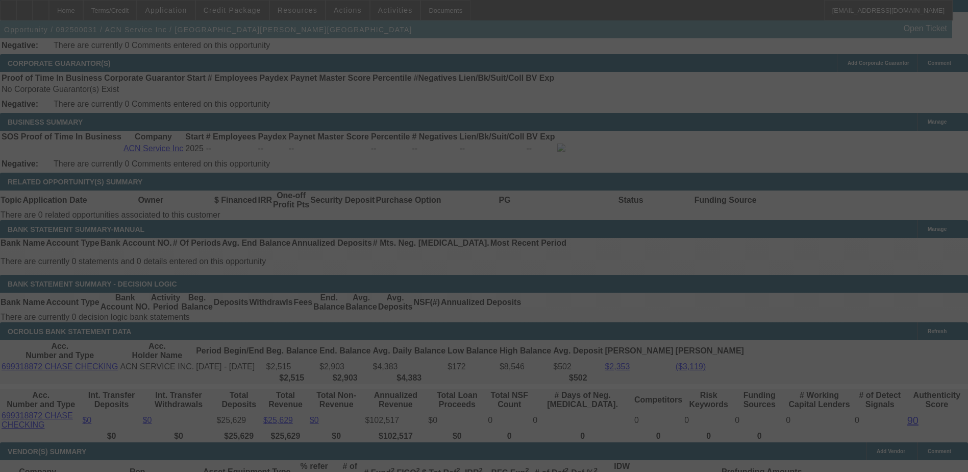
select select "0"
select select "2"
select select "0.1"
select select "4"
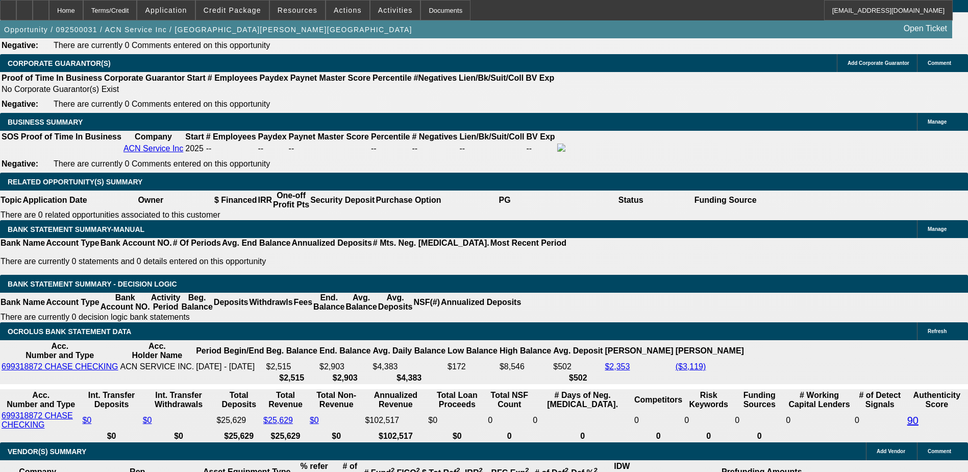
type input "UNKNOWN"
type input "24"
type input "$2,169.52"
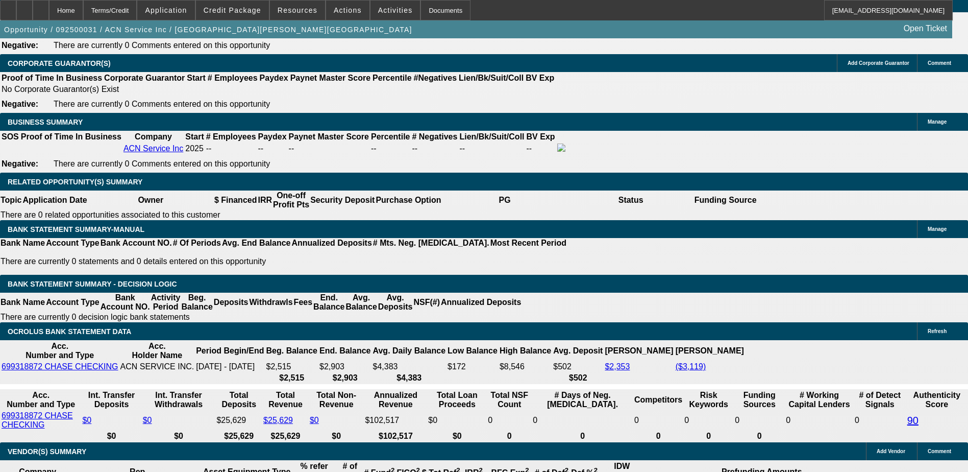
type input "$1,084.76"
type input "$3,260.18"
type input "$1,630.09"
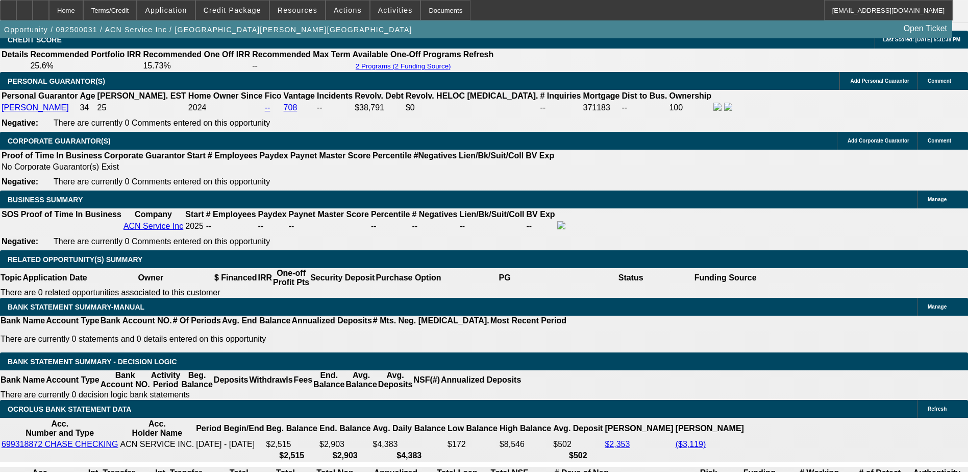
scroll to position [1454, 0]
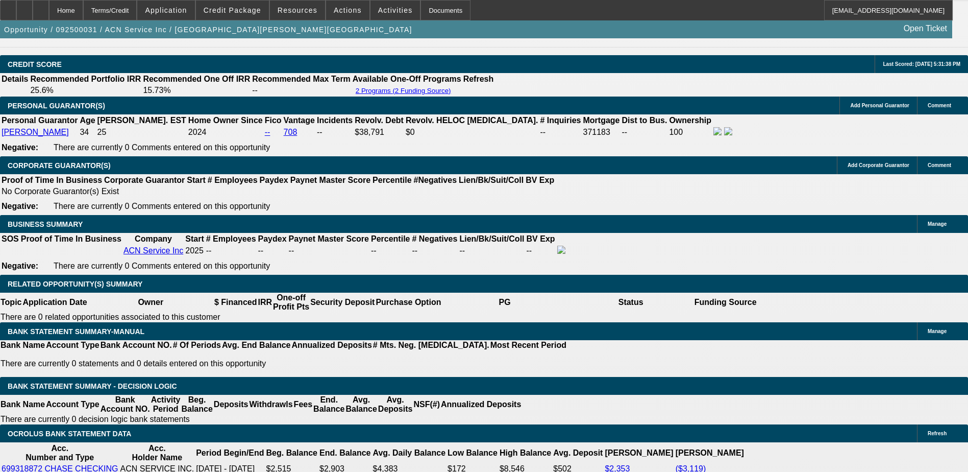
type input "24"
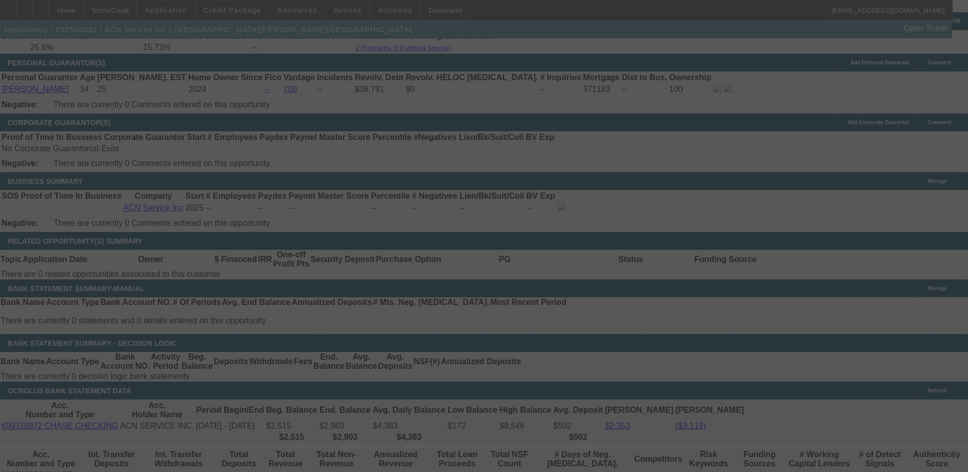
scroll to position [1556, 0]
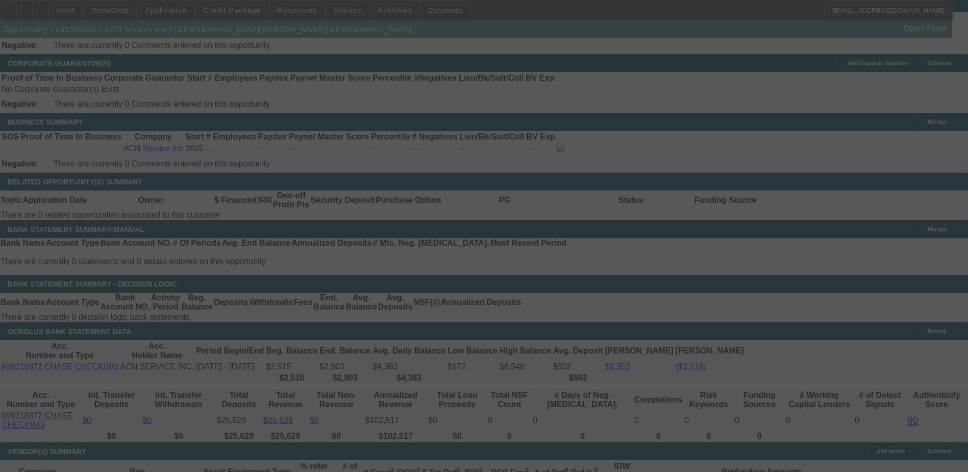
select select "0"
select select "2"
select select "0.1"
select select "4"
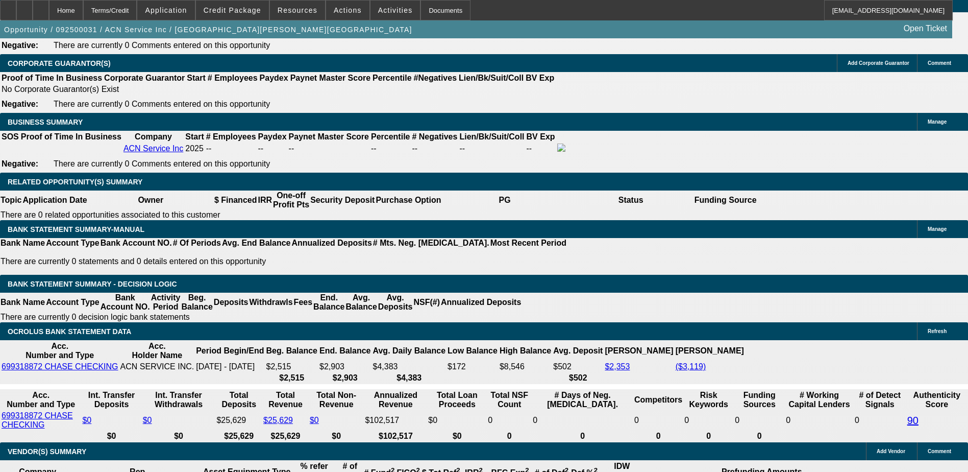
type input "UNKNOWN"
type input "2"
type input "$2,169.52"
type input "$1,084.76"
type input "23"
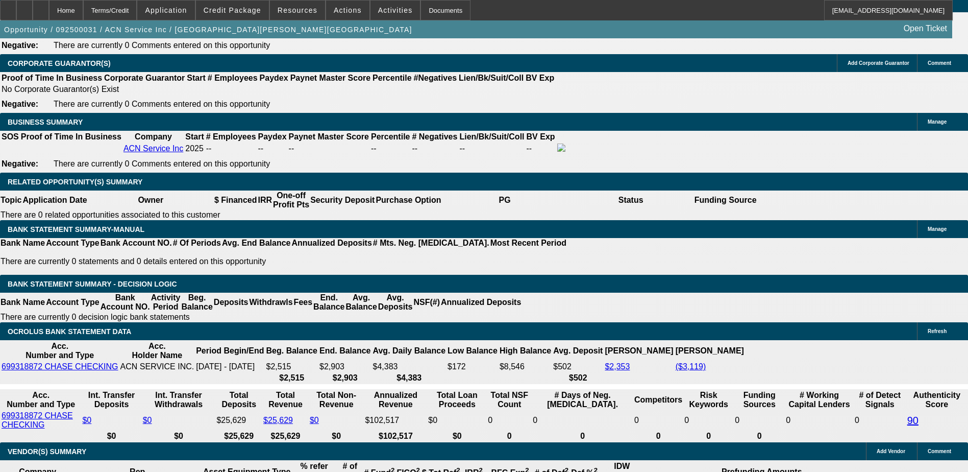
type input "$3,205.14"
type input "$1,602.57"
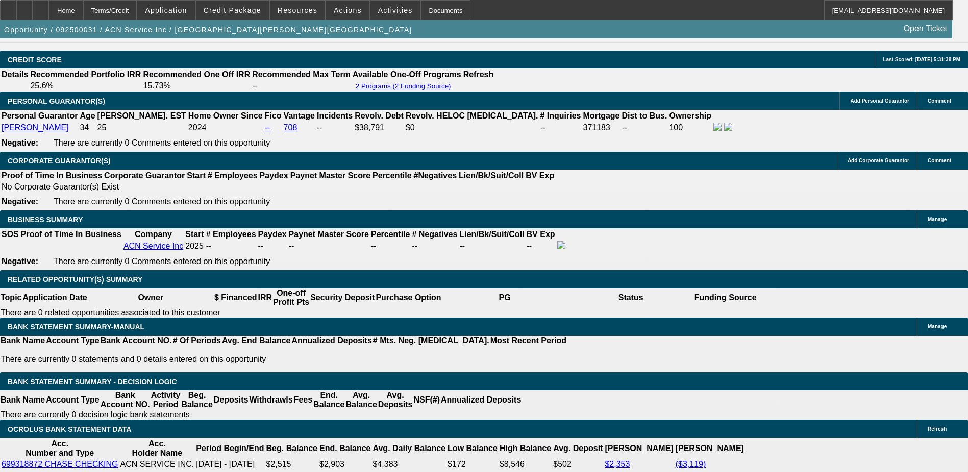
scroll to position [1454, 0]
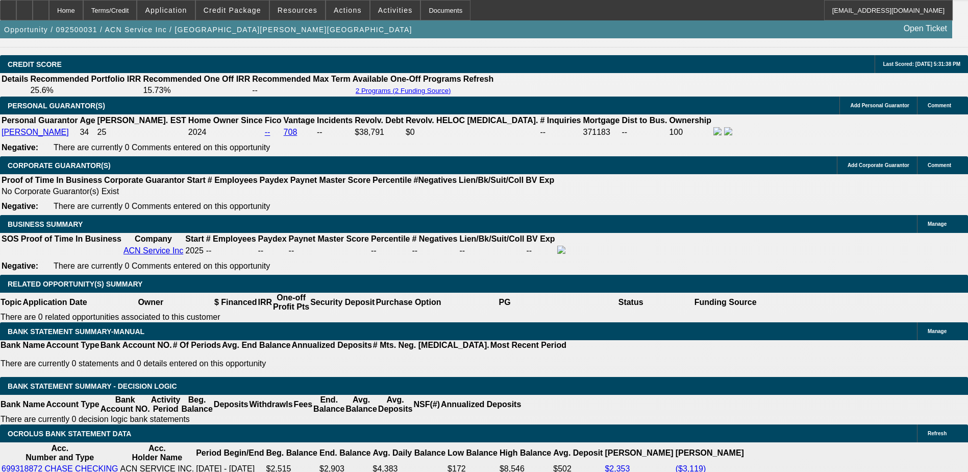
type input "23"
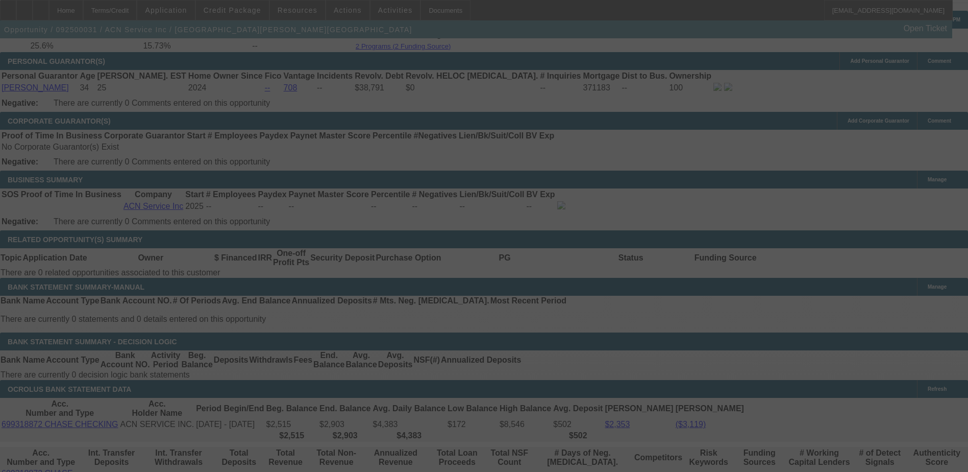
scroll to position [1556, 0]
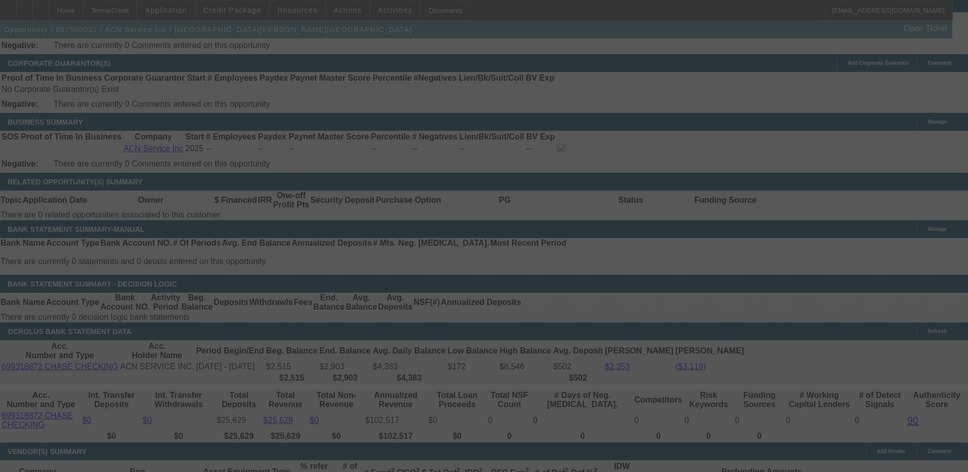
select select "0"
select select "2"
select select "0.1"
select select "4"
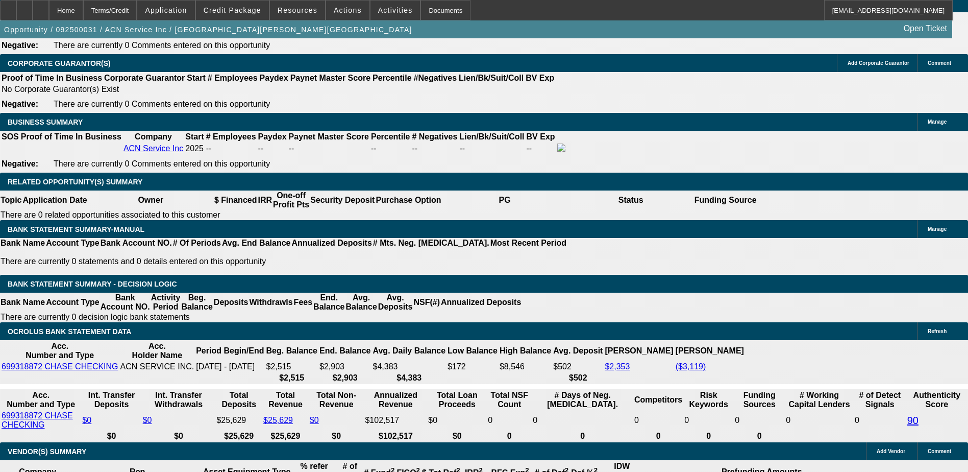
type input "UNKNOWN"
type input "4"
type input "$26,209.28"
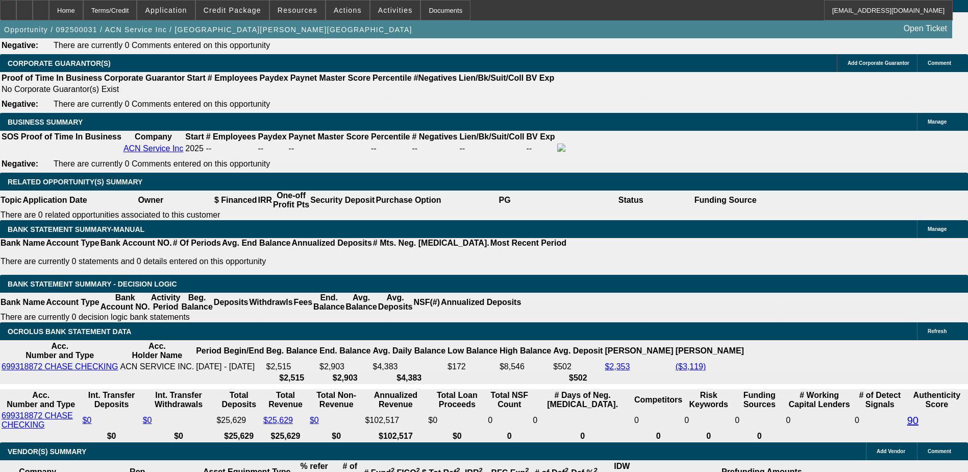
type input "$13,104.64"
type input "42"
type input "$3,488.06"
type input "$1,744.03"
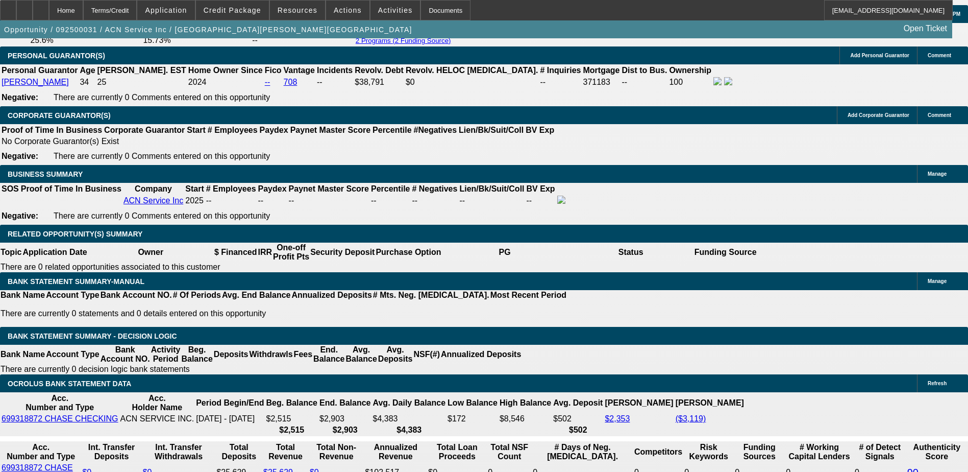
scroll to position [1454, 0]
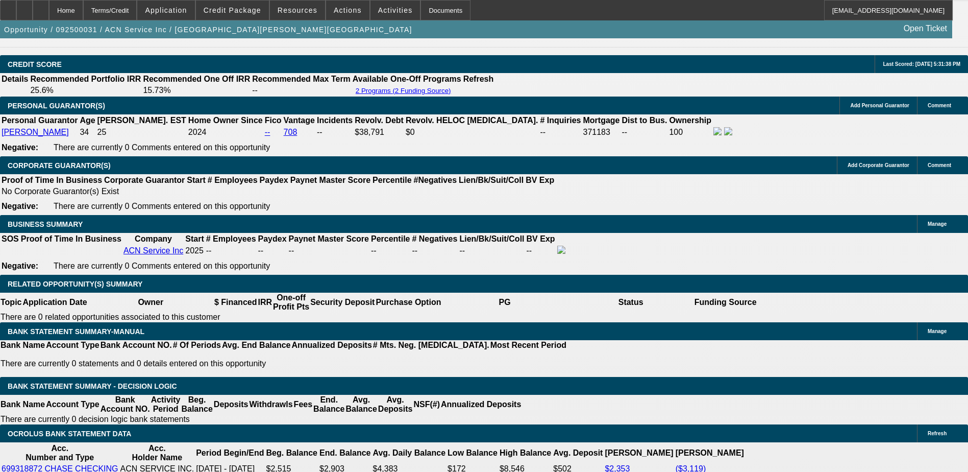
type input "42"
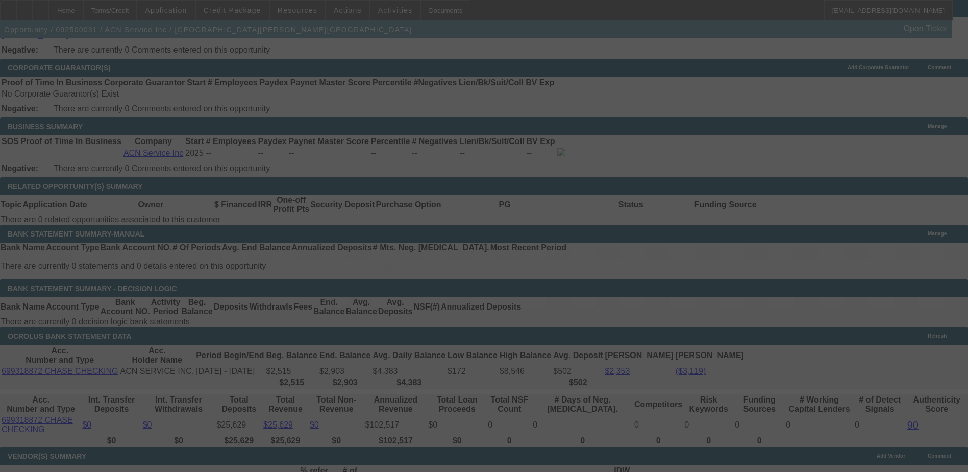
scroll to position [1556, 0]
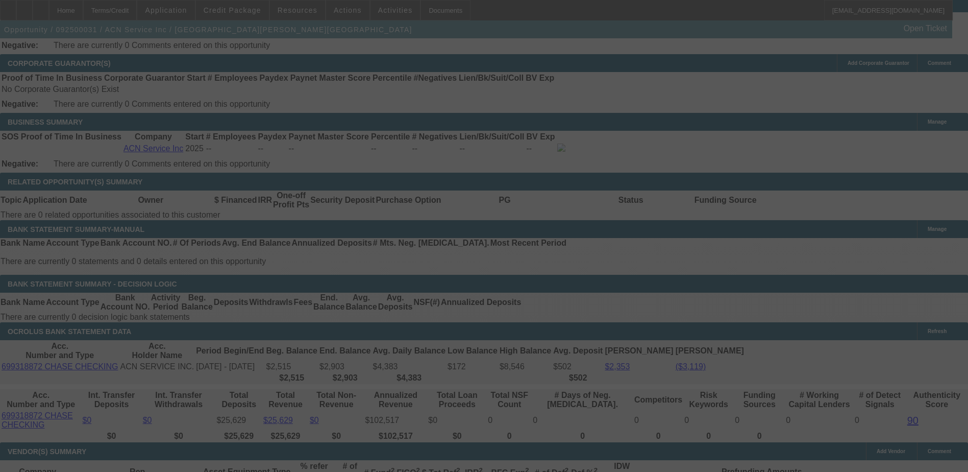
select select "0"
select select "2"
select select "0.1"
select select "4"
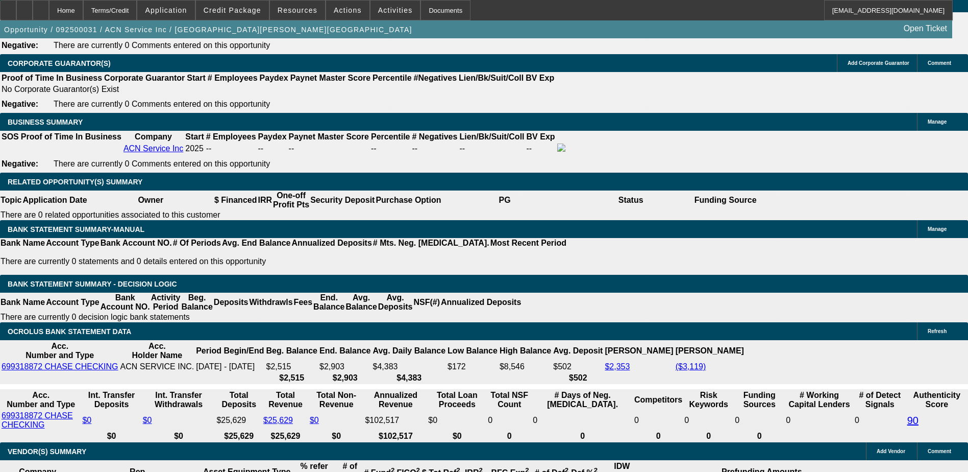
type input "UNKNOWN"
type input "22"
type input "$2,467.24"
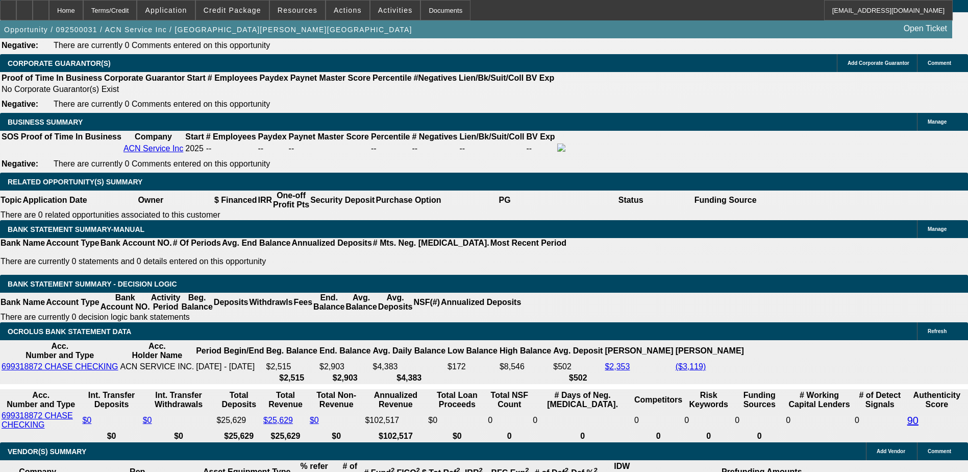
type input "$1,233.62"
type input "22."
type input "$3,434.84"
type input "$1,717.42"
type input "22.5"
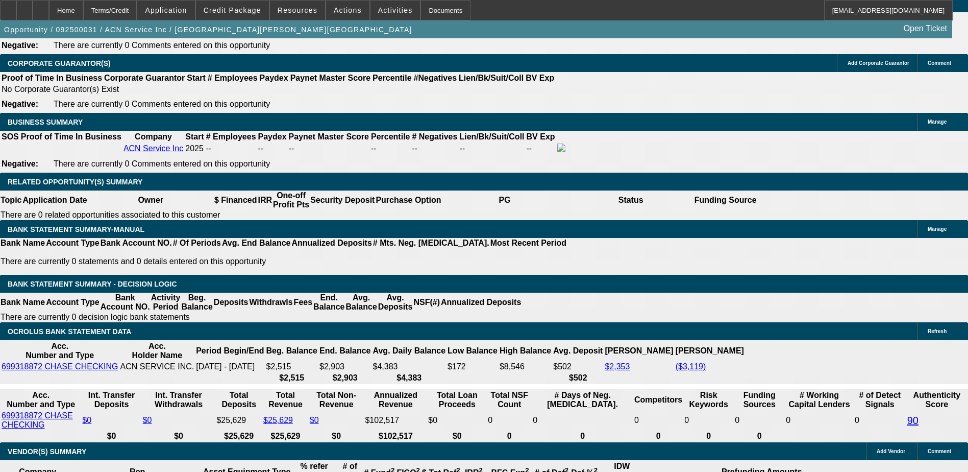
type input "$3,461.40"
type input "$1,730.70"
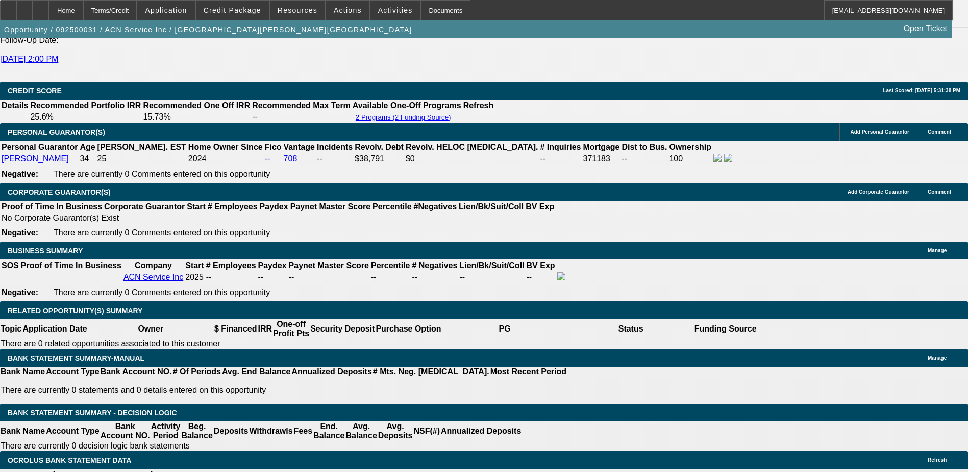
scroll to position [1403, 0]
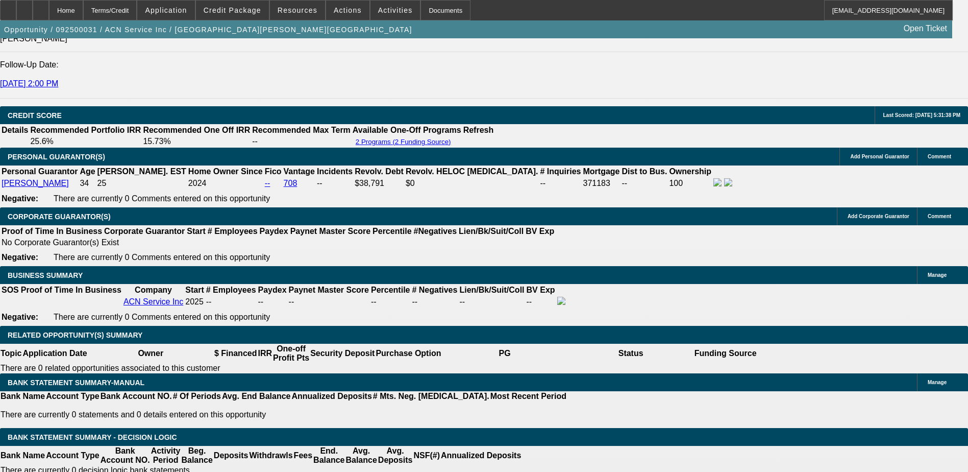
type input "22.5"
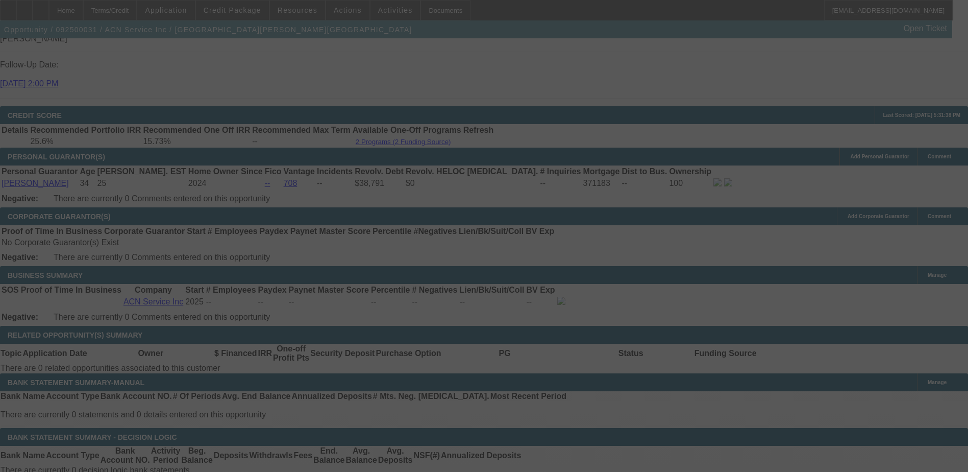
scroll to position [1556, 0]
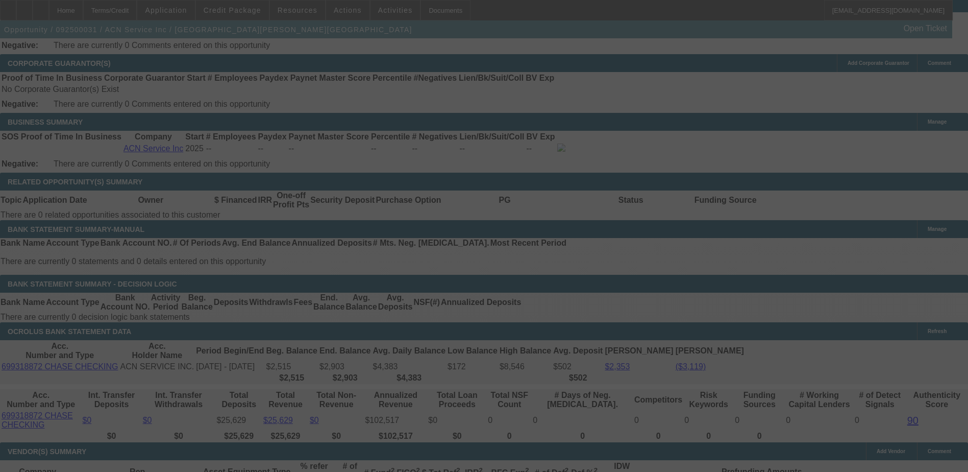
select select "0"
select select "2"
select select "0.1"
select select "4"
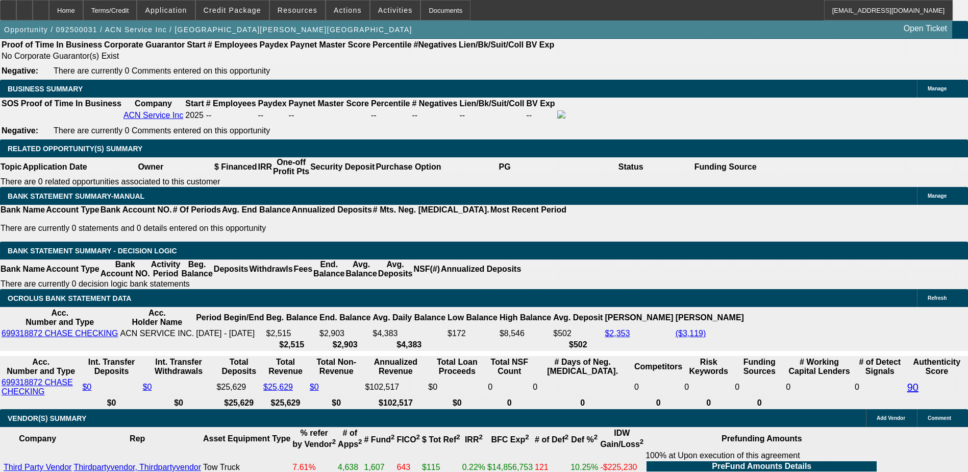
scroll to position [1607, 0]
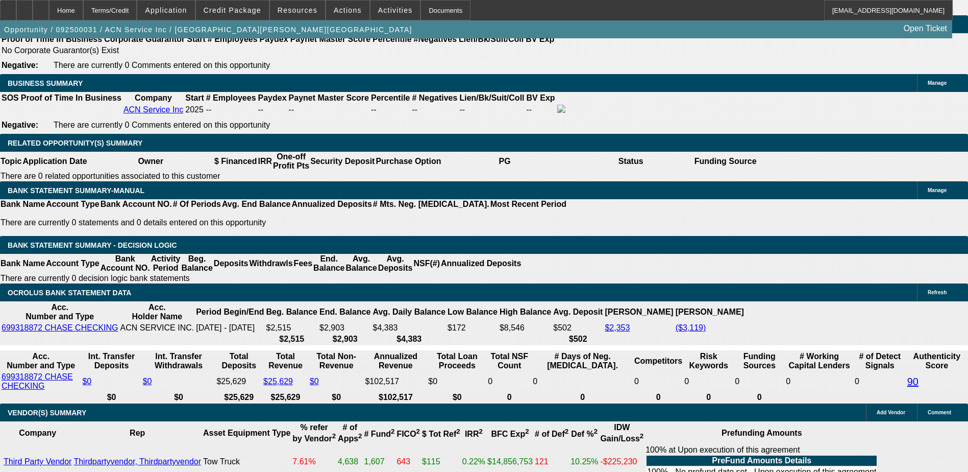
scroll to position [1544, 0]
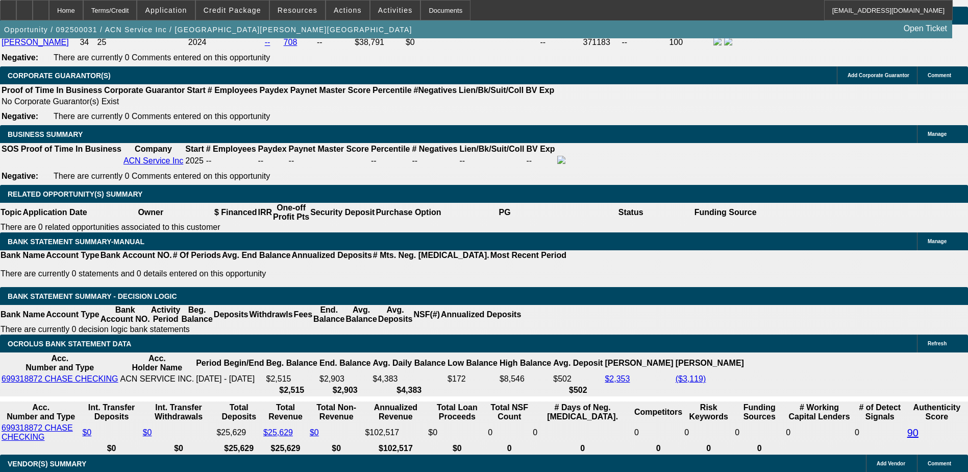
type input "UNKNOWN"
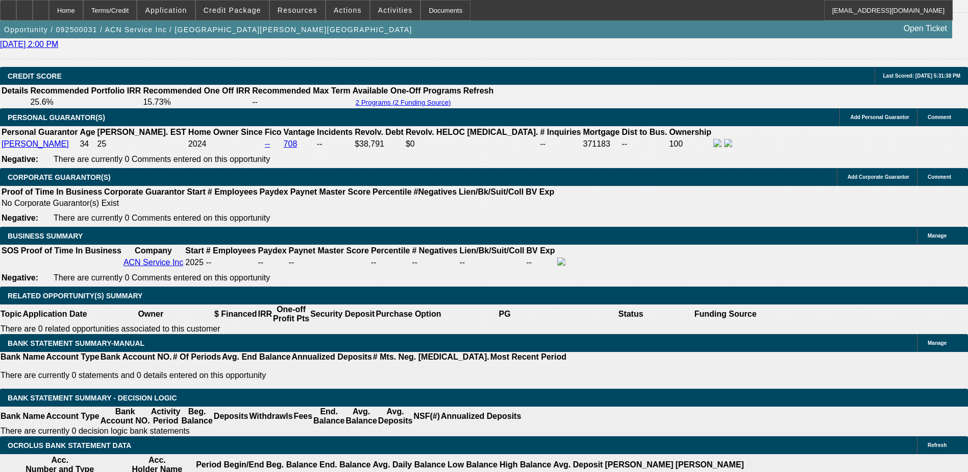
scroll to position [1442, 0]
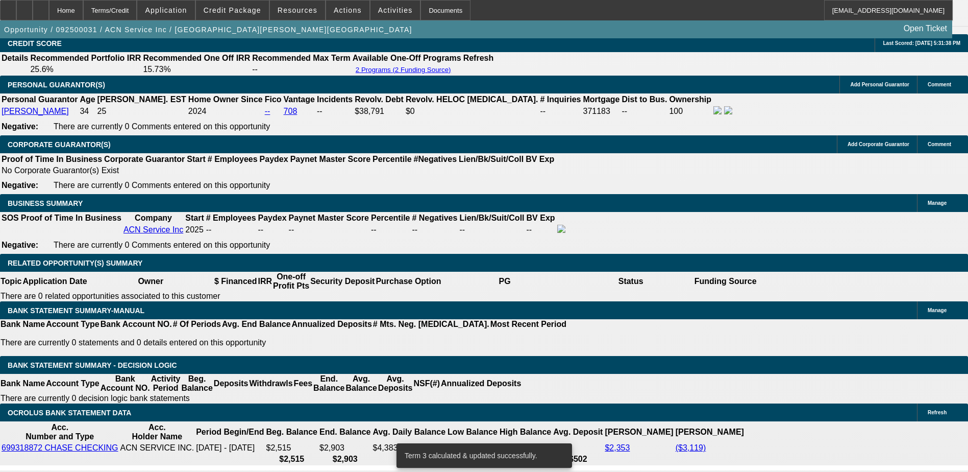
scroll to position [1493, 0]
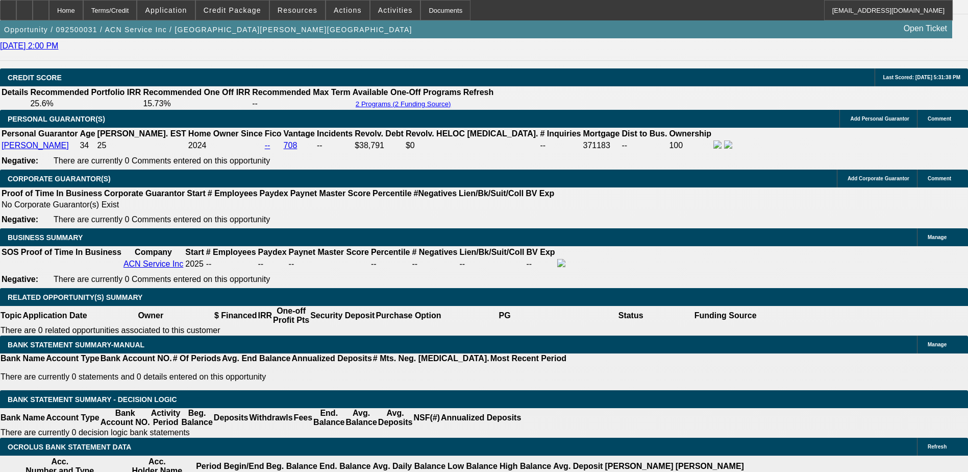
scroll to position [1391, 0]
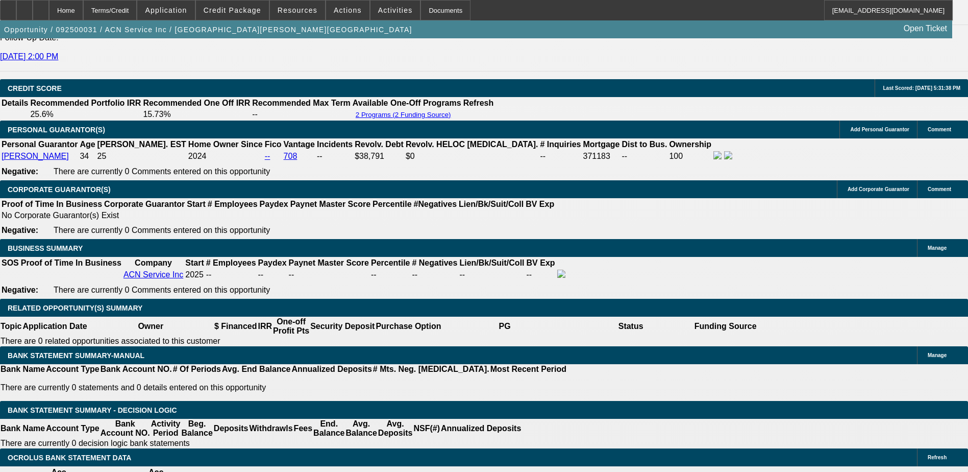
scroll to position [1429, 0]
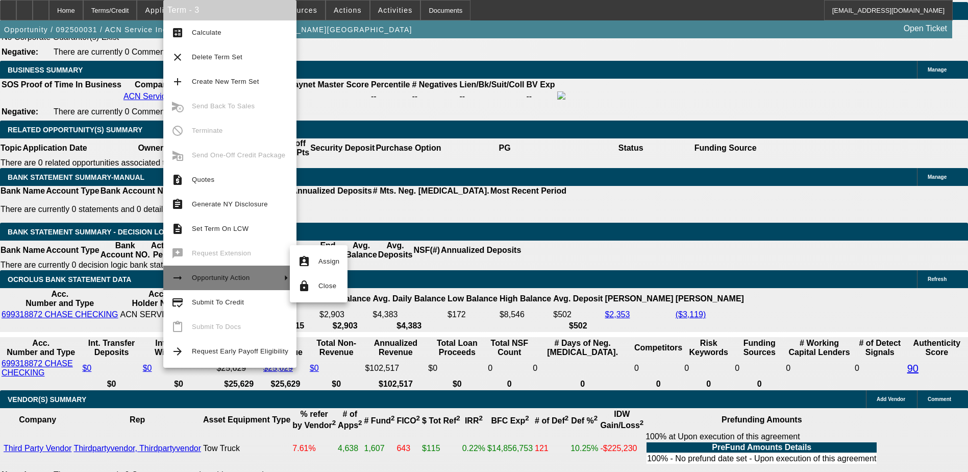
scroll to position [1583, 0]
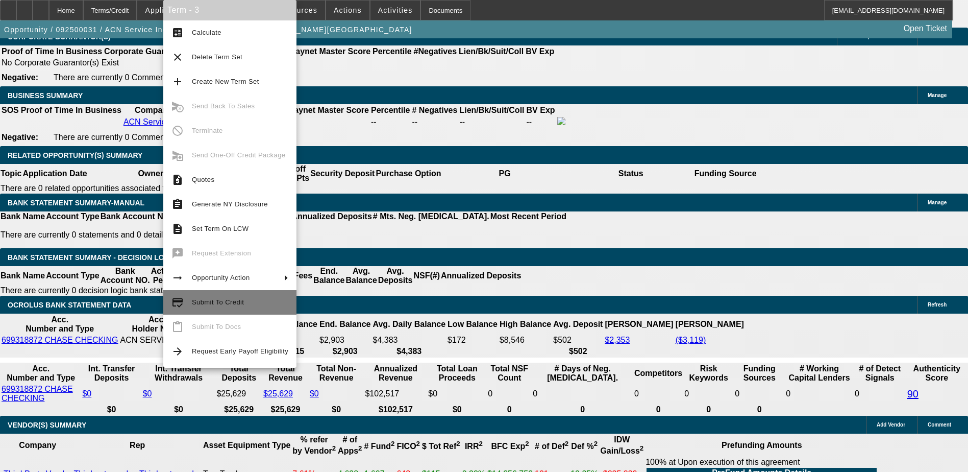
click at [229, 298] on span "Submit To Credit" at bounding box center [240, 302] width 96 height 12
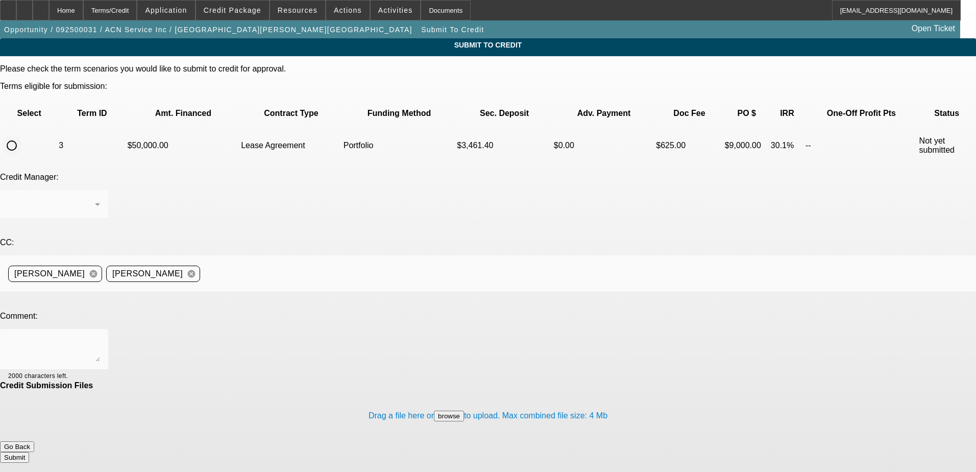
click at [22, 135] on input "radio" at bounding box center [12, 145] width 20 height 20
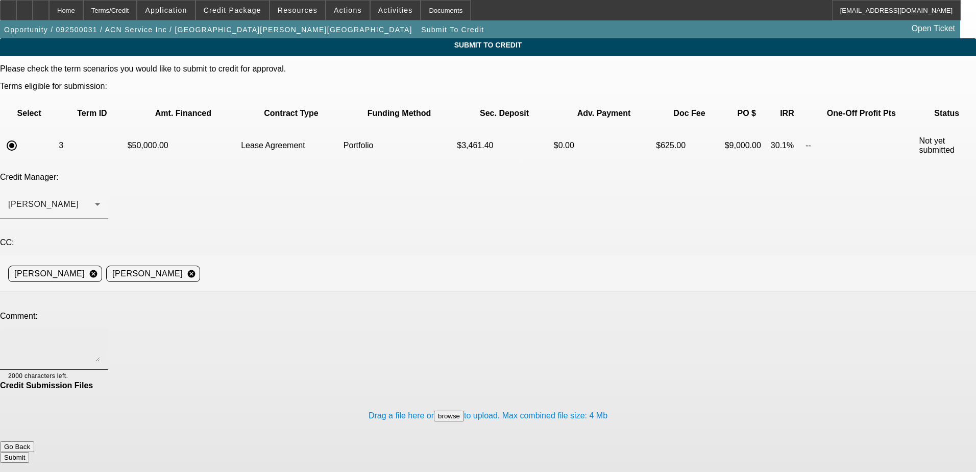
click at [100, 337] on textarea at bounding box center [54, 349] width 92 height 25
click at [83, 9] on div "Home" at bounding box center [66, 10] width 34 height 20
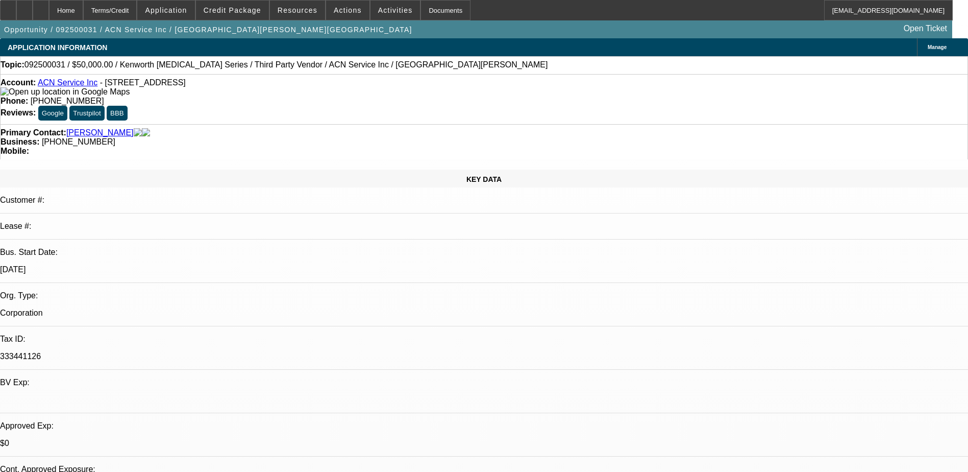
scroll to position [255, 0]
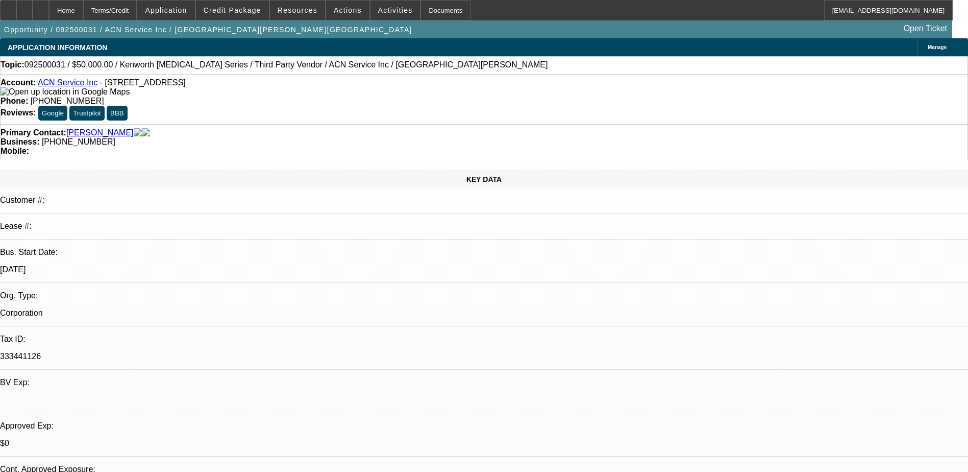
scroll to position [51, 0]
drag, startPoint x: 729, startPoint y: 376, endPoint x: 854, endPoint y: 447, distance: 143.8
copy td "Adrian currently operates two light-duty trucks and has identified a strong bus…"
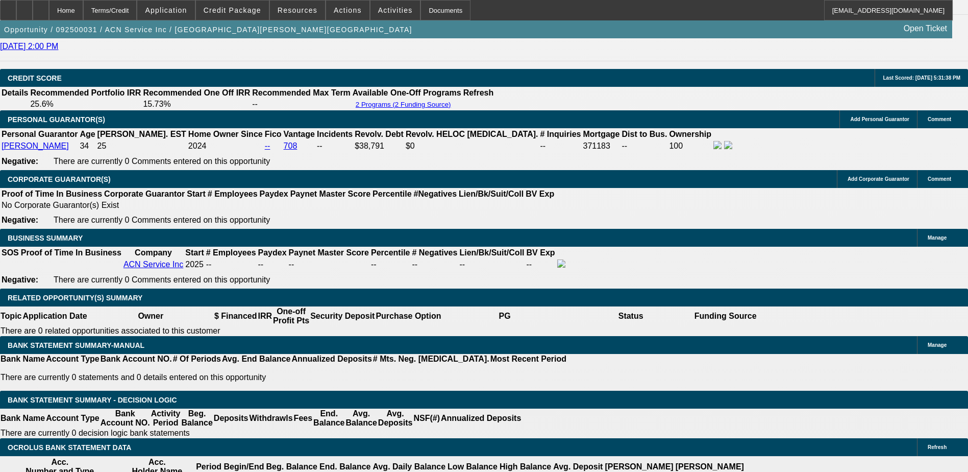
scroll to position [1429, 0]
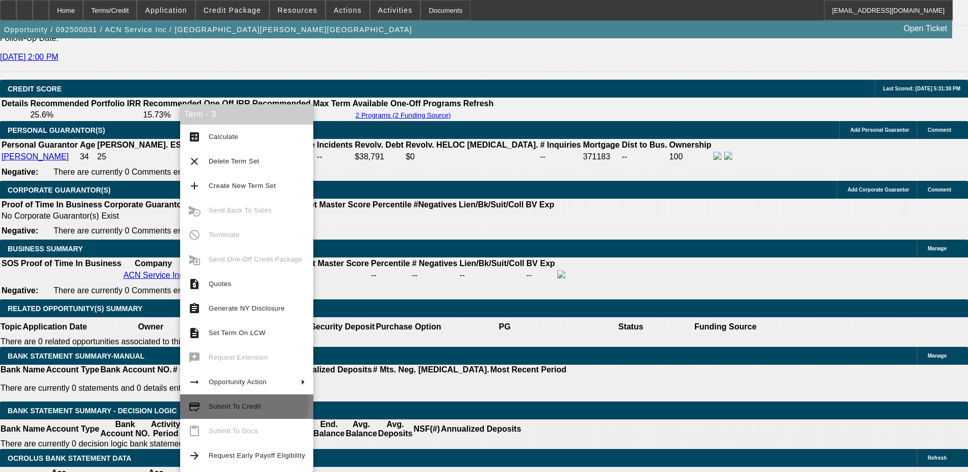
click at [242, 402] on span "Submit To Credit" at bounding box center [257, 406] width 96 height 12
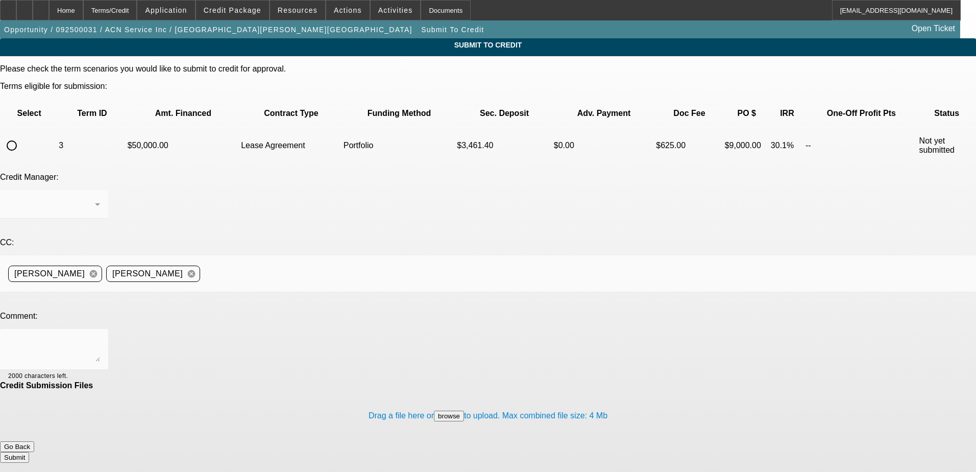
click at [108, 190] on mat-form-field at bounding box center [54, 210] width 108 height 40
click at [22, 135] on input "radio" at bounding box center [12, 145] width 20 height 20
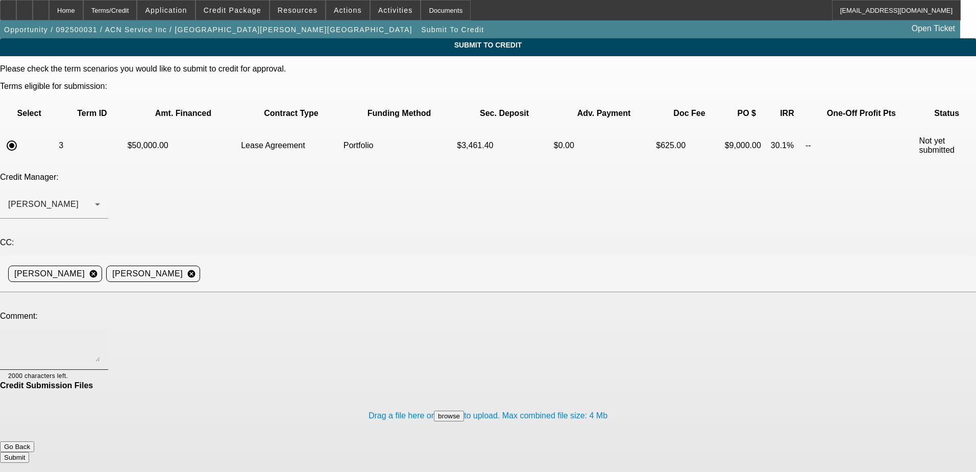
click at [100, 337] on textarea at bounding box center [54, 349] width 92 height 25
paste textarea "Adrian currently operates two light-duty trucks and has identified a strong bus…"
click at [100, 337] on textarea "Hi George, is this a structure you would consider? - Adrian currently operates …" at bounding box center [54, 349] width 92 height 25
click at [29, 452] on button "Submit" at bounding box center [14, 457] width 29 height 11
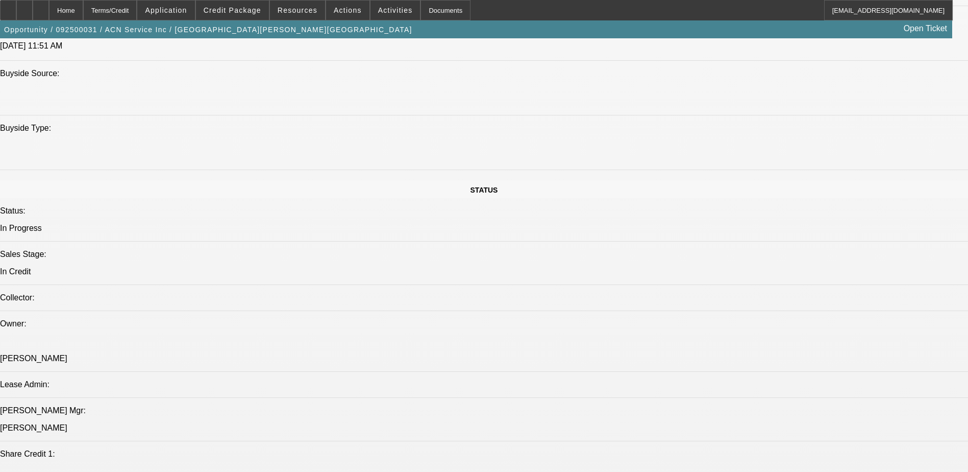
scroll to position [868, 0]
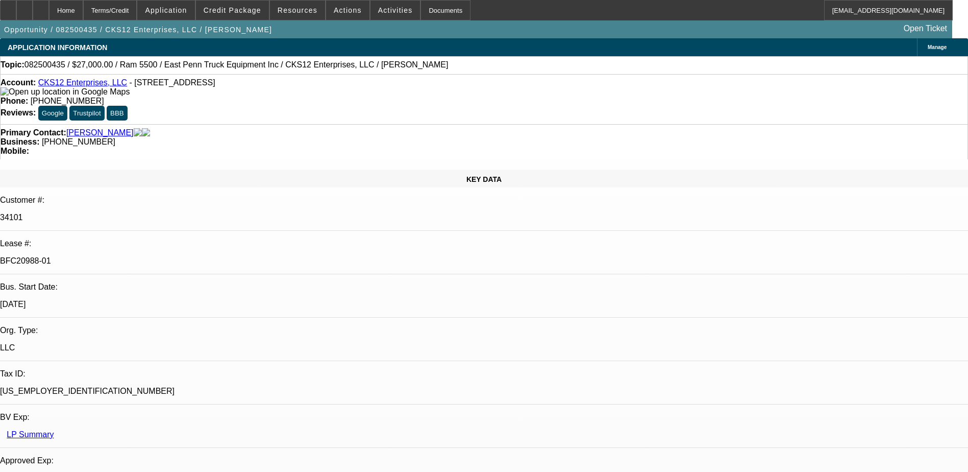
select select "0"
select select "2"
select select "0.1"
select select "0"
select select "2"
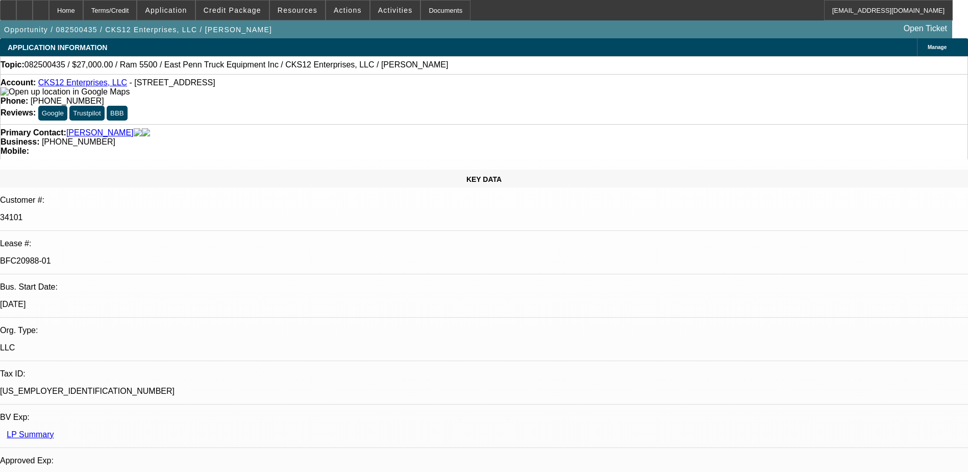
select select "0.1"
select select "0.15"
select select "0.1"
select select "0"
select select "2"
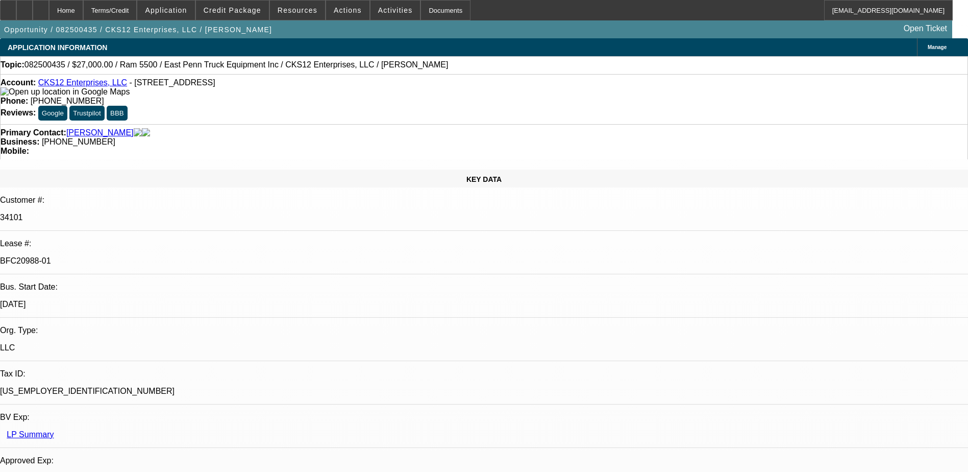
select select "0.1"
select select "1"
select select "2"
select select "4"
select select "1"
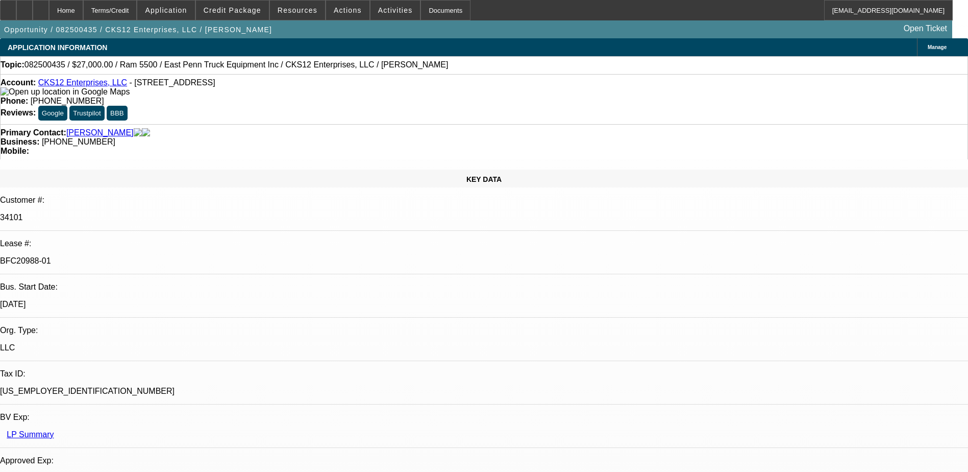
select select "2"
select select "4"
select select "1"
select select "2"
select select "4"
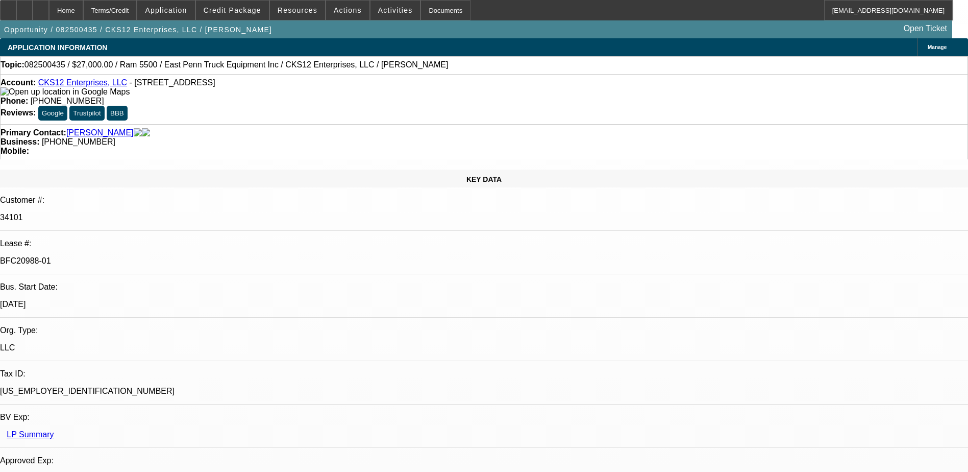
select select "1"
select select "2"
select select "4"
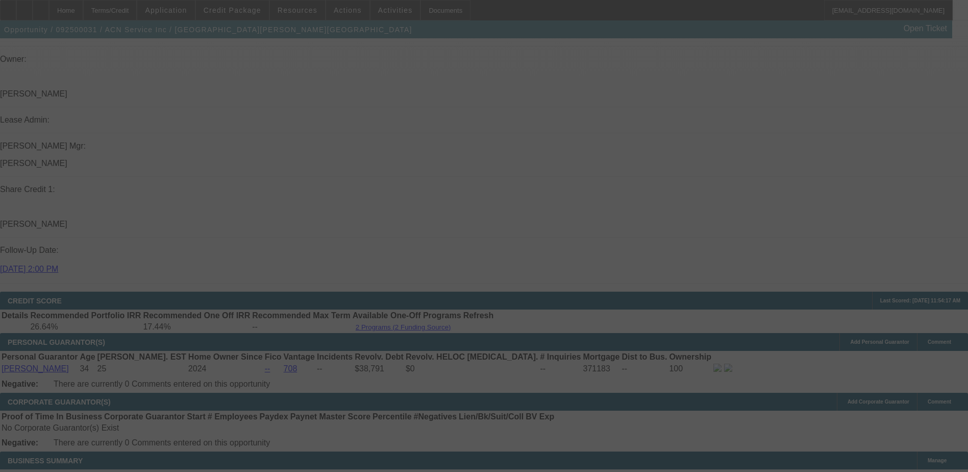
scroll to position [1349, 0]
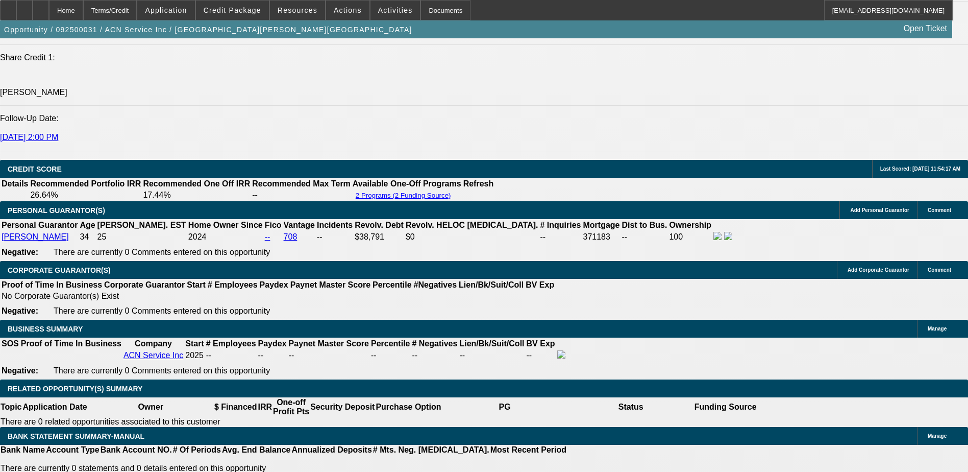
select select "0"
select select "2"
select select "0.1"
select select "0"
select select "2"
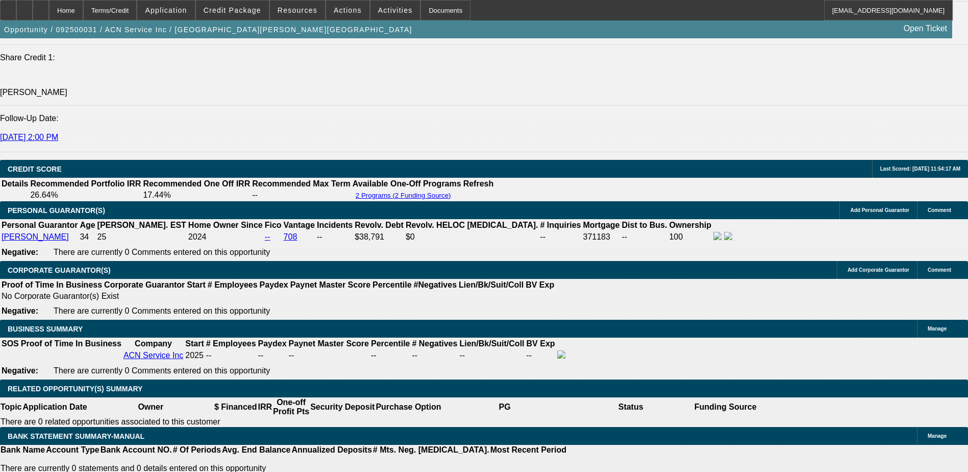
select select "0.1"
select select "0"
select select "0.1"
select select "0.15"
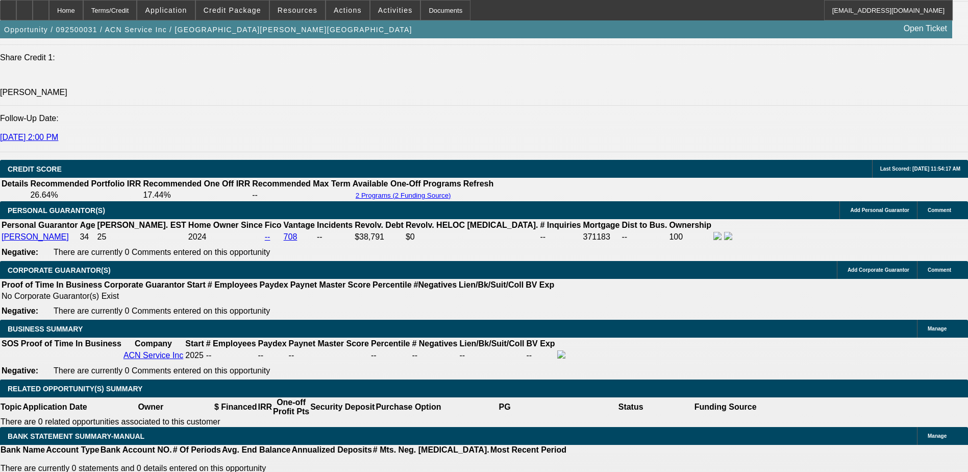
select select "2"
select select "0.1"
select select "1"
select select "2"
select select "4"
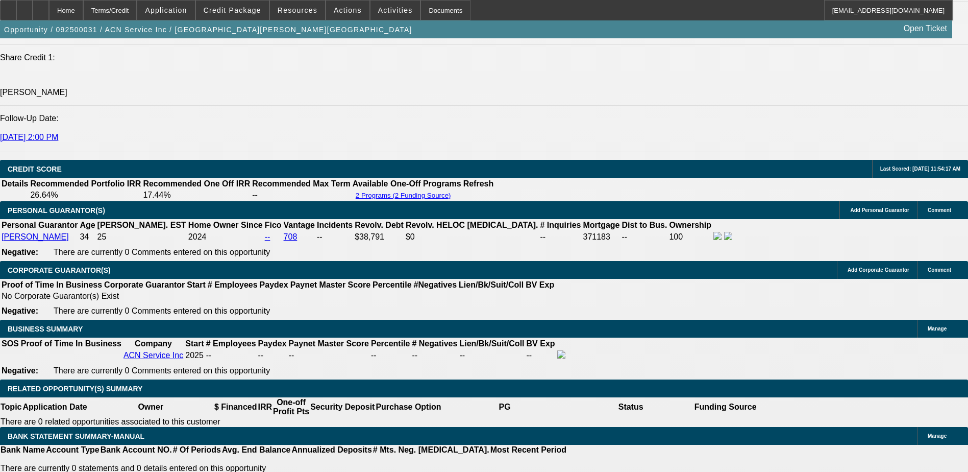
select select "1"
select select "2"
select select "4"
select select "1"
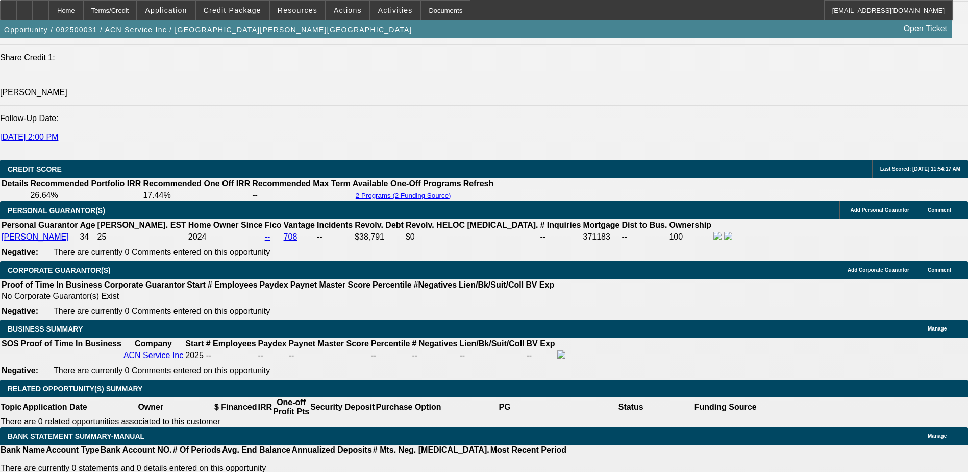
select select "4"
select select "1"
select select "2"
select select "4"
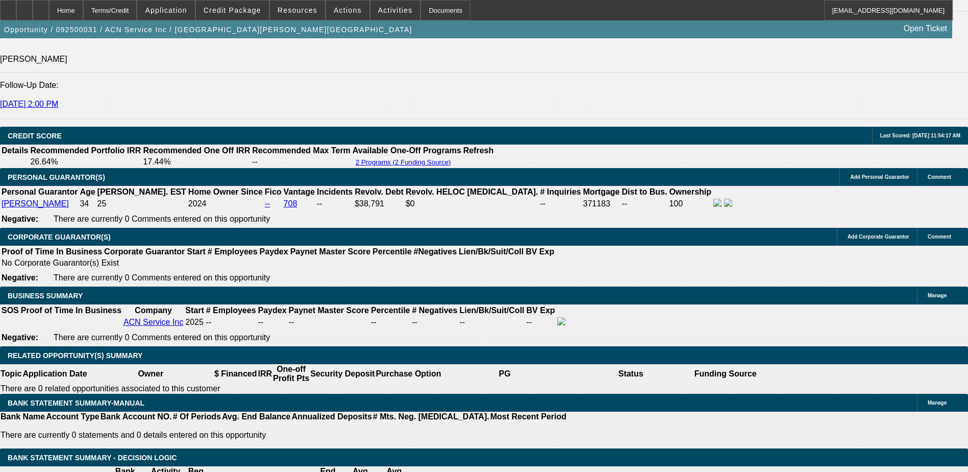
scroll to position [1429, 0]
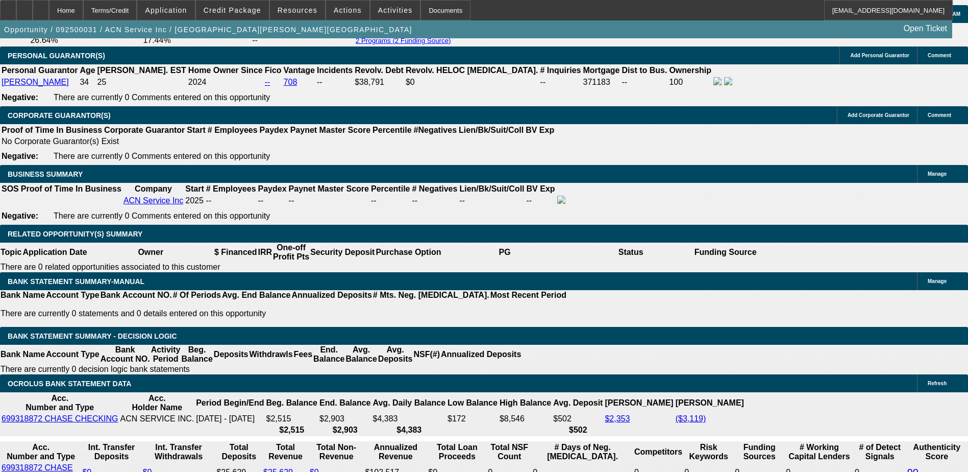
scroll to position [1481, 0]
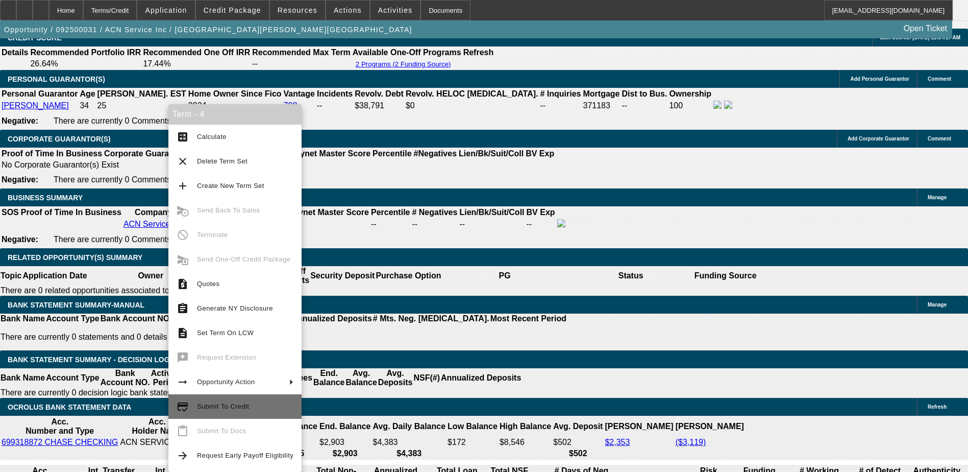
click at [251, 404] on span "Submit To Credit" at bounding box center [245, 406] width 96 height 12
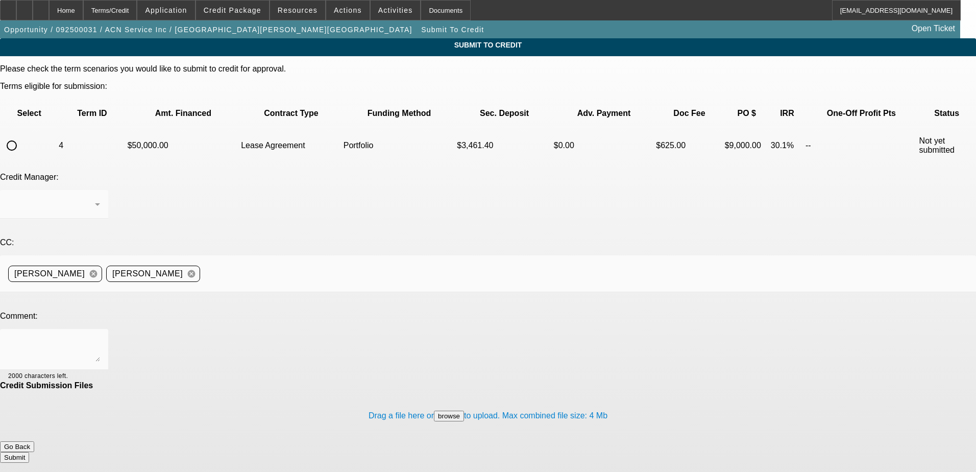
click at [108, 190] on mat-form-field at bounding box center [54, 210] width 108 height 40
click at [22, 135] on input "radio" at bounding box center [12, 145] width 20 height 20
radio input "true"
click at [95, 198] on div "[PERSON_NAME]" at bounding box center [51, 204] width 87 height 12
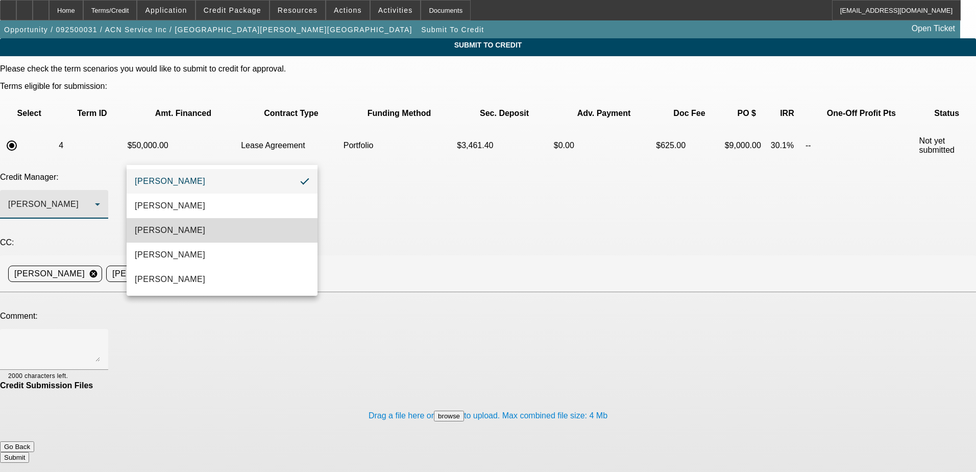
click at [185, 232] on span "[PERSON_NAME]" at bounding box center [170, 230] width 70 height 12
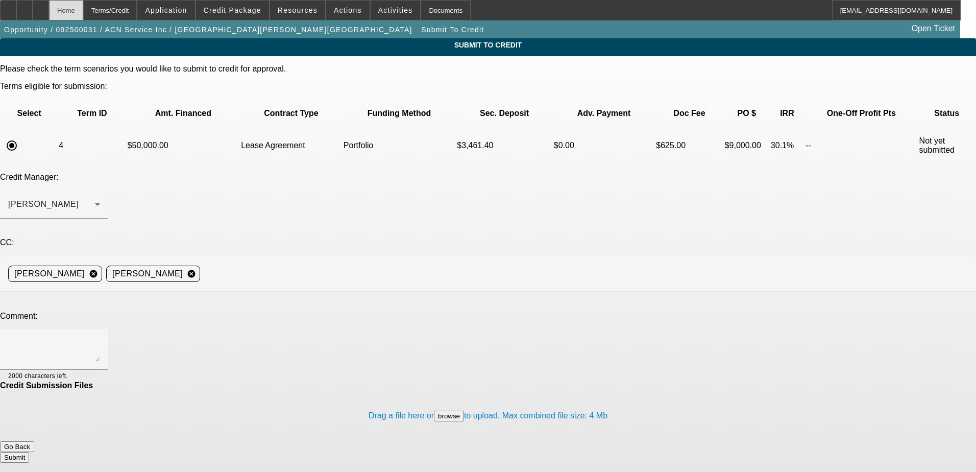
click at [83, 11] on div "Home" at bounding box center [66, 10] width 34 height 20
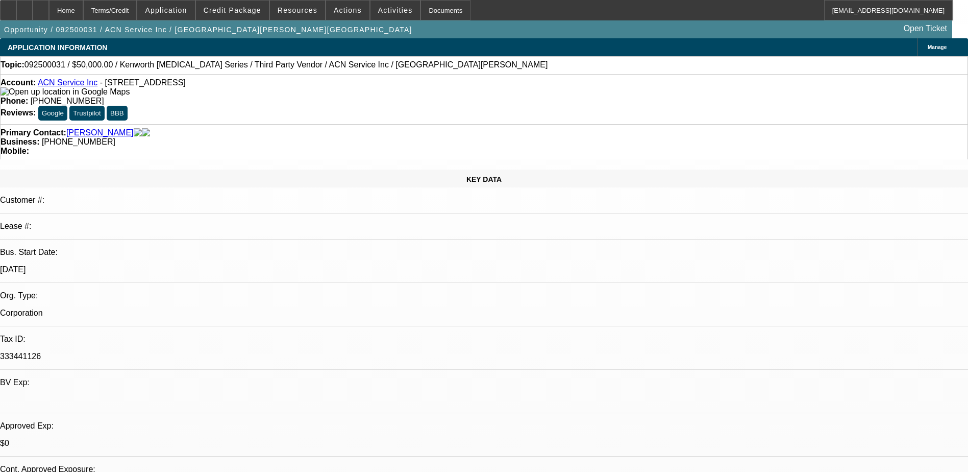
select select "0"
select select "2"
select select "0.1"
select select "4"
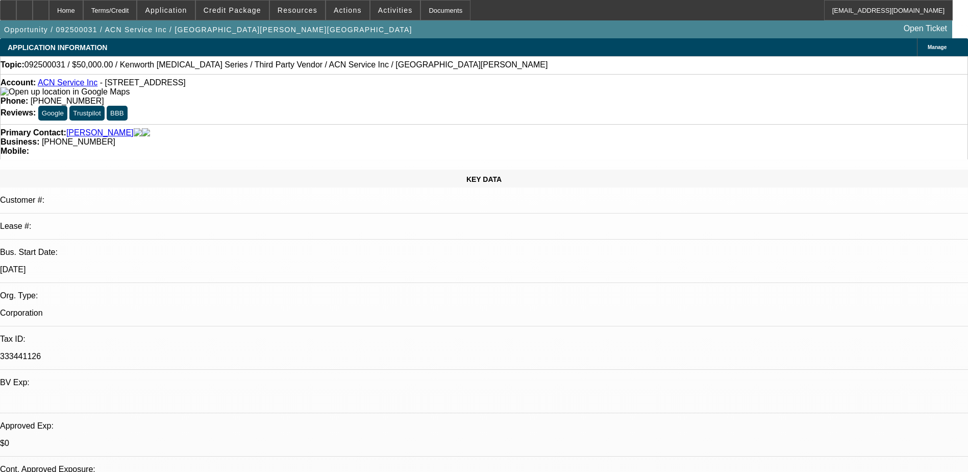
select select "0"
select select "2"
select select "0.1"
select select "4"
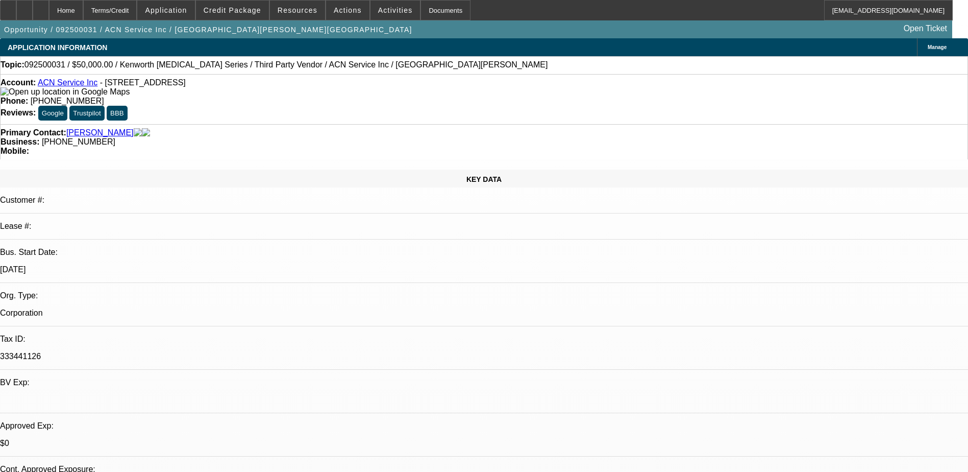
select select "0"
select select "0.1"
select select "4"
select select "0.15"
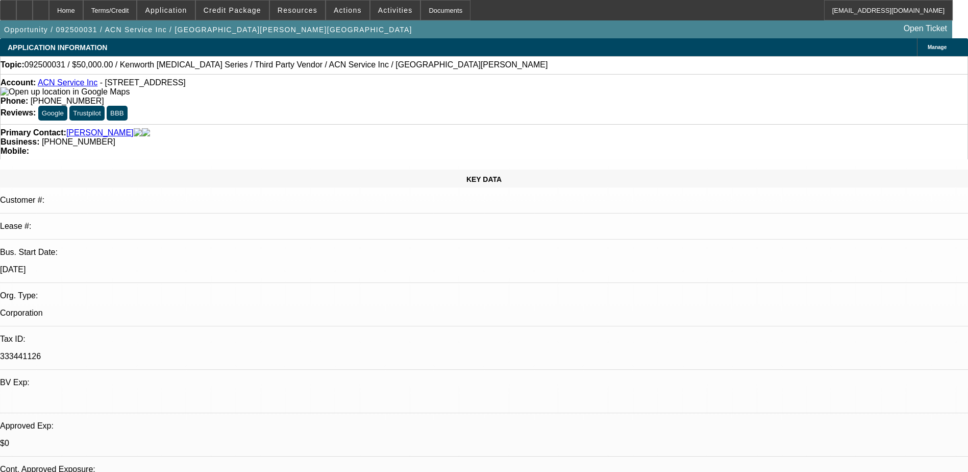
select select "2"
select select "0.1"
select select "4"
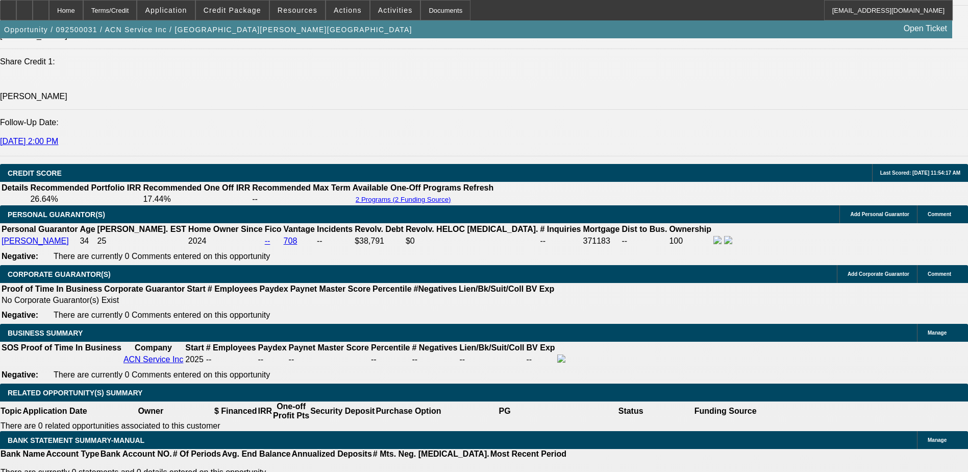
scroll to position [1327, 0]
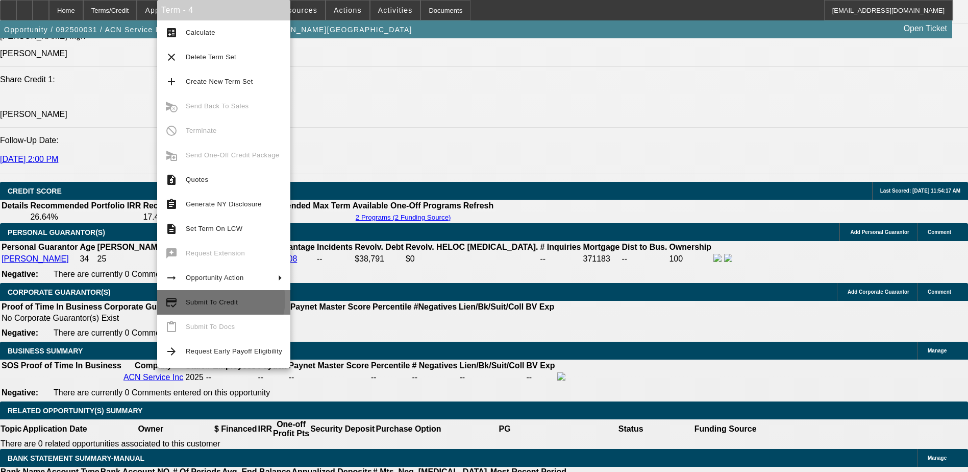
click at [220, 300] on span "Submit To Credit" at bounding box center [212, 302] width 52 height 8
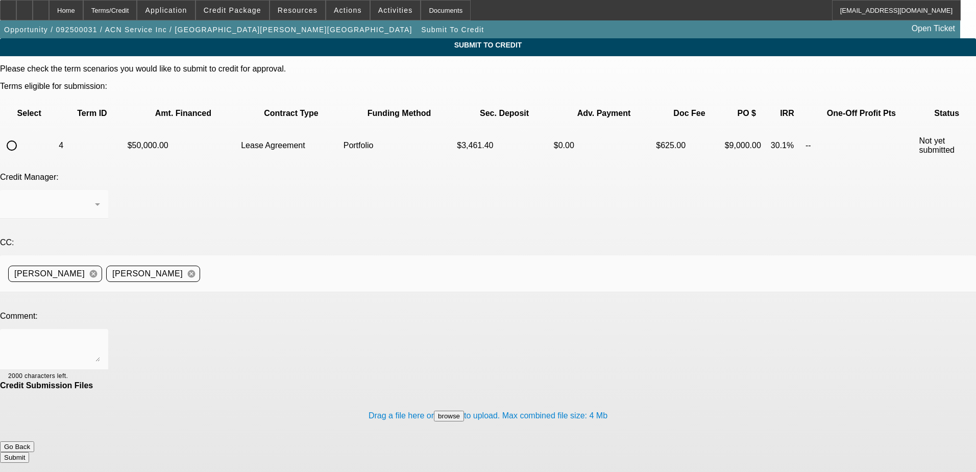
click at [22, 135] on input "radio" at bounding box center [12, 145] width 20 height 20
radio input "true"
click at [95, 198] on div "[PERSON_NAME]" at bounding box center [51, 204] width 87 height 12
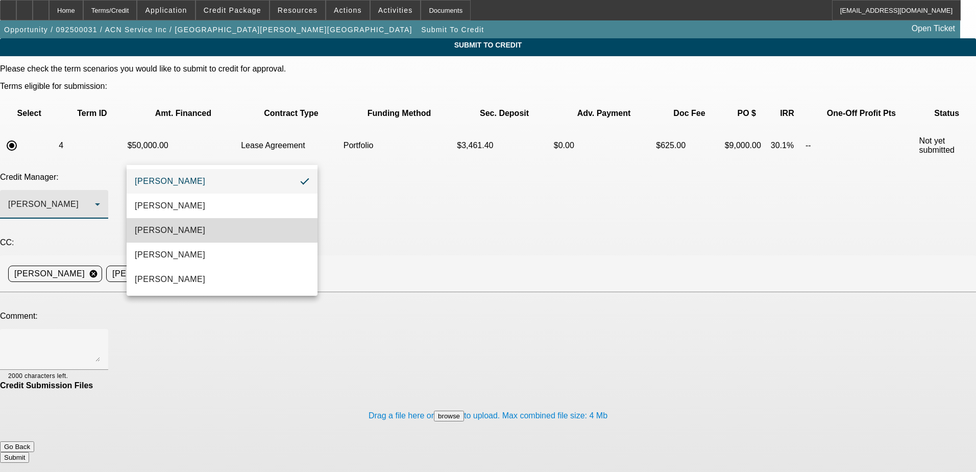
click at [164, 229] on span "[PERSON_NAME]" at bounding box center [170, 230] width 70 height 12
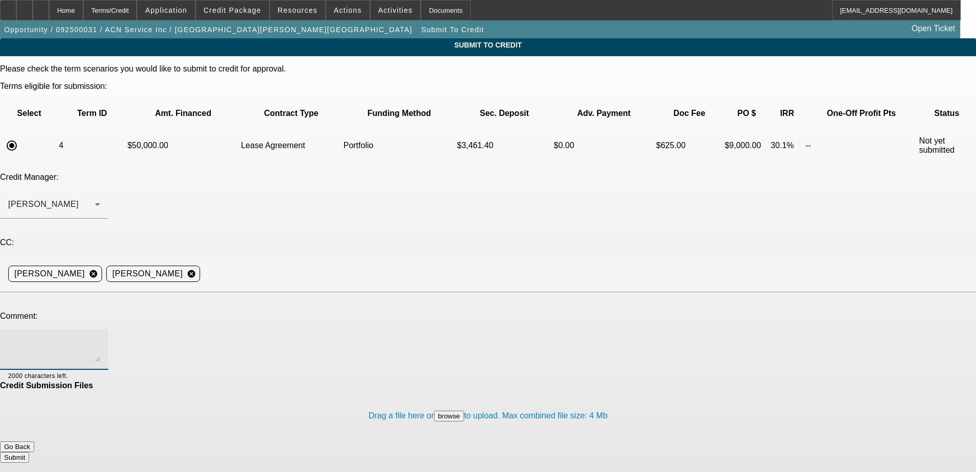
click at [100, 337] on textarea at bounding box center [54, 349] width 92 height 25
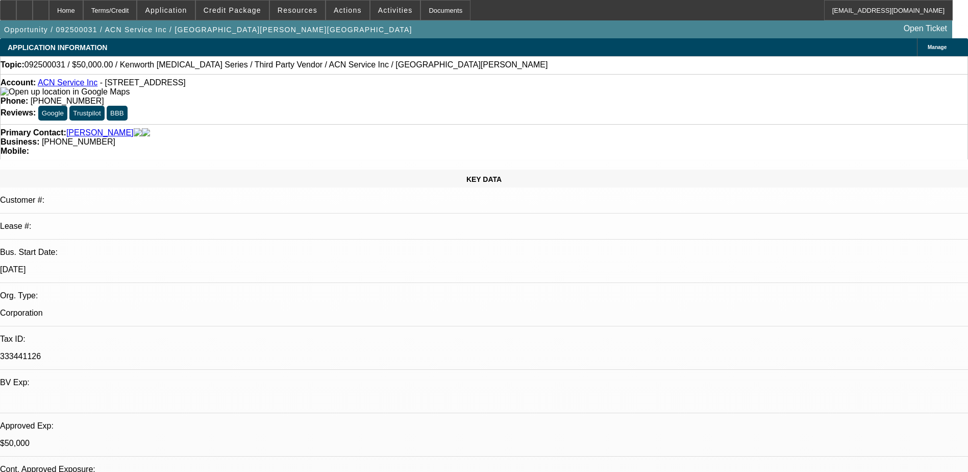
select select "0"
select select "2"
select select "0.1"
select select "0"
select select "2"
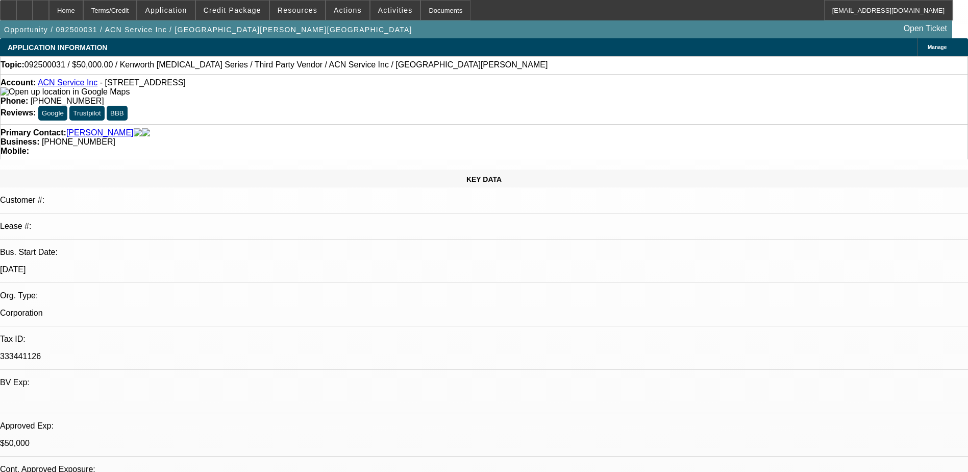
select select "0.1"
select select "0"
select select "2"
select select "0.1"
select select "0"
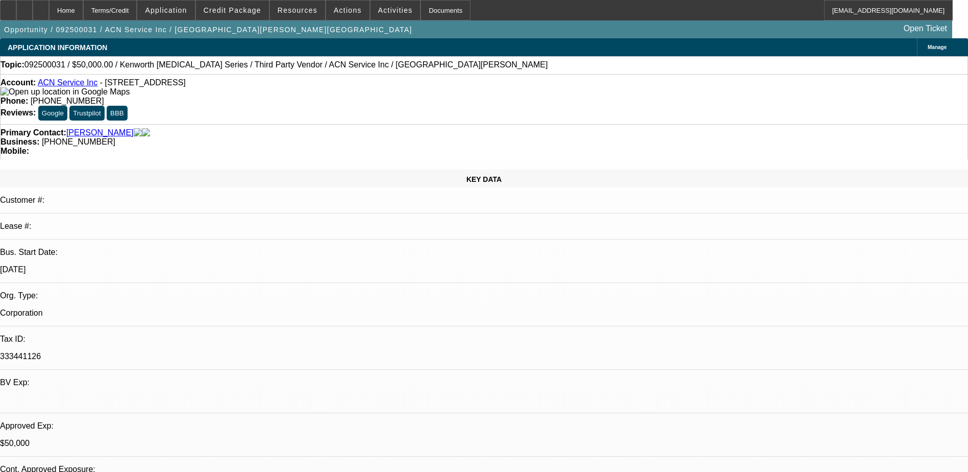
select select "0"
select select "0.1"
select select "1"
select select "2"
select select "4"
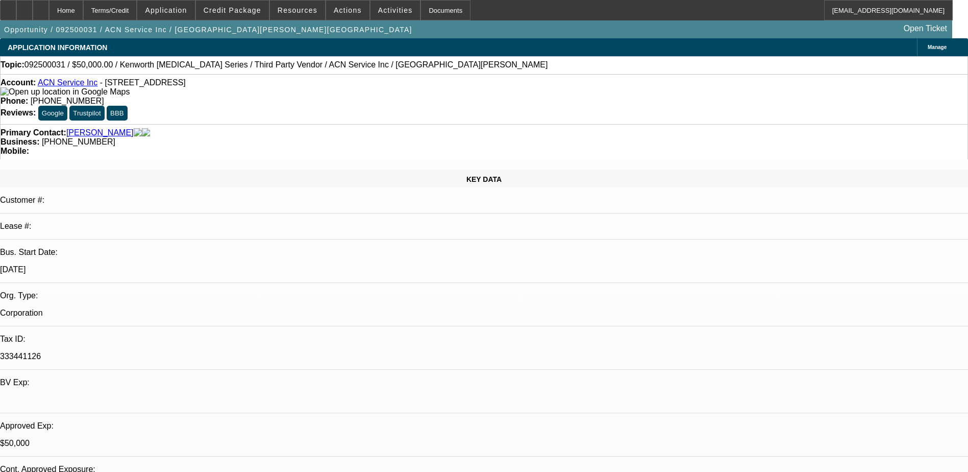
select select "1"
select select "2"
select select "4"
select select "1"
select select "2"
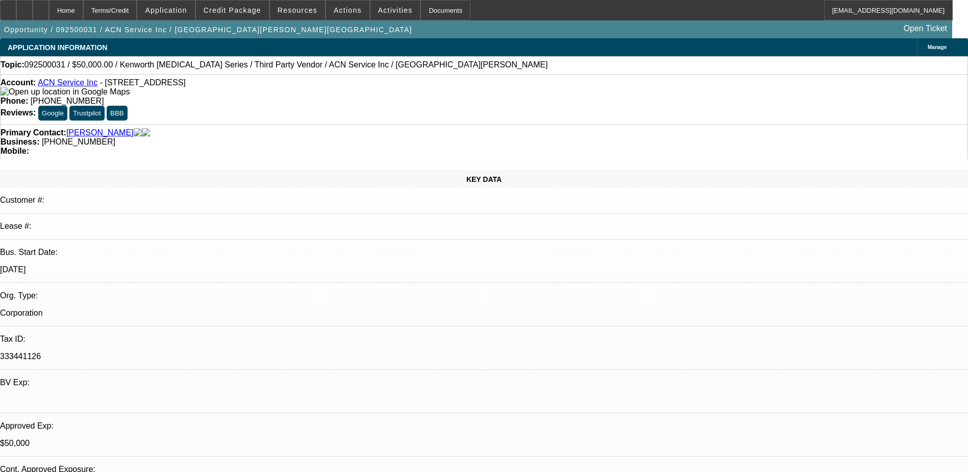
select select "4"
select select "1"
select select "4"
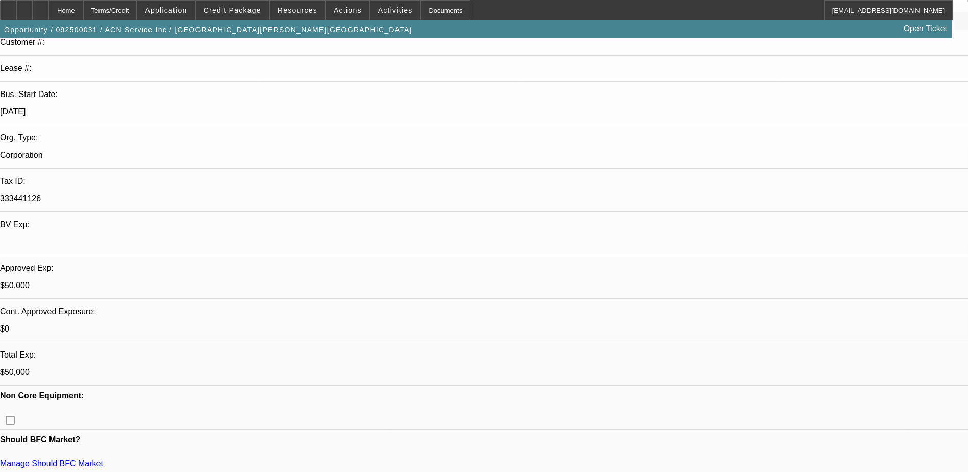
scroll to position [153, 0]
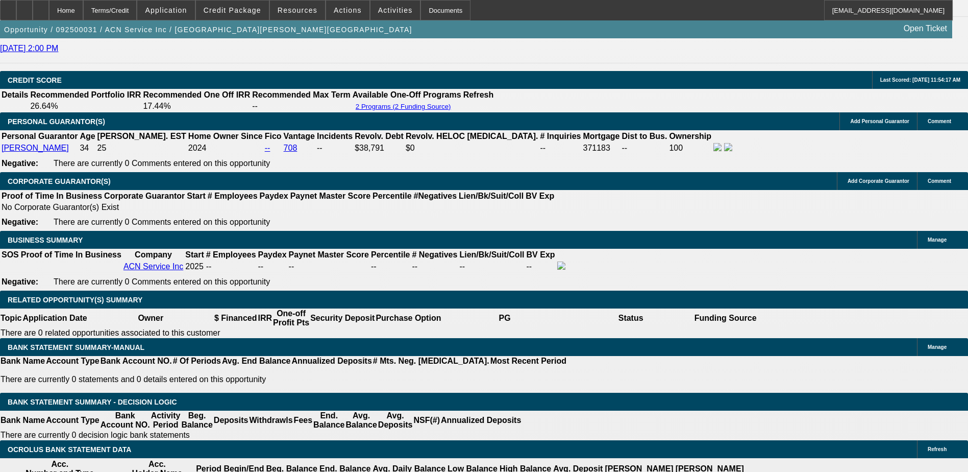
scroll to position [1532, 0]
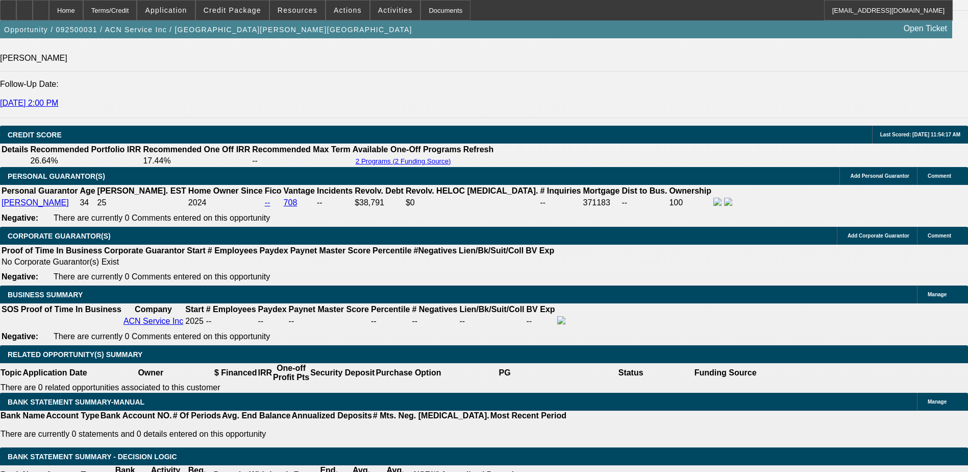
scroll to position [1378, 0]
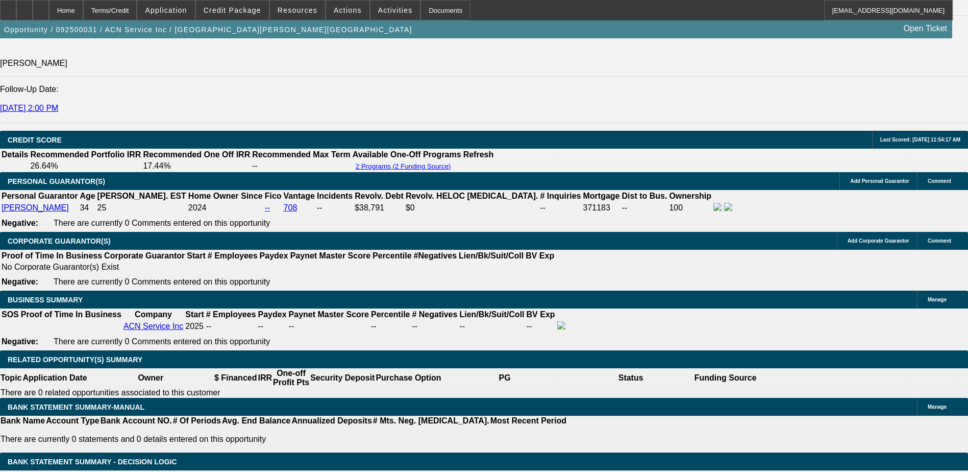
select select "0.15"
select select "2"
select select "0.1"
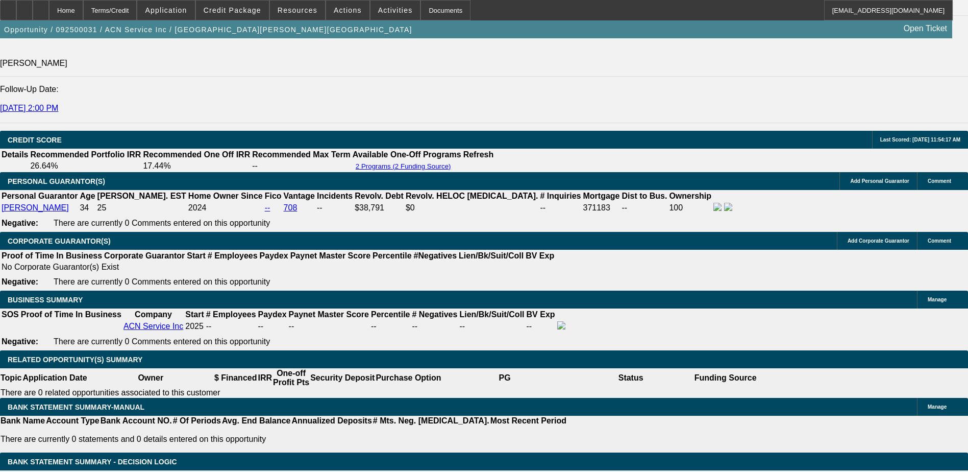
select select "4"
select select "0"
select select "2"
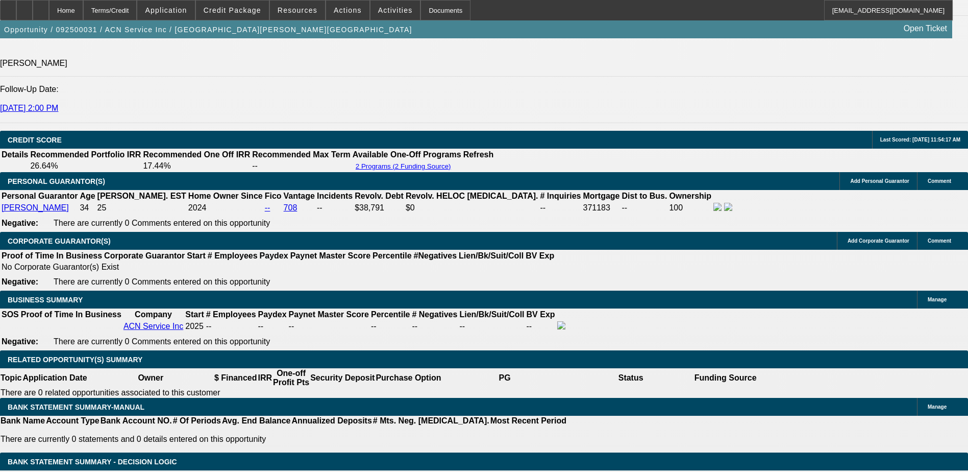
select select "0.1"
select select "4"
select select "0"
select select "2"
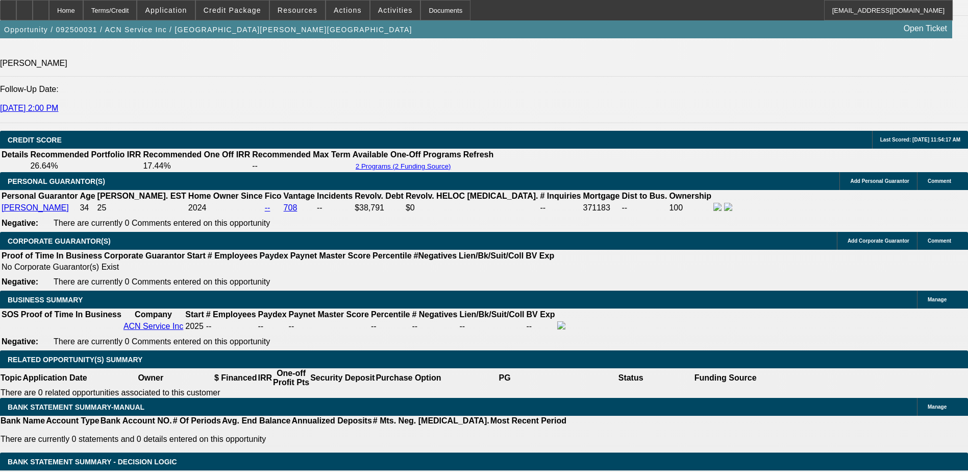
select select "0.1"
select select "4"
select select "0"
select select "2"
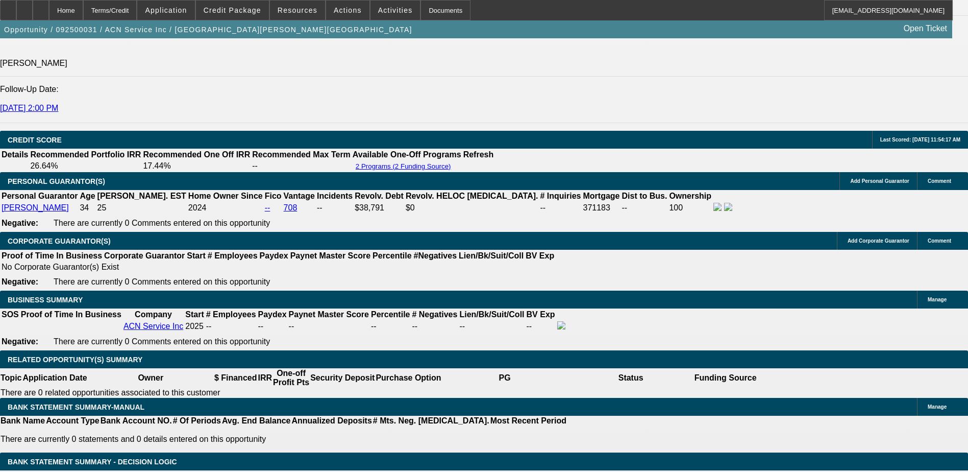
select select "0.1"
select select "4"
select select "0"
select select "0.1"
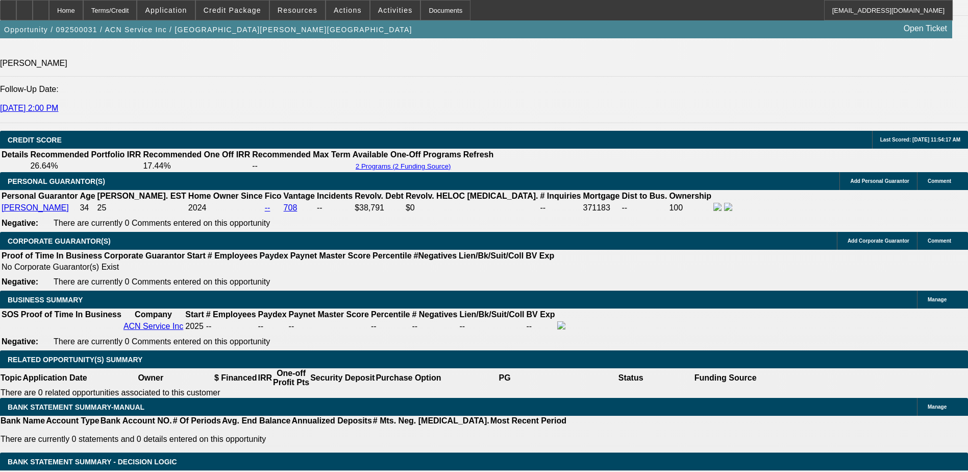
select select "4"
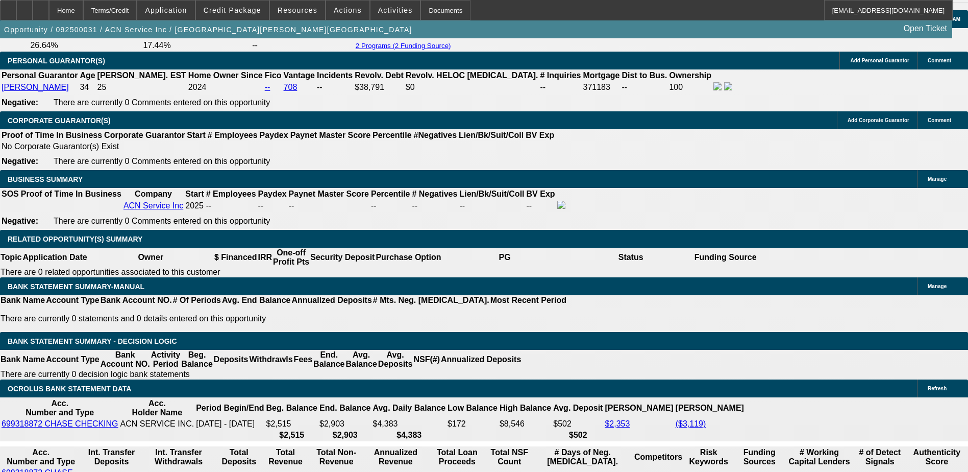
scroll to position [1481, 0]
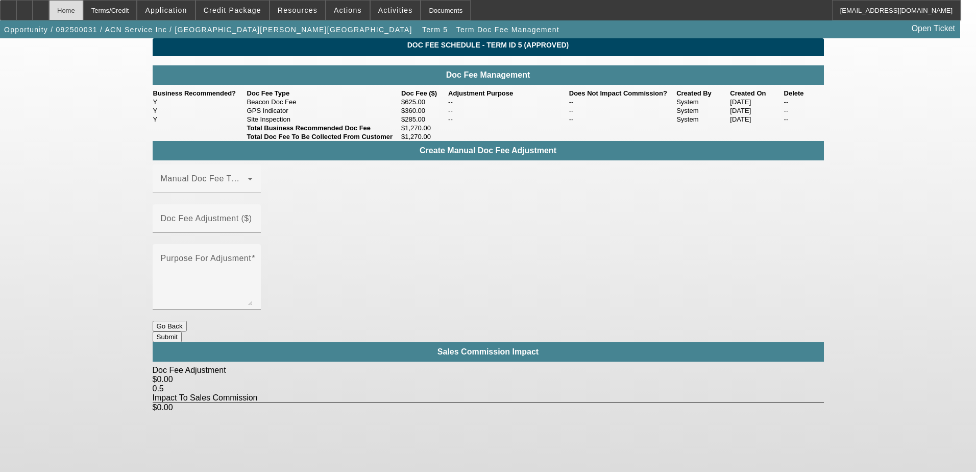
click at [83, 14] on div "Home" at bounding box center [66, 10] width 34 height 20
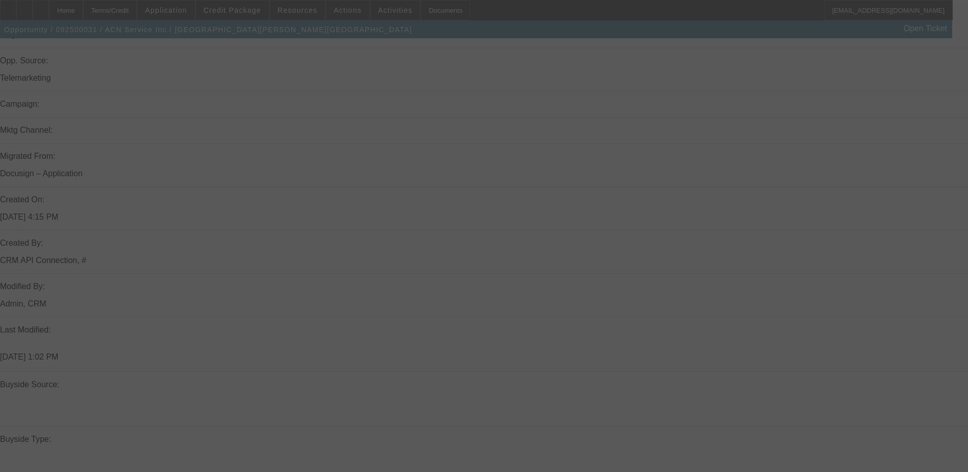
scroll to position [660, 0]
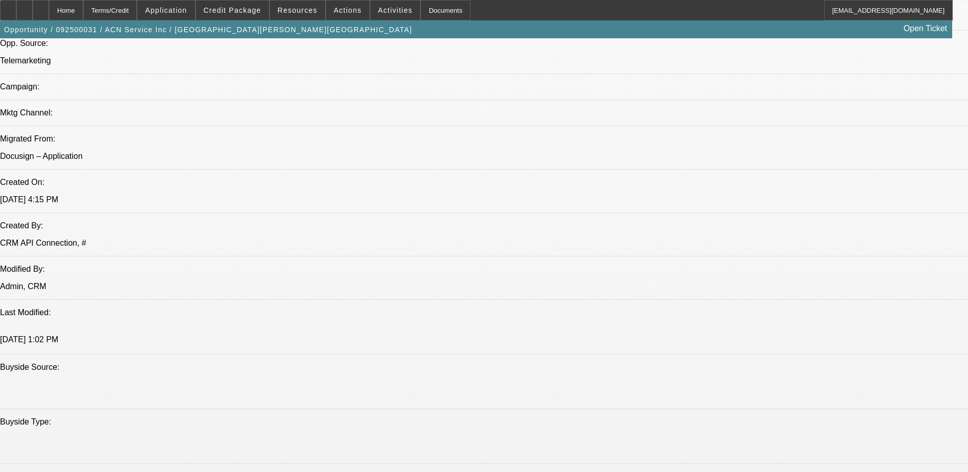
select select "0"
select select "2"
select select "0.1"
select select "4"
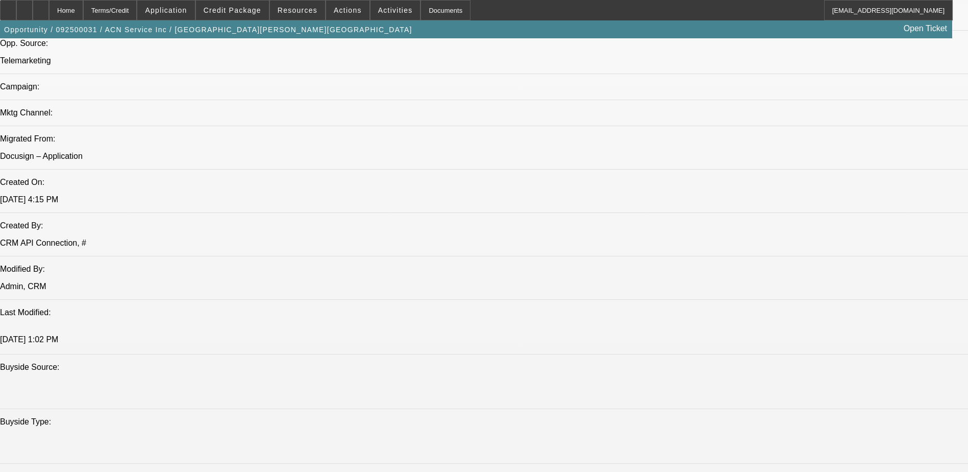
select select "0"
select select "2"
select select "0.1"
select select "4"
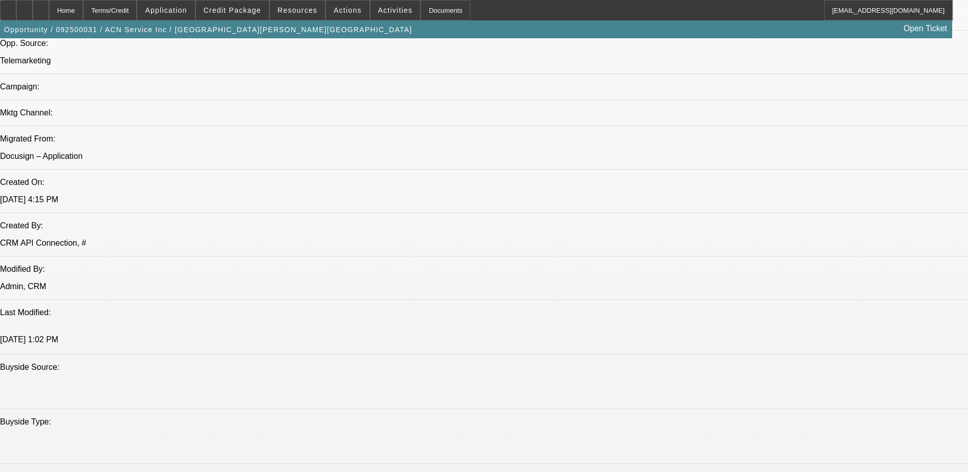
select select "0"
select select "2"
select select "0.1"
select select "4"
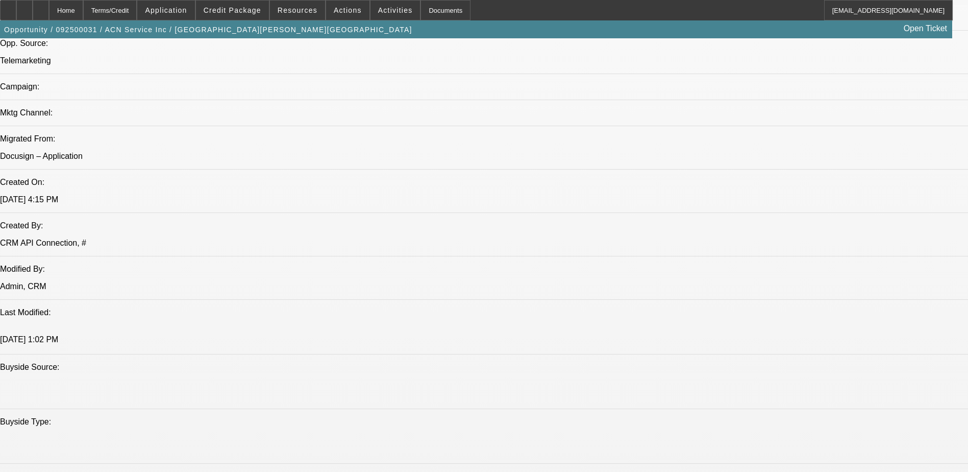
select select "0"
select select "0.1"
select select "4"
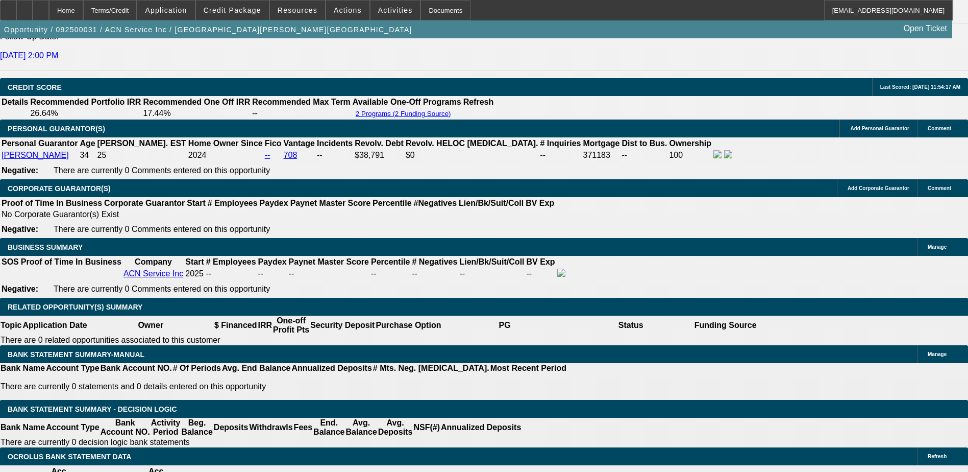
scroll to position [1425, 0]
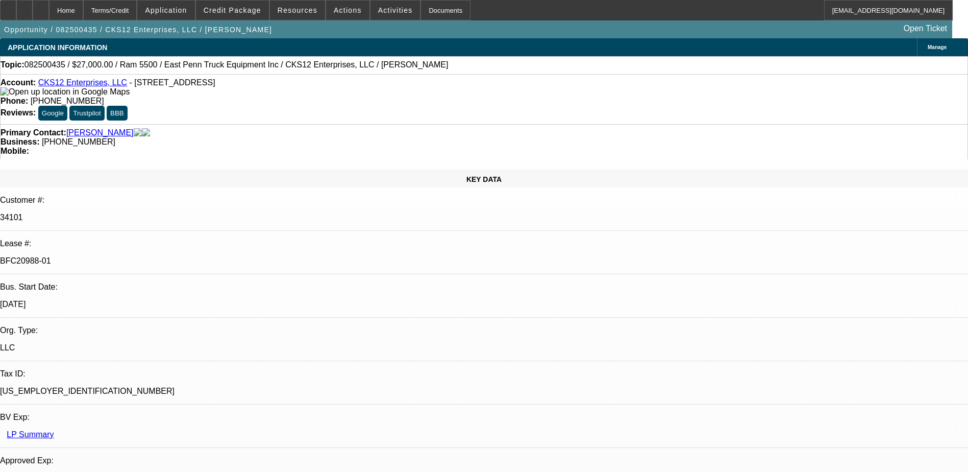
select select "0"
select select "2"
select select "0.1"
select select "0"
select select "2"
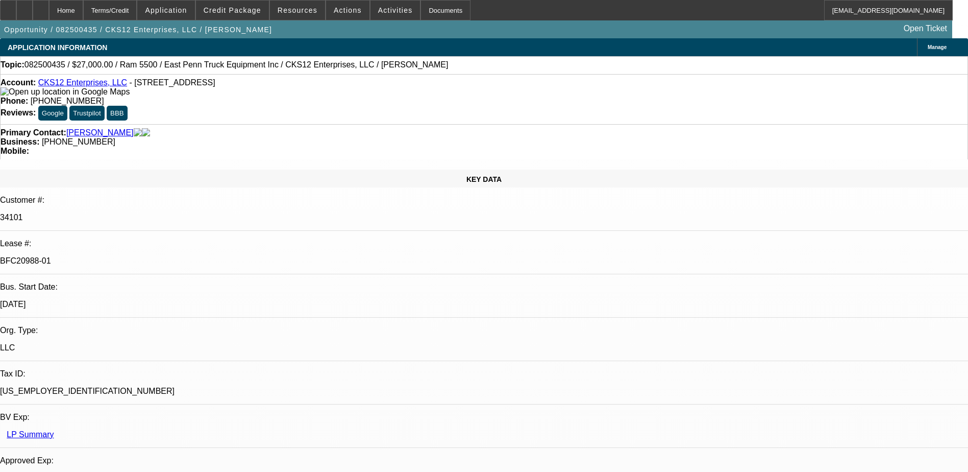
select select "0.1"
select select "0.15"
select select "0.1"
select select "0"
select select "2"
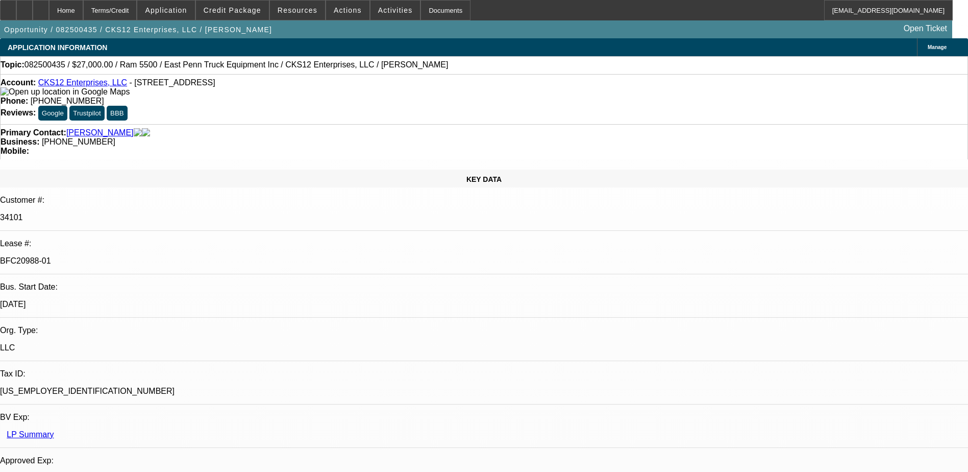
select select "0.1"
select select "1"
select select "2"
select select "4"
select select "1"
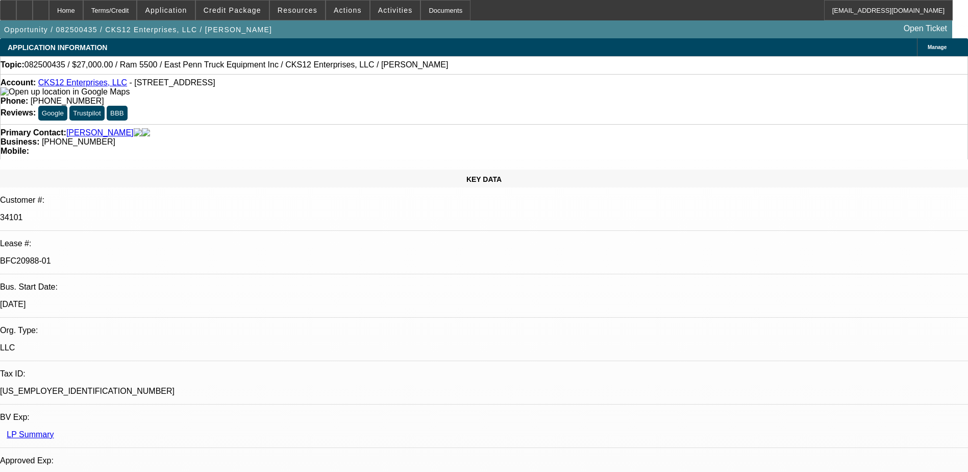
select select "2"
select select "4"
select select "1"
select select "2"
select select "4"
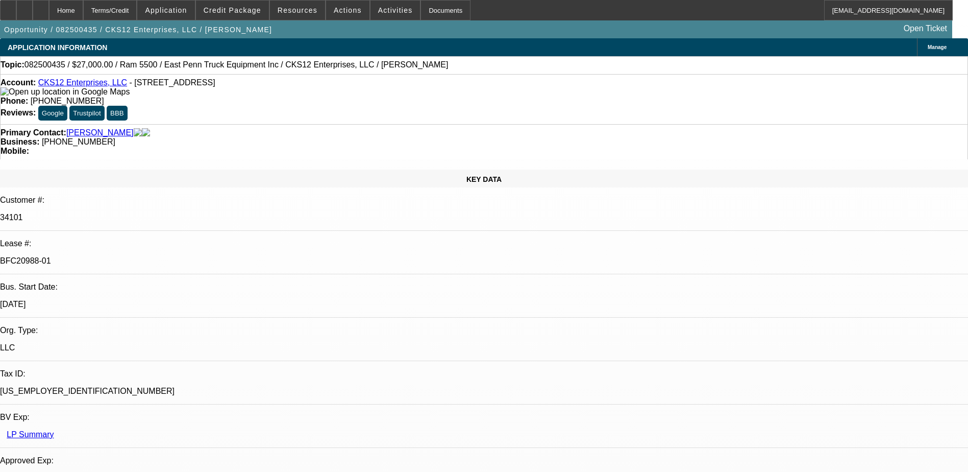
select select "1"
select select "2"
select select "4"
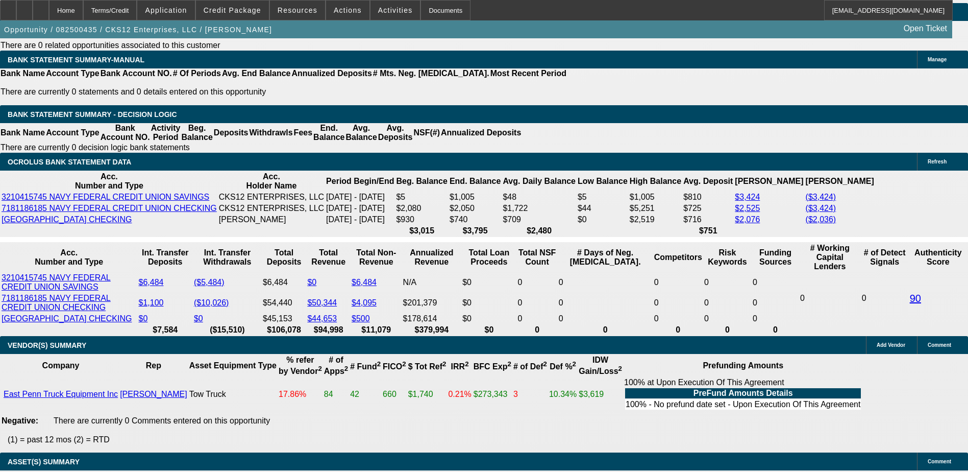
scroll to position [1787, 0]
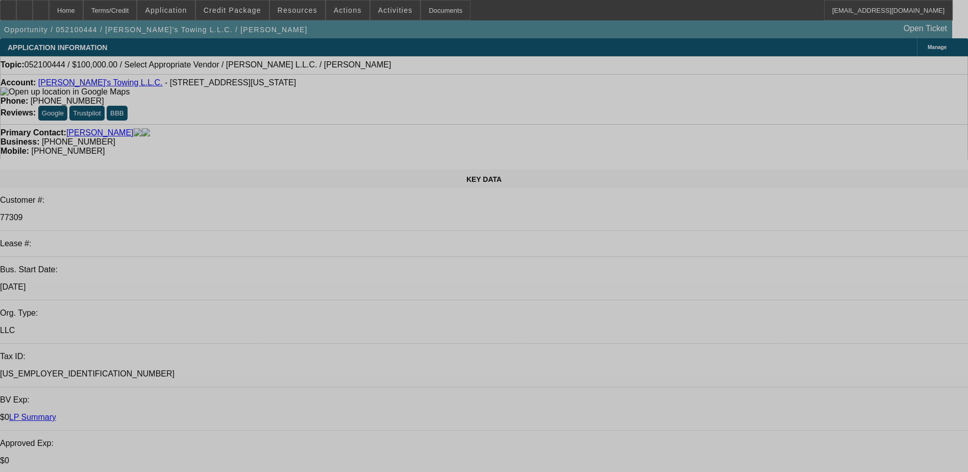
select select "0"
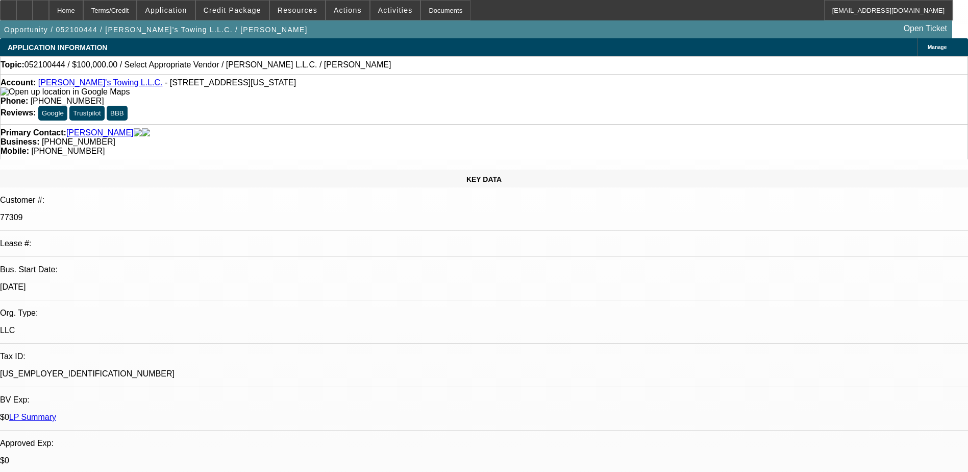
select select "2"
select select "0.1"
select select "1"
select select "2"
select select
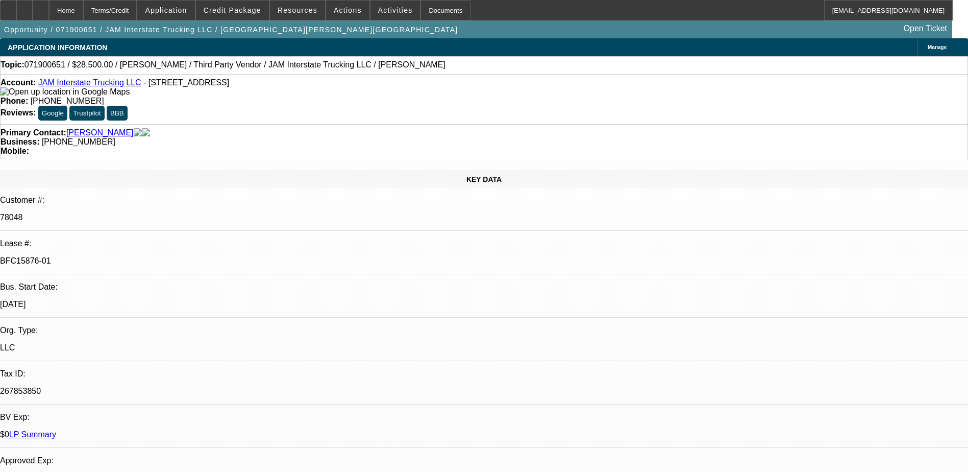
select select "2"
select select "0.1"
select select "2"
select select "0.1"
select select "2"
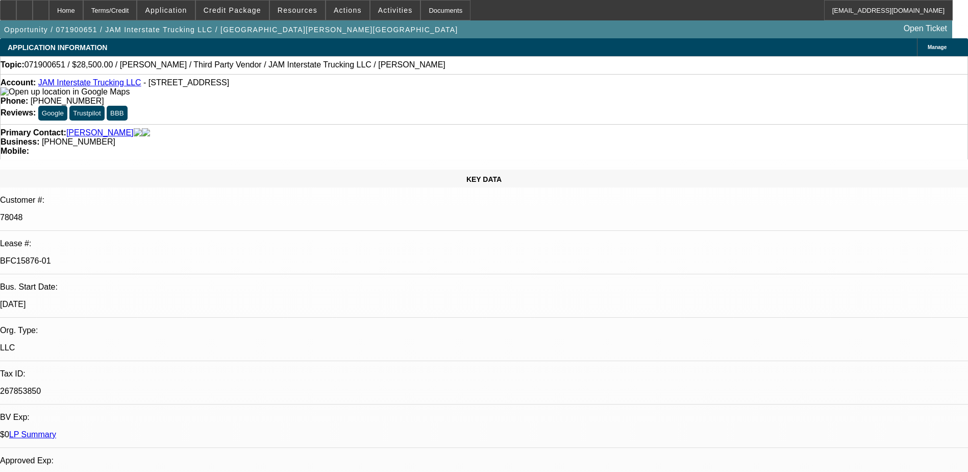
select select "0.1"
select select "2"
select select "0.1"
select select "1"
select select "2"
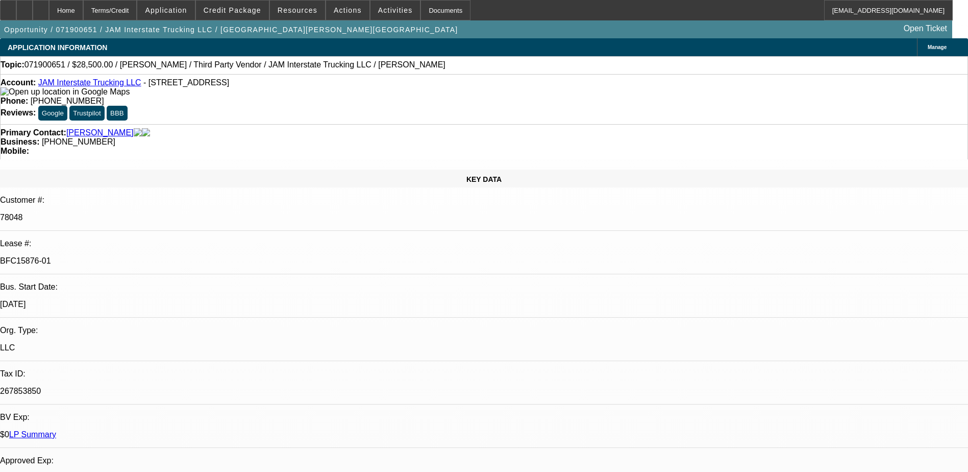
select select "4"
select select "1"
select select "2"
select select "4"
select select "1"
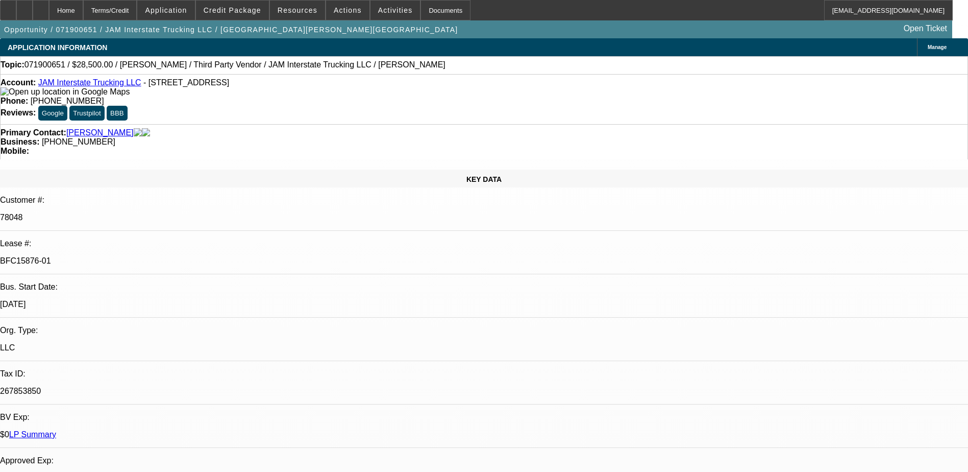
select select "2"
select select "4"
select select "1"
select select "2"
select select "4"
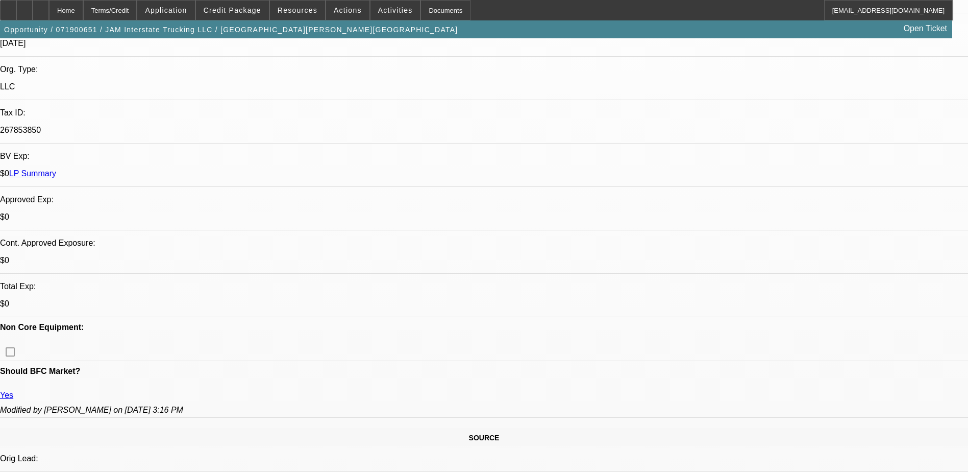
scroll to position [255, 0]
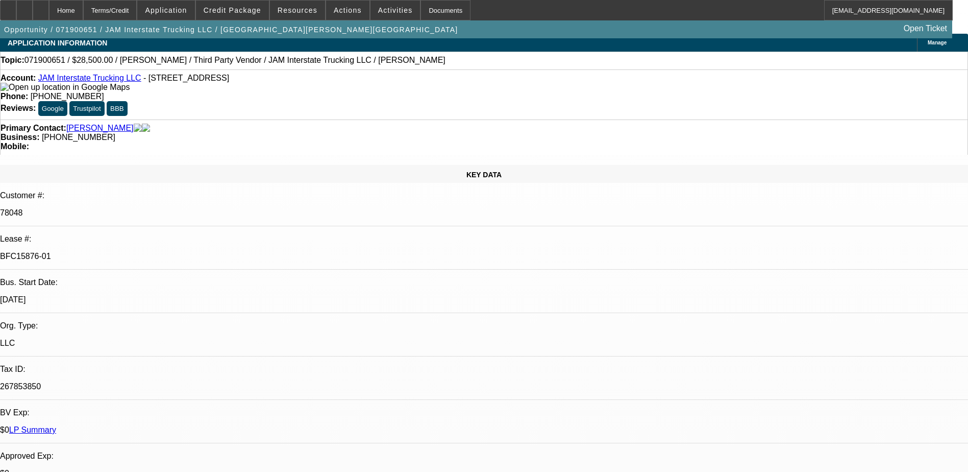
scroll to position [0, 0]
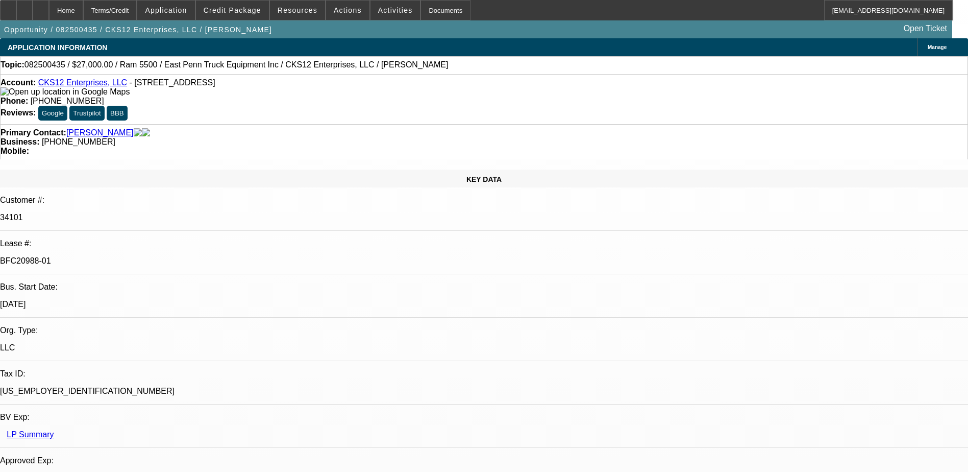
select select "0"
select select "2"
select select "0.1"
select select "4"
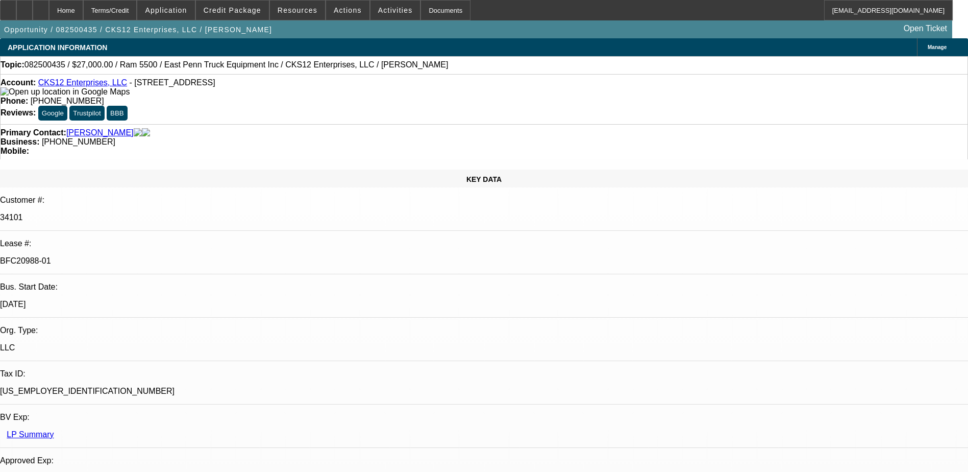
select select "0"
select select "2"
select select "0.1"
select select "4"
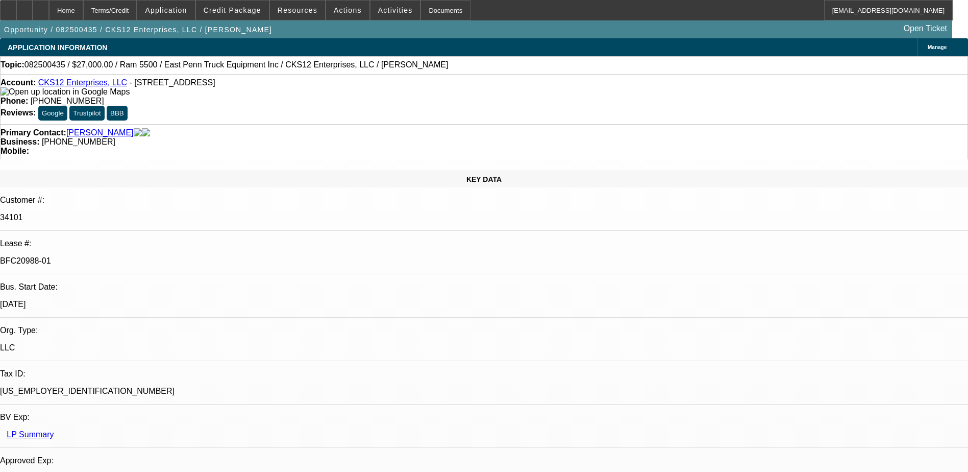
select select "0.15"
select select "2"
select select "0.1"
select select "4"
select select "0"
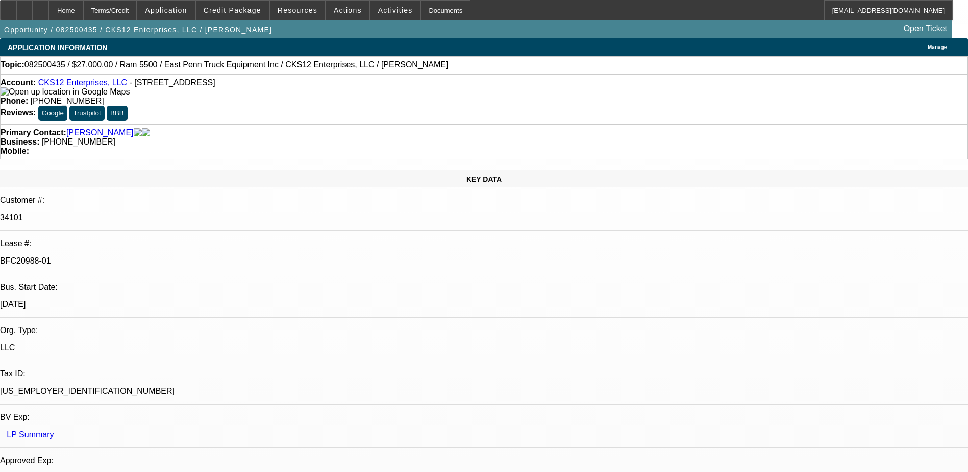
select select "2"
select select "0.1"
select select "4"
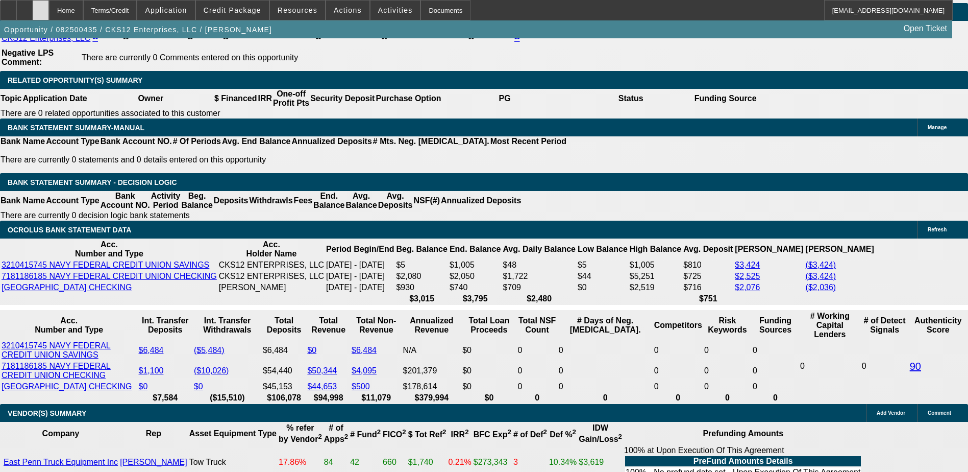
click at [49, 6] on div at bounding box center [41, 10] width 16 height 20
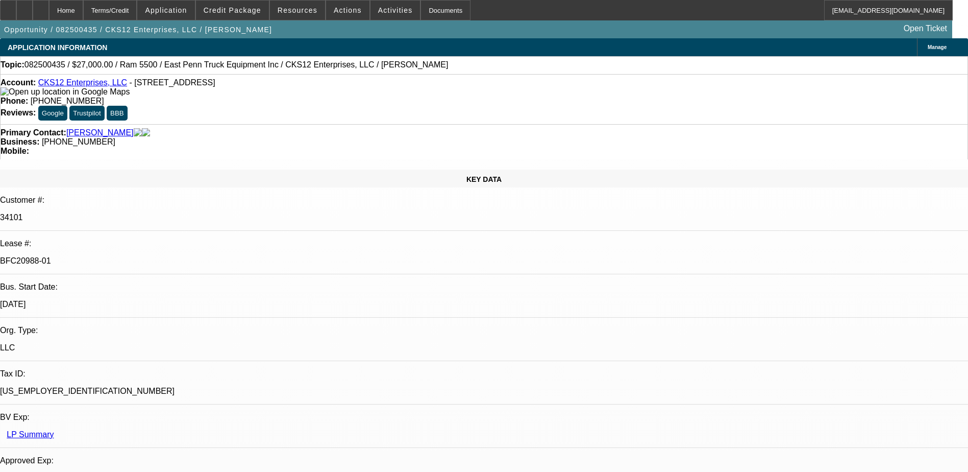
select select "0"
select select "2"
select select "0.1"
select select "0"
select select "2"
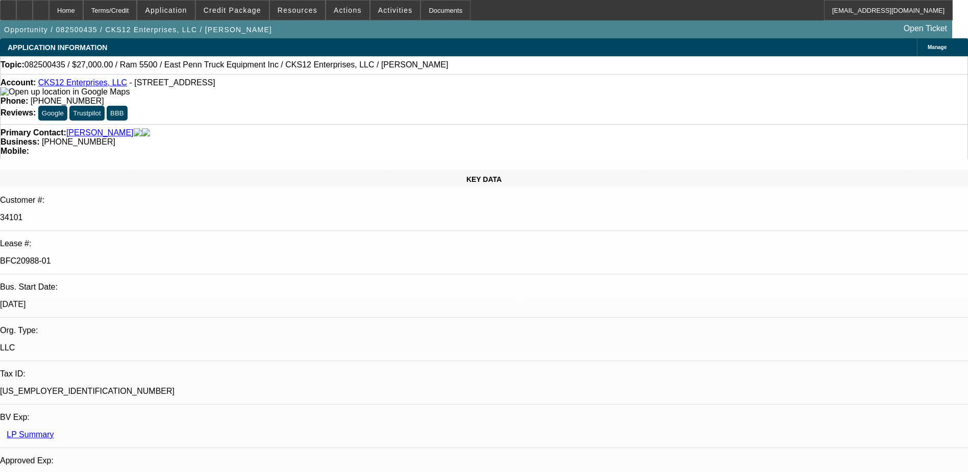
select select "0.1"
select select "0.15"
select select "0.1"
select select "0"
select select "2"
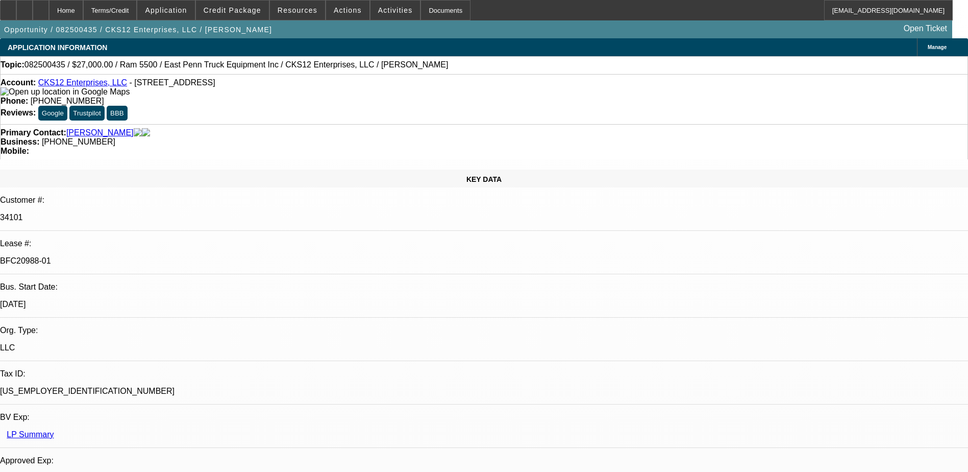
select select "0.1"
select select "1"
select select "2"
select select "4"
select select "1"
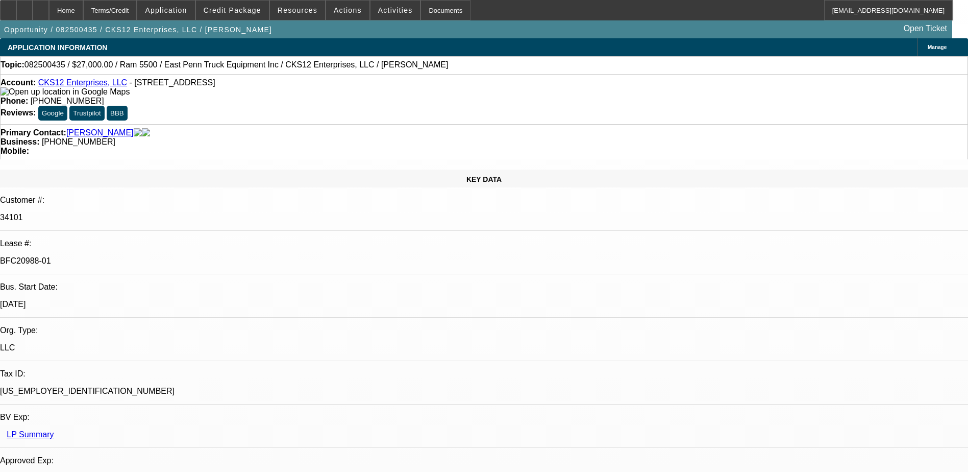
select select "2"
select select "4"
select select "1"
select select "2"
select select "4"
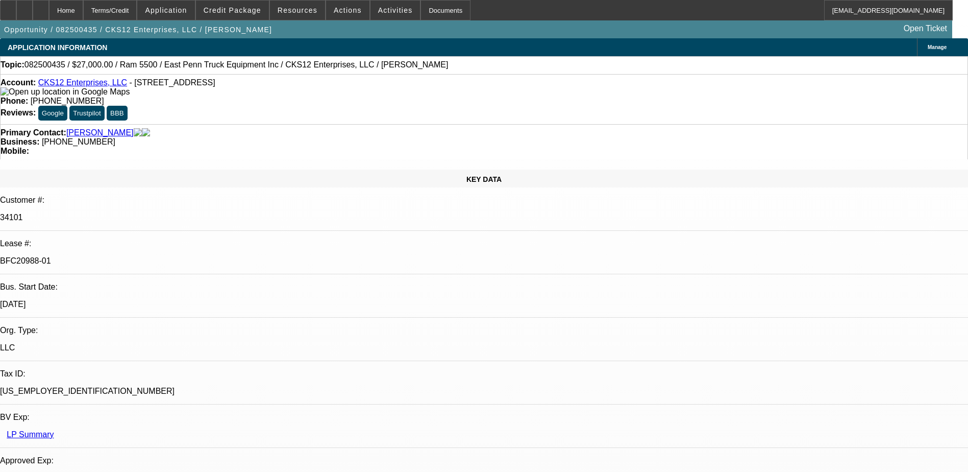
select select "1"
select select "2"
select select "4"
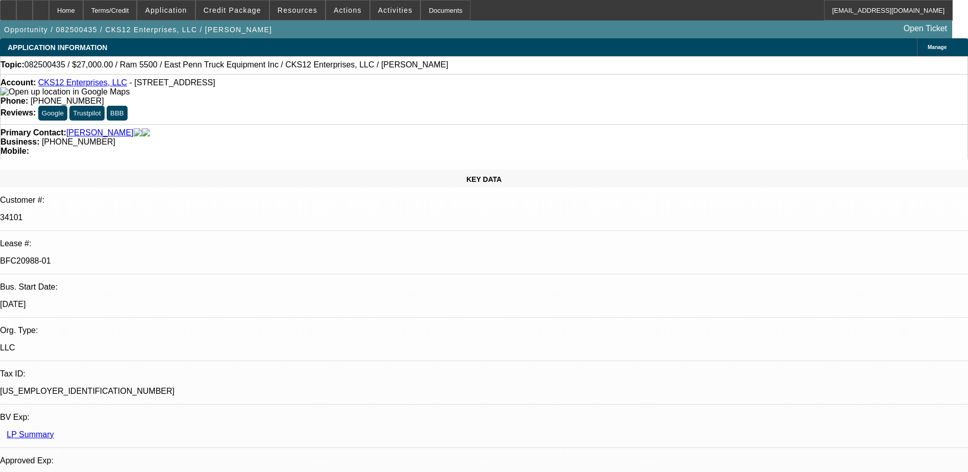
click at [41, 7] on icon at bounding box center [41, 7] width 0 height 0
select select "0"
select select "2"
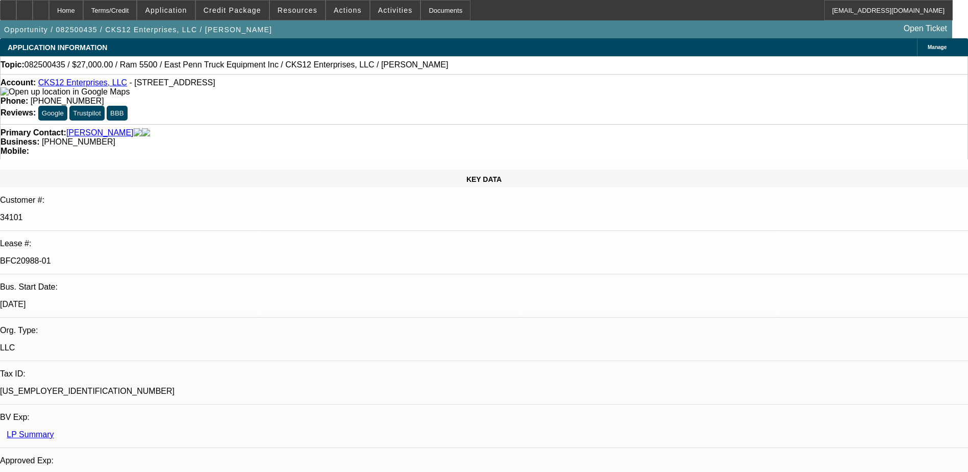
select select "0.1"
select select "0"
select select "2"
select select "0.1"
select select "0.15"
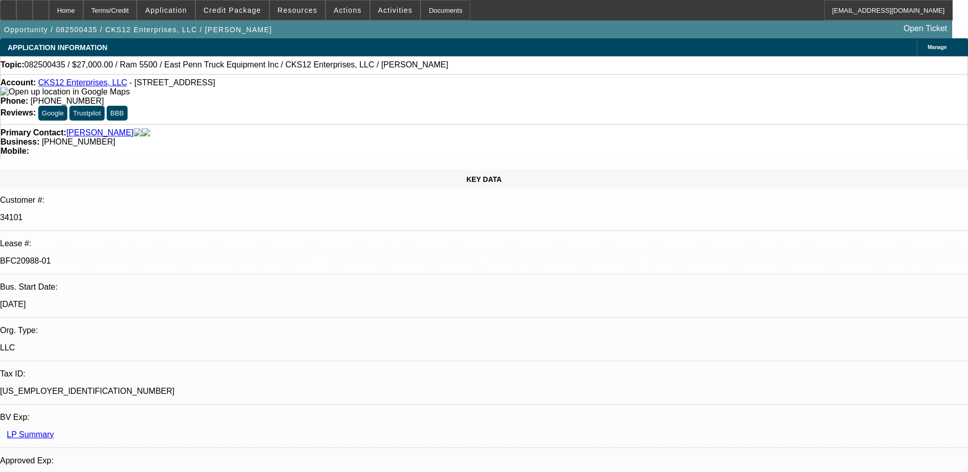
select select "0.1"
select select "0"
select select "2"
select select "0.1"
select select "1"
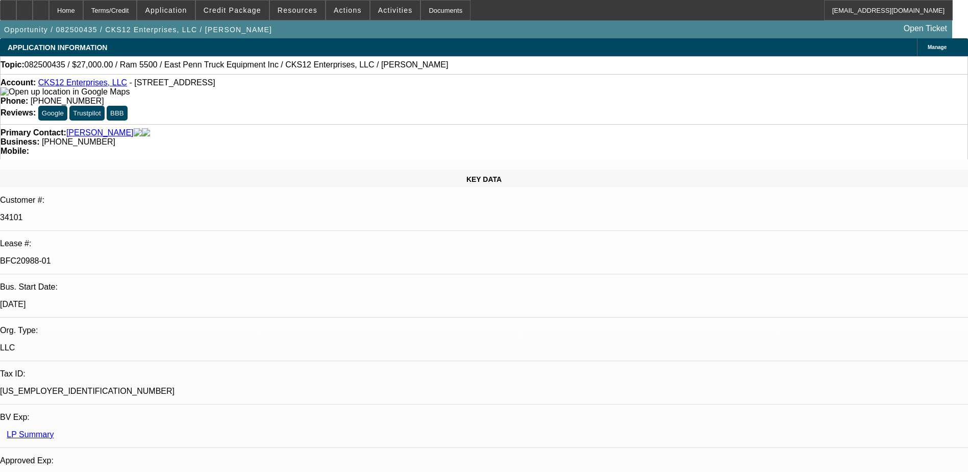
select select "2"
select select "4"
select select "1"
select select "2"
select select "4"
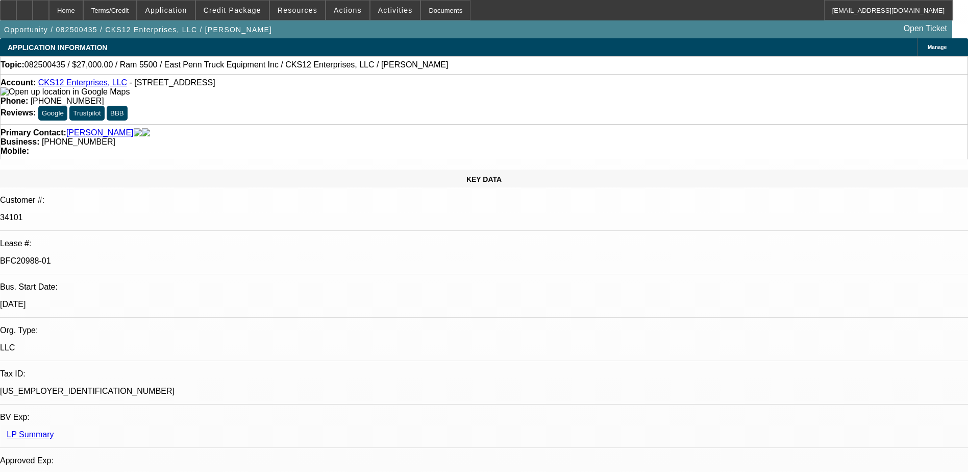
select select "1"
select select "2"
select select "4"
select select "1"
select select "2"
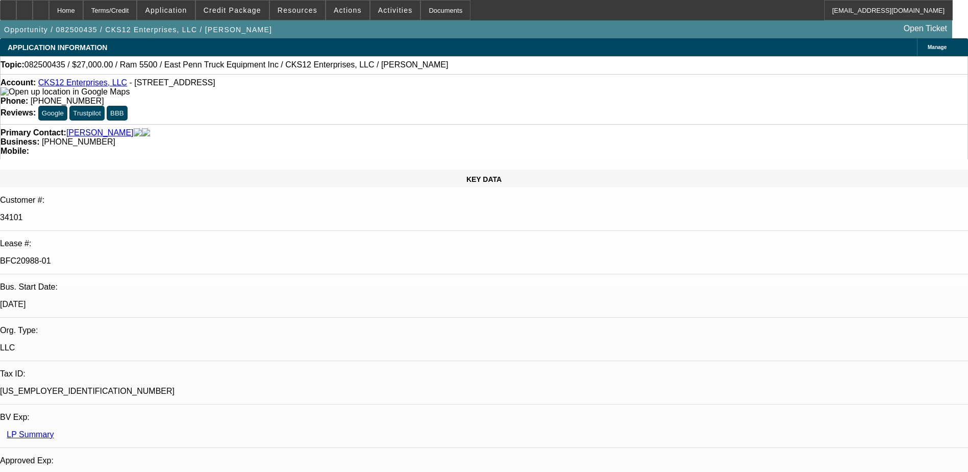
select select "4"
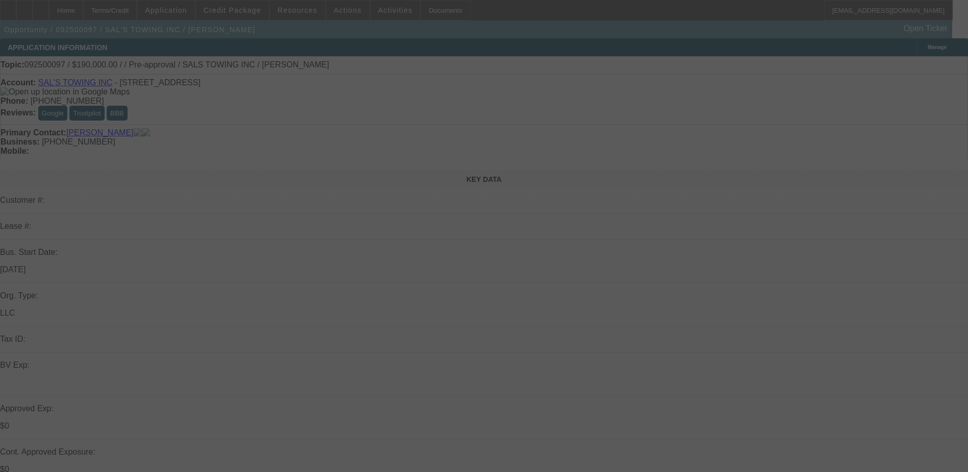
select select "0"
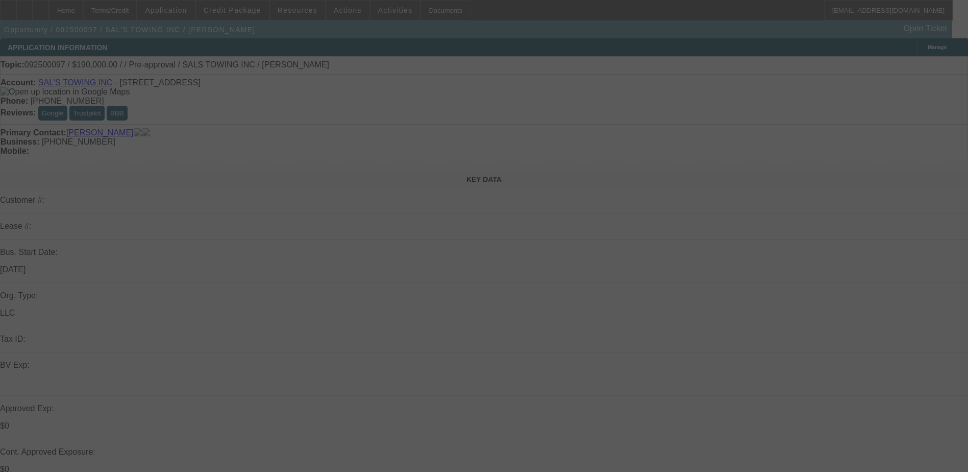
select select "0.1"
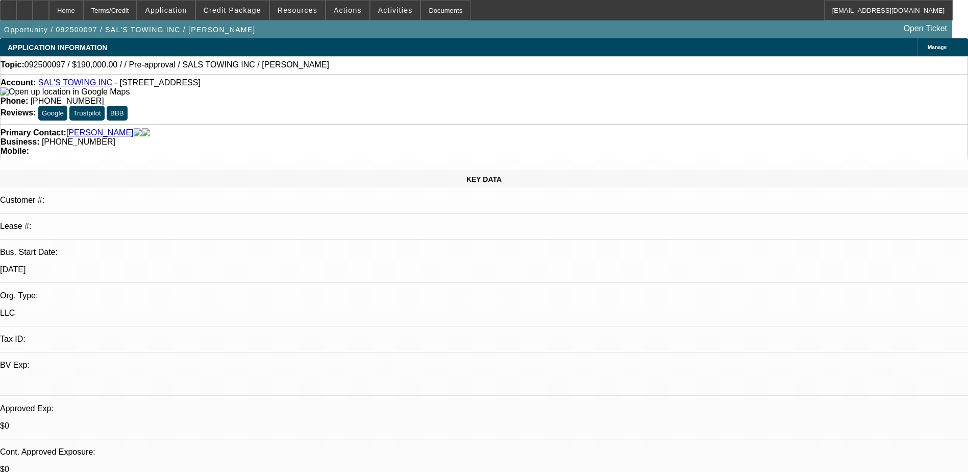
select select "1"
select select "2"
select select "6"
select select "1"
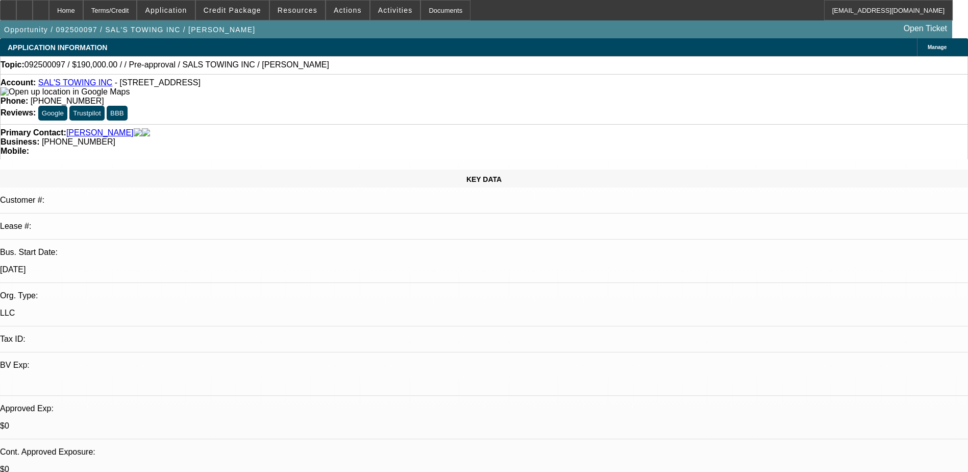
select select "4"
